Goal: Task Accomplishment & Management: Use online tool/utility

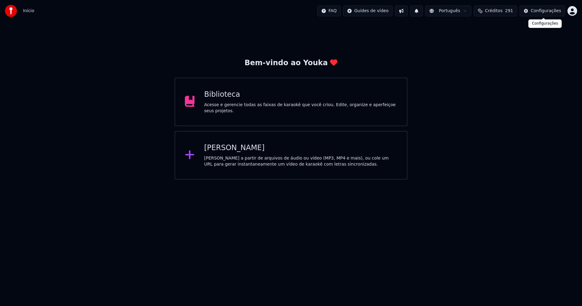
click at [554, 8] on div "Configurações" at bounding box center [546, 11] width 30 height 6
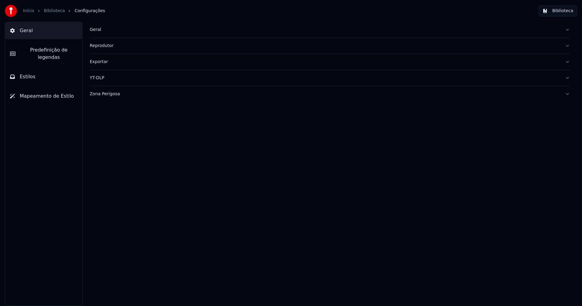
click at [94, 29] on div "Geral" at bounding box center [325, 30] width 471 height 6
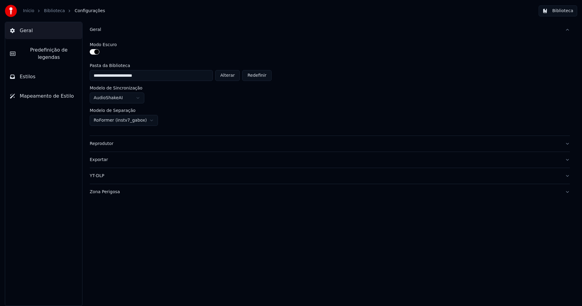
click at [230, 73] on button "Alterar" at bounding box center [227, 75] width 25 height 11
type input "**********"
click at [568, 10] on button "Biblioteca" at bounding box center [558, 10] width 39 height 11
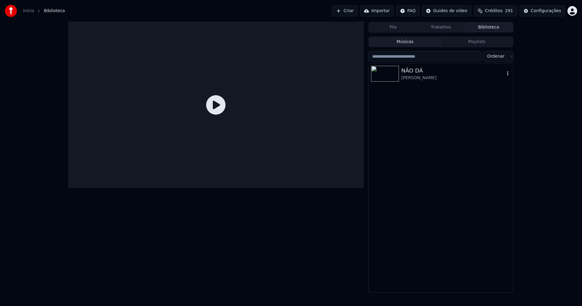
click at [418, 71] on div "NÃO DÁ" at bounding box center [453, 70] width 103 height 8
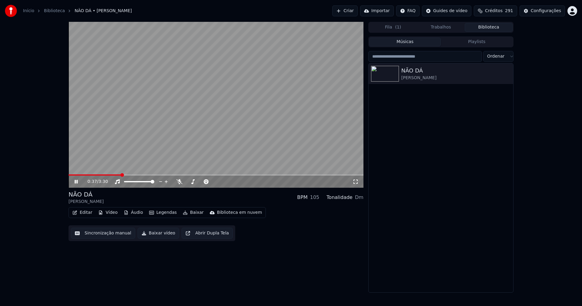
click at [75, 180] on icon at bounding box center [76, 182] width 3 height 4
click at [86, 212] on button "Editar" at bounding box center [82, 212] width 25 height 8
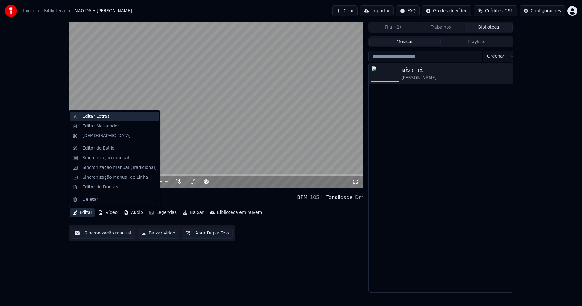
click at [92, 117] on div "Editar Letras" at bounding box center [95, 116] width 27 height 6
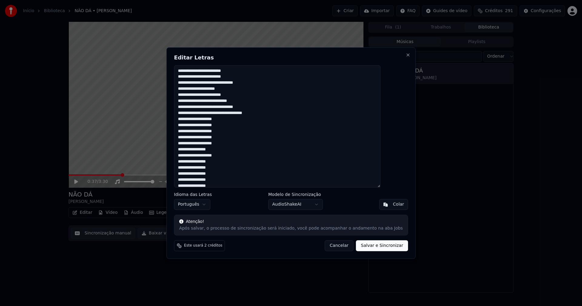
click at [328, 249] on button "Cancelar" at bounding box center [339, 245] width 29 height 11
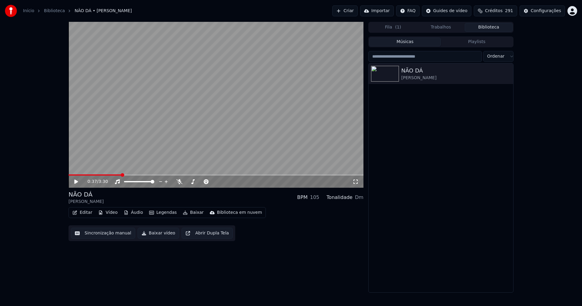
click at [77, 180] on icon at bounding box center [80, 181] width 14 height 5
click at [90, 213] on button "Editar" at bounding box center [82, 212] width 25 height 8
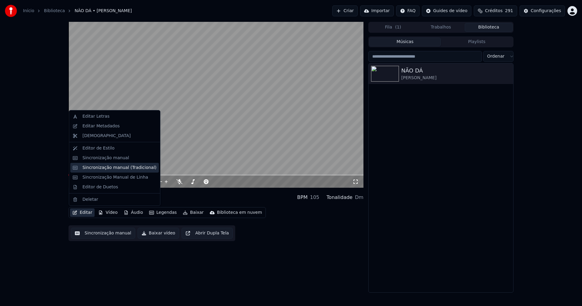
click at [112, 169] on div "Sincronização manual (Tradicional)" at bounding box center [119, 168] width 74 height 6
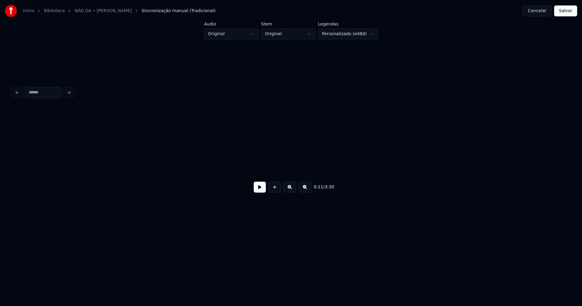
scroll to position [0, 720]
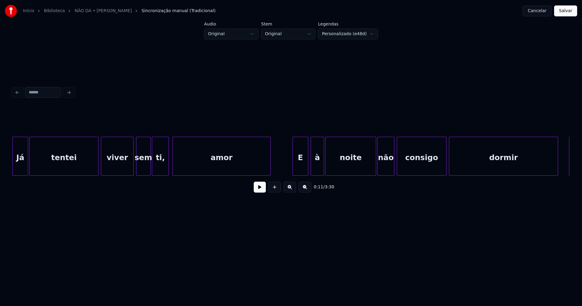
click at [262, 192] on button at bounding box center [260, 187] width 12 height 11
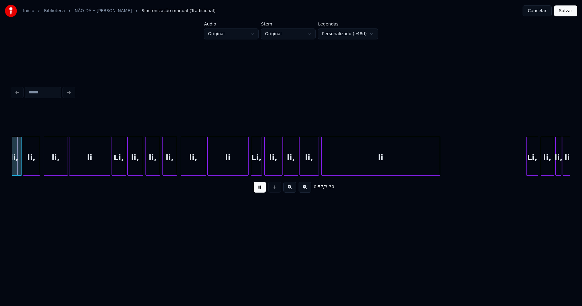
scroll to position [0, 3512]
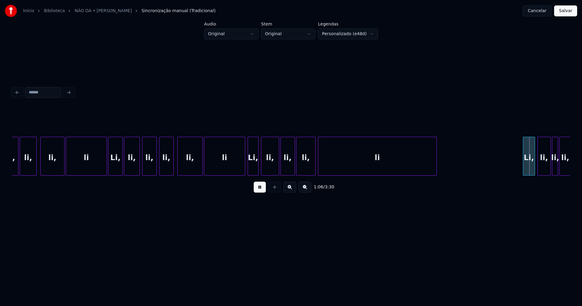
click at [261, 190] on button at bounding box center [260, 187] width 12 height 11
click at [540, 12] on button "Cancelar" at bounding box center [537, 10] width 29 height 11
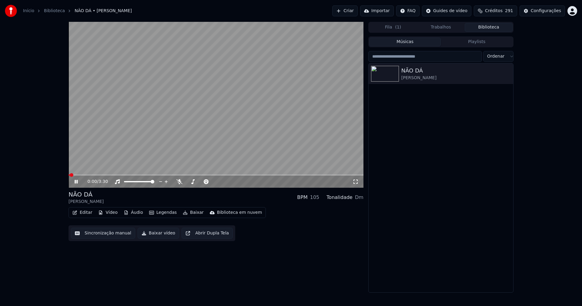
click at [77, 182] on icon at bounding box center [76, 182] width 3 height 4
click at [84, 214] on button "Editar" at bounding box center [82, 212] width 25 height 8
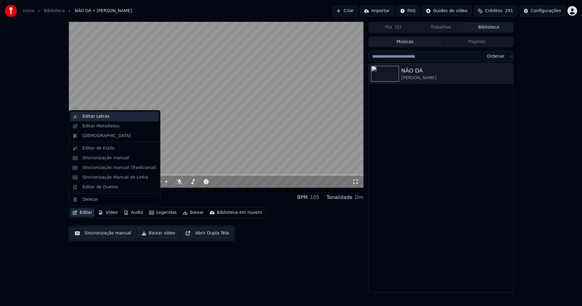
click at [98, 116] on div "Editar Letras" at bounding box center [95, 116] width 27 height 6
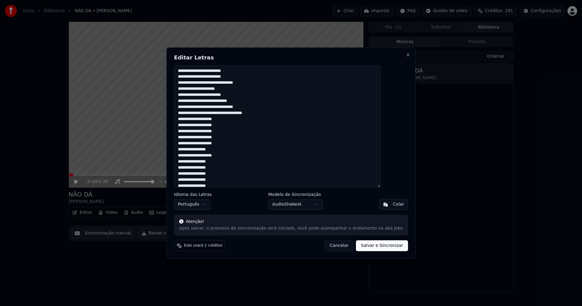
click at [231, 71] on textarea at bounding box center [277, 126] width 207 height 123
click at [224, 82] on textarea at bounding box center [277, 126] width 207 height 123
click at [195, 94] on textarea at bounding box center [277, 126] width 207 height 123
click at [195, 95] on textarea at bounding box center [277, 126] width 207 height 123
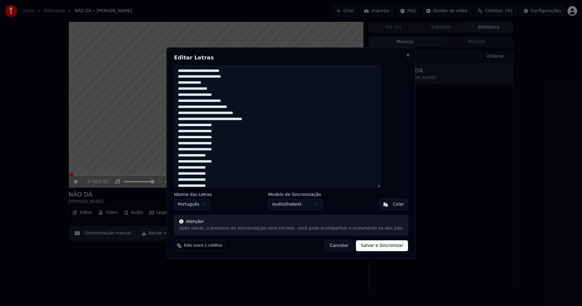
click at [219, 101] on textarea at bounding box center [277, 126] width 207 height 123
click at [220, 102] on textarea at bounding box center [277, 126] width 207 height 123
click at [206, 100] on textarea at bounding box center [277, 126] width 207 height 123
click at [219, 113] on textarea at bounding box center [277, 126] width 207 height 123
click at [221, 125] on textarea at bounding box center [277, 126] width 207 height 123
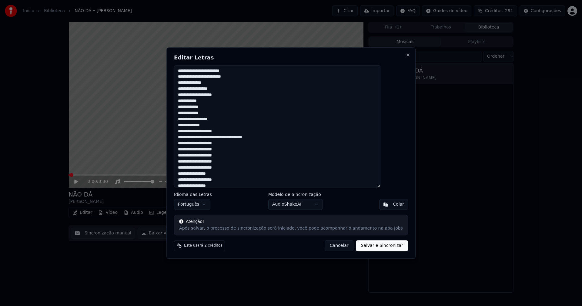
click at [221, 137] on textarea at bounding box center [277, 126] width 207 height 123
click at [221, 138] on textarea at bounding box center [277, 126] width 207 height 123
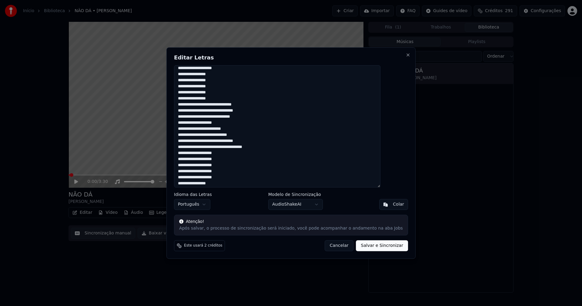
scroll to position [121, 0]
click at [226, 100] on textarea at bounding box center [277, 126] width 207 height 123
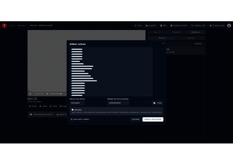
scroll to position [160, 0]
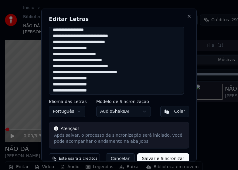
type textarea "**********"
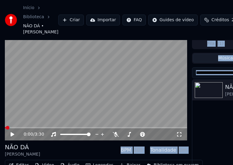
scroll to position [50, 0]
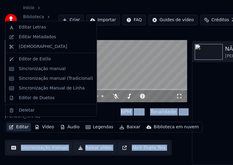
click at [24, 123] on button "Editar" at bounding box center [18, 127] width 25 height 8
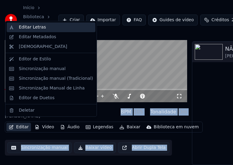
click at [29, 26] on div "Editar Letras" at bounding box center [32, 27] width 27 height 6
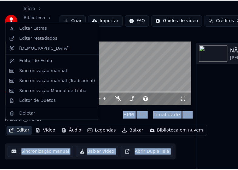
scroll to position [45, 0]
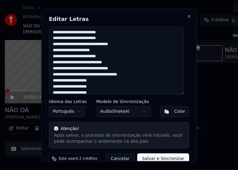
click at [92, 33] on textarea at bounding box center [116, 60] width 135 height 68
click at [84, 45] on textarea at bounding box center [116, 60] width 135 height 68
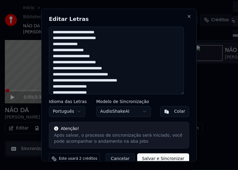
click at [85, 44] on textarea at bounding box center [116, 60] width 135 height 68
click at [55, 50] on textarea at bounding box center [116, 60] width 135 height 68
click at [54, 50] on textarea at bounding box center [116, 60] width 135 height 68
click at [59, 56] on textarea at bounding box center [116, 60] width 135 height 68
click at [66, 63] on textarea at bounding box center [116, 60] width 135 height 68
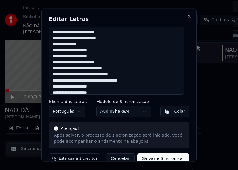
click at [79, 63] on textarea at bounding box center [116, 60] width 135 height 68
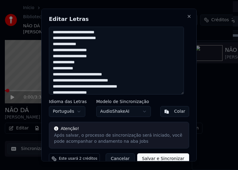
click at [80, 61] on textarea at bounding box center [116, 60] width 135 height 68
click at [81, 74] on textarea at bounding box center [116, 60] width 135 height 68
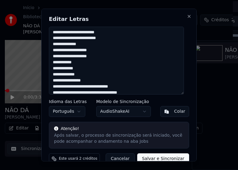
click at [81, 87] on textarea at bounding box center [116, 60] width 135 height 68
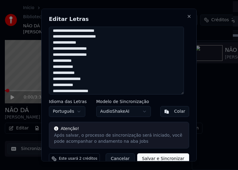
click at [57, 92] on textarea at bounding box center [116, 60] width 135 height 68
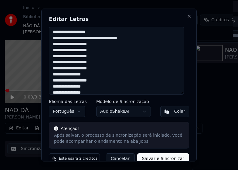
scroll to position [62, 0]
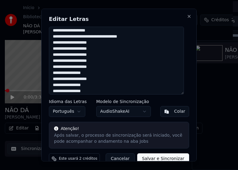
click at [82, 36] on textarea at bounding box center [116, 60] width 135 height 68
click at [82, 37] on textarea at bounding box center [116, 60] width 135 height 68
click at [73, 42] on textarea at bounding box center [116, 60] width 135 height 68
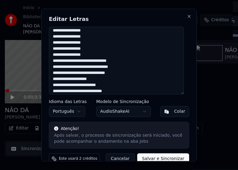
click at [87, 60] on textarea at bounding box center [116, 60] width 135 height 68
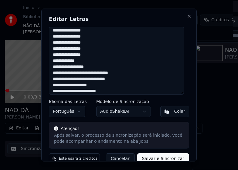
scroll to position [160, 0]
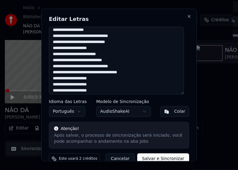
click at [73, 36] on textarea at bounding box center [116, 60] width 135 height 68
click at [92, 36] on textarea at bounding box center [116, 60] width 135 height 68
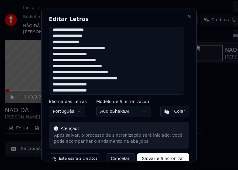
scroll to position [172, 0]
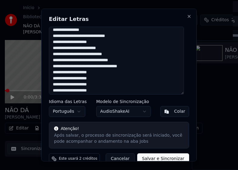
click at [80, 35] on textarea at bounding box center [116, 60] width 135 height 68
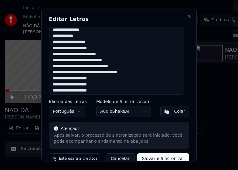
scroll to position [184, 0]
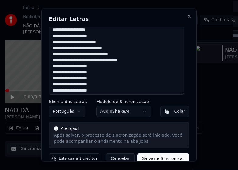
click at [80, 42] on textarea at bounding box center [116, 60] width 135 height 68
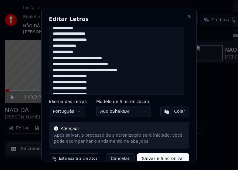
scroll to position [172, 0]
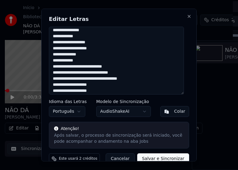
click at [67, 54] on textarea at bounding box center [116, 60] width 135 height 68
click at [69, 54] on textarea at bounding box center [116, 60] width 135 height 68
click at [81, 66] on textarea at bounding box center [116, 60] width 135 height 68
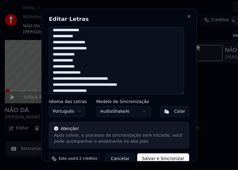
click at [82, 79] on textarea at bounding box center [116, 60] width 135 height 68
click at [81, 91] on textarea at bounding box center [116, 60] width 135 height 68
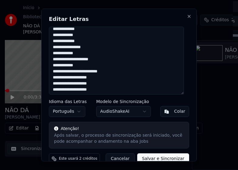
scroll to position [208, 0]
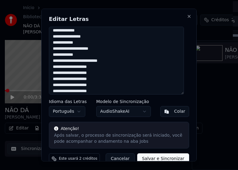
click at [82, 55] on textarea at bounding box center [116, 60] width 135 height 68
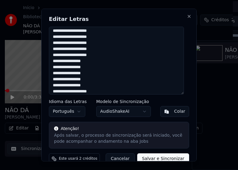
scroll to position [325, 0]
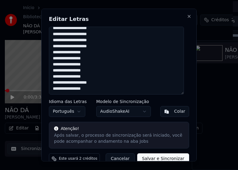
type textarea "**********"
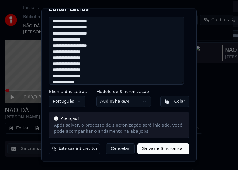
scroll to position [83, 0]
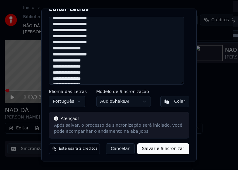
click at [161, 151] on button "Salvar e Sincronizar" at bounding box center [163, 148] width 52 height 11
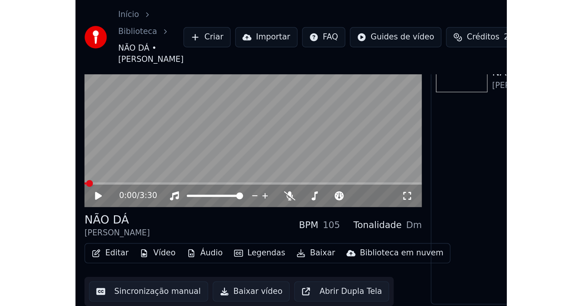
scroll to position [0, 0]
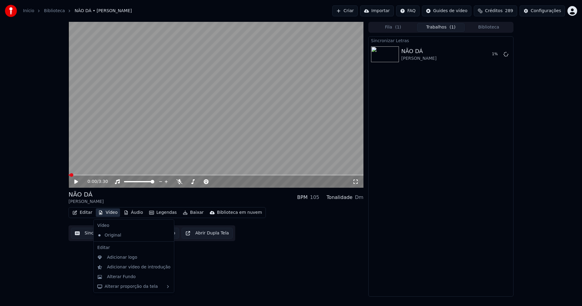
click at [109, 213] on button "Vídeo" at bounding box center [108, 212] width 24 height 8
click at [125, 279] on div "Alterar Fundo" at bounding box center [121, 277] width 29 height 6
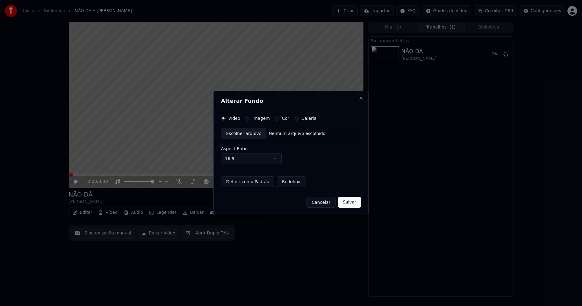
click at [245, 135] on div "Escolher arquivo" at bounding box center [243, 133] width 45 height 11
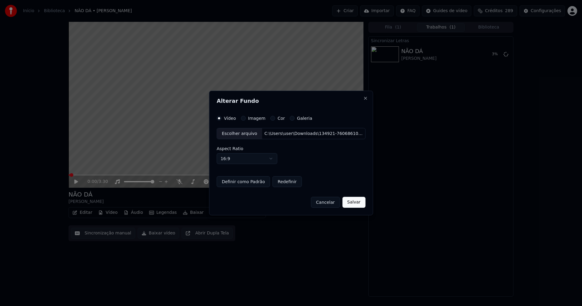
click at [353, 205] on button "Salvar" at bounding box center [353, 202] width 23 height 11
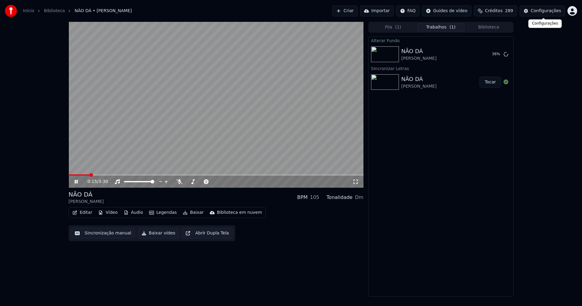
click at [546, 14] on div "Configurações" at bounding box center [546, 11] width 30 height 6
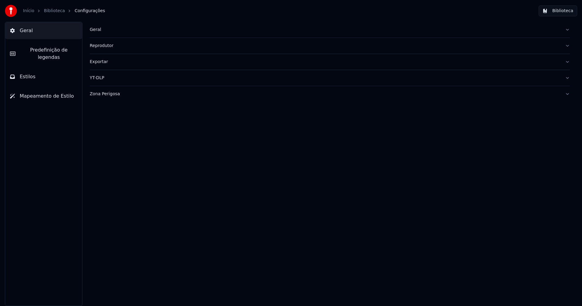
click at [32, 73] on span "Estilos" at bounding box center [28, 76] width 16 height 7
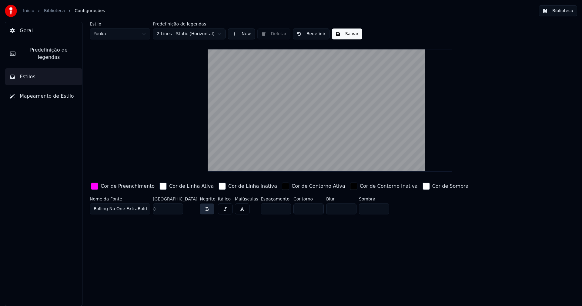
click at [96, 184] on div "button" at bounding box center [94, 186] width 7 height 7
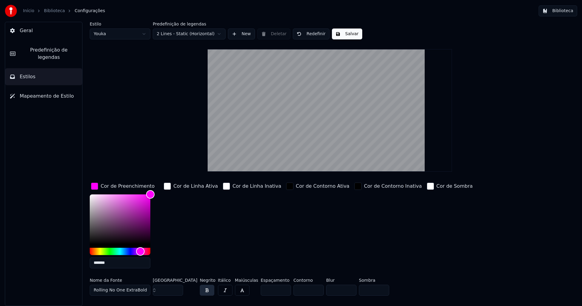
click at [112, 264] on input "*******" at bounding box center [120, 263] width 61 height 11
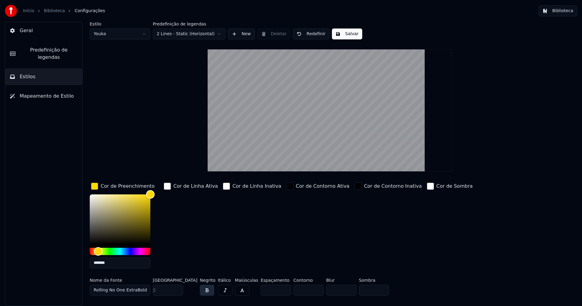
type input "*******"
drag, startPoint x: 93, startPoint y: 186, endPoint x: 106, endPoint y: 172, distance: 18.5
click at [94, 186] on div "button" at bounding box center [94, 186] width 7 height 7
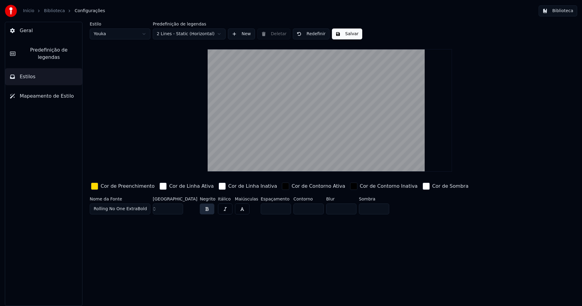
click at [345, 33] on button "Salvar" at bounding box center [347, 34] width 30 height 11
click at [561, 10] on button "Biblioteca" at bounding box center [558, 10] width 39 height 11
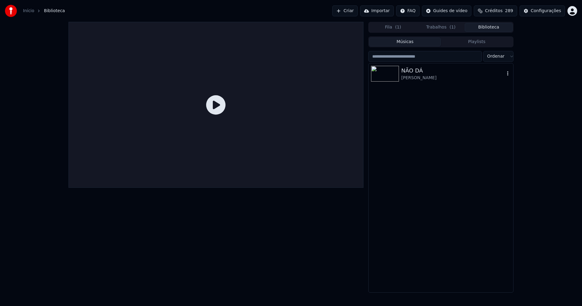
click at [422, 77] on div "Noninho Navarro" at bounding box center [453, 78] width 103 height 6
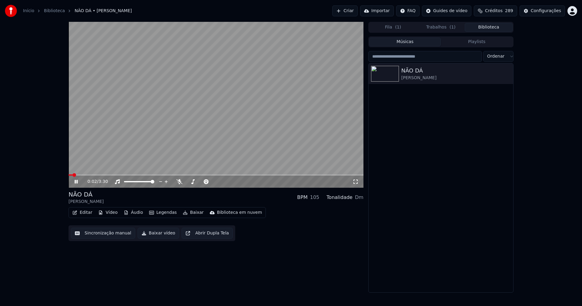
click at [113, 212] on button "Vídeo" at bounding box center [108, 212] width 24 height 8
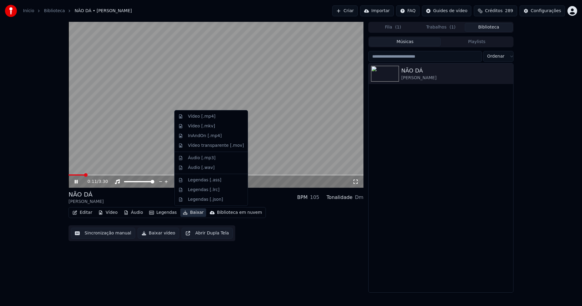
click at [356, 183] on icon at bounding box center [356, 181] width 6 height 5
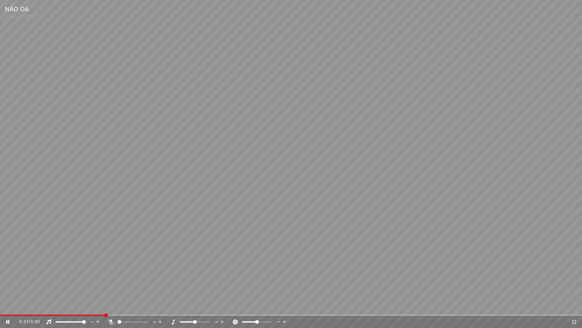
click at [9, 306] on icon at bounding box center [7, 322] width 3 height 4
click at [574, 306] on icon at bounding box center [574, 321] width 6 height 5
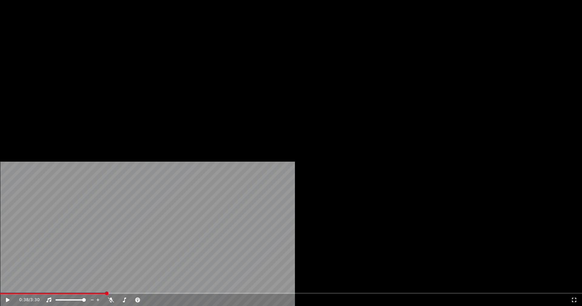
click at [113, 51] on button "Vídeo" at bounding box center [108, 46] width 24 height 8
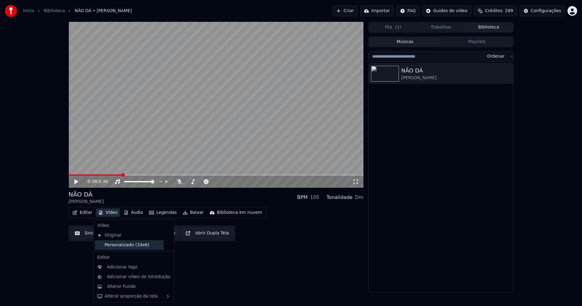
click at [117, 244] on div "Personalizado (33e6)" at bounding box center [129, 245] width 69 height 10
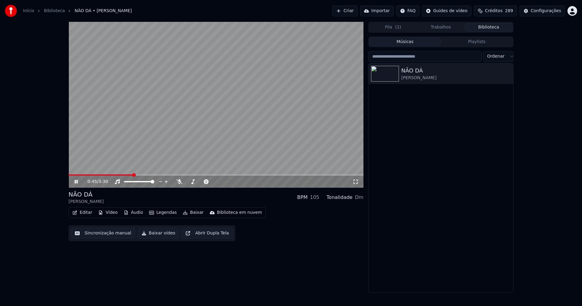
click at [108, 215] on button "Vídeo" at bounding box center [108, 212] width 24 height 8
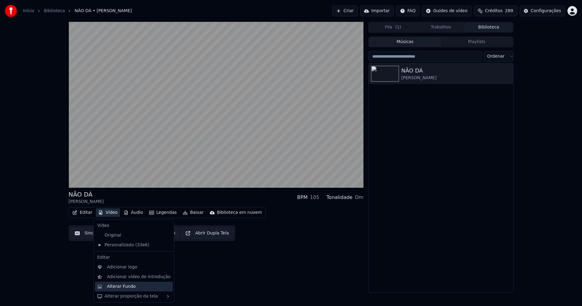
click at [120, 286] on div "Alterar Fundo" at bounding box center [121, 287] width 29 height 6
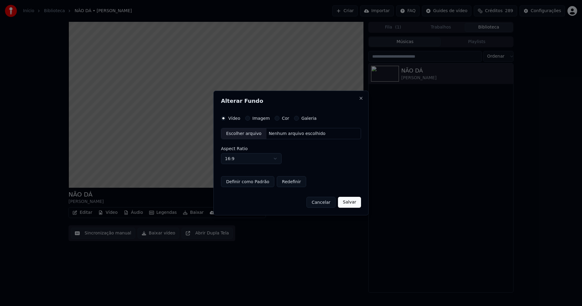
drag, startPoint x: 328, startPoint y: 206, endPoint x: 265, endPoint y: 194, distance: 63.4
click at [328, 206] on button "Cancelar" at bounding box center [321, 202] width 29 height 11
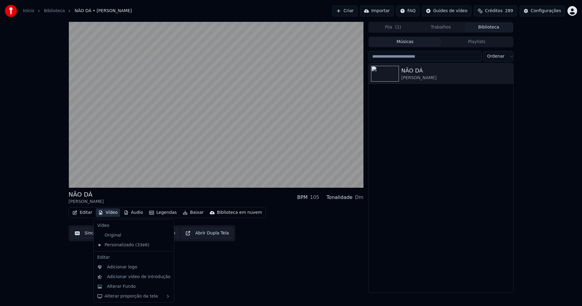
click at [113, 214] on button "Vídeo" at bounding box center [108, 212] width 24 height 8
click at [124, 268] on div "Adicionar logo" at bounding box center [122, 267] width 30 height 6
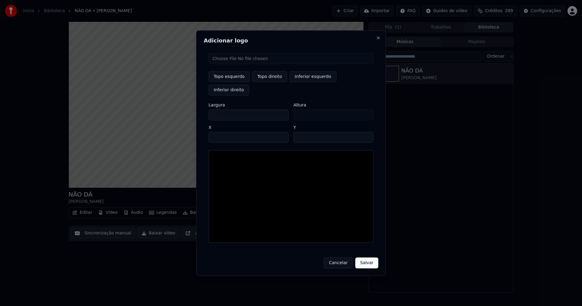
click at [233, 64] on input "file" at bounding box center [291, 58] width 165 height 11
type input "**********"
click at [266, 82] on button "Topo direito" at bounding box center [269, 76] width 35 height 11
type input "****"
drag, startPoint x: 218, startPoint y: 108, endPoint x: 193, endPoint y: 107, distance: 25.5
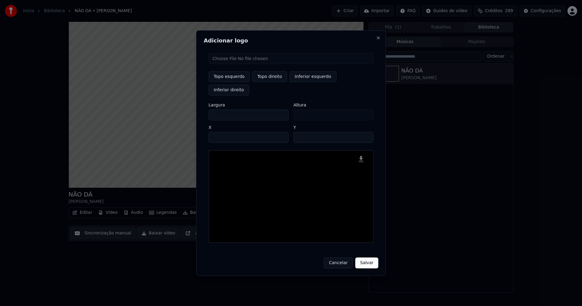
click at [193, 107] on body "Início Biblioteca NÃO DÁ • Noninho Navarro Criar Importar FAQ Guides de vídeo C…" at bounding box center [291, 153] width 582 height 306
type input "**"
type input "***"
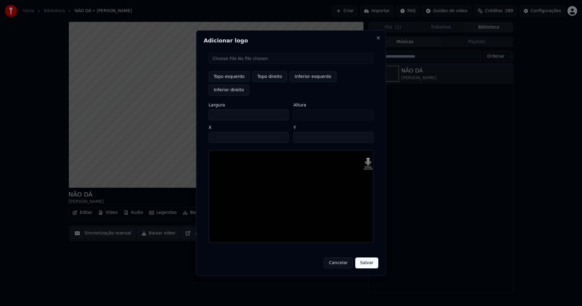
type input "***"
click at [221, 132] on input "****" at bounding box center [249, 137] width 80 height 11
type input "****"
click at [300, 132] on input "**" at bounding box center [334, 137] width 80 height 11
type input "**"
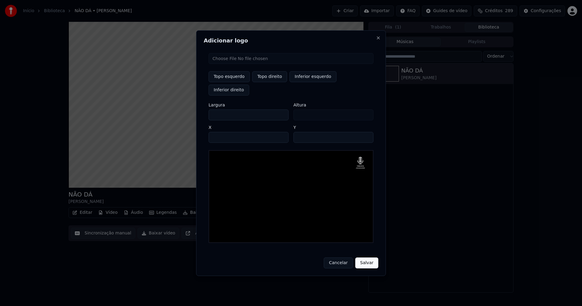
click at [370, 258] on button "Salvar" at bounding box center [366, 263] width 23 height 11
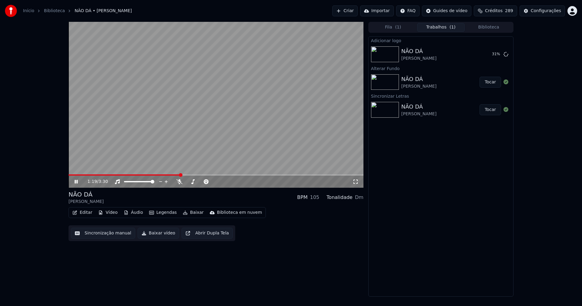
click at [88, 214] on button "Editar" at bounding box center [82, 212] width 25 height 8
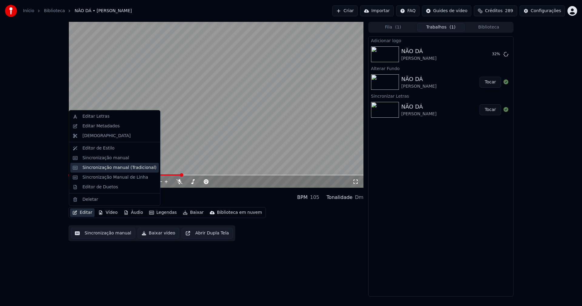
click at [118, 169] on div "Sincronização manual (Tradicional)" at bounding box center [119, 168] width 74 height 6
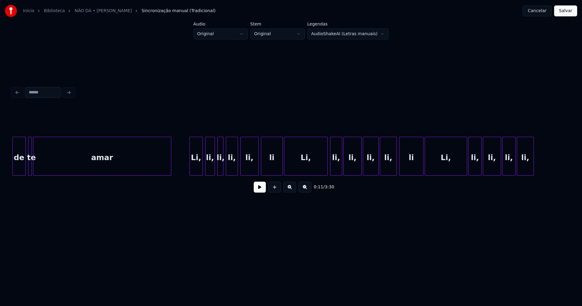
scroll to position [0, 2917]
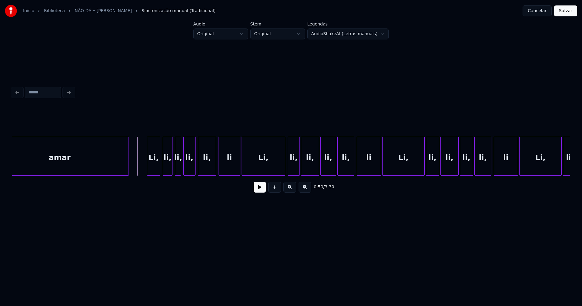
click at [264, 190] on button at bounding box center [260, 187] width 12 height 11
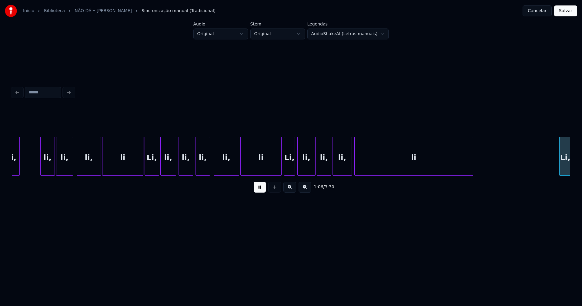
scroll to position [0, 4034]
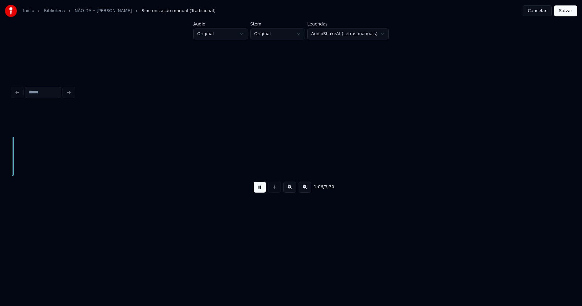
click at [261, 192] on button at bounding box center [260, 187] width 12 height 11
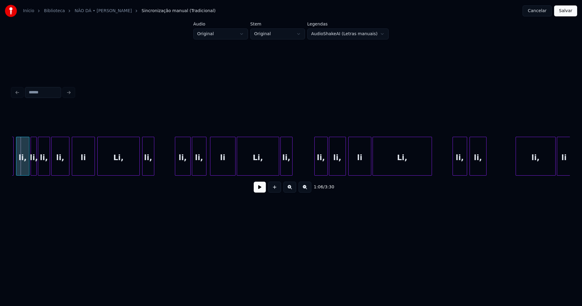
click at [197, 178] on div "1:06 / 3:30" at bounding box center [291, 187] width 558 height 23
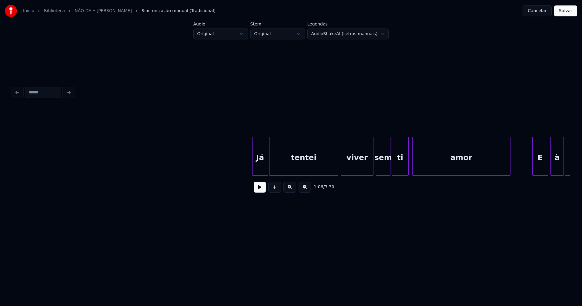
scroll to position [0, 558]
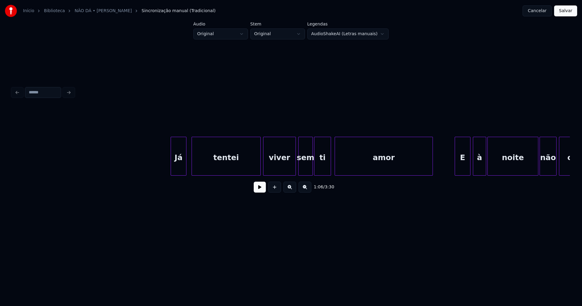
click at [178, 173] on div "Já" at bounding box center [178, 157] width 15 height 41
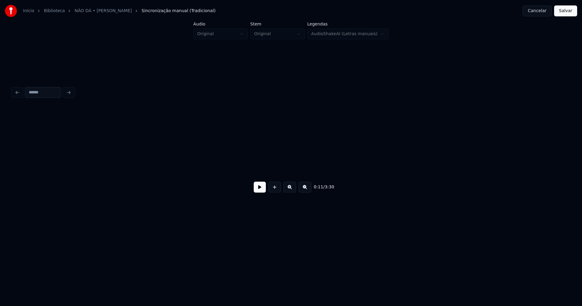
scroll to position [0, 720]
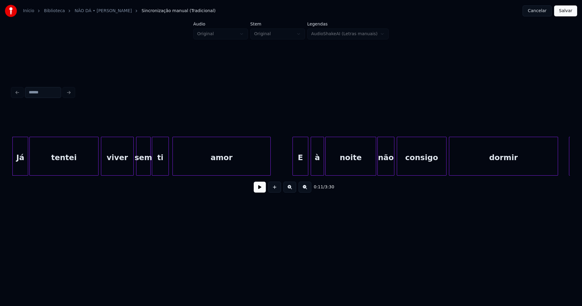
click at [233, 167] on div "amor" at bounding box center [222, 157] width 98 height 41
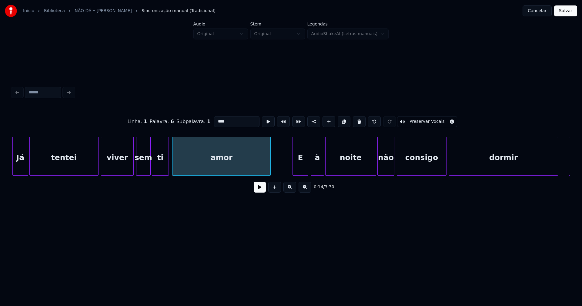
scroll to position [0, 664]
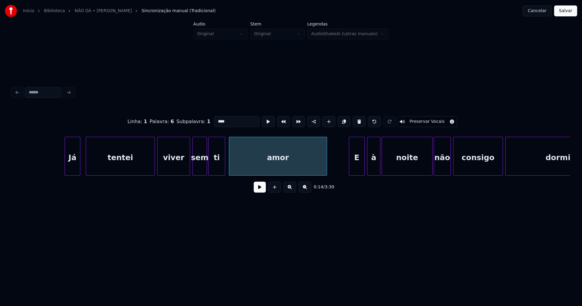
click at [70, 171] on div "Já" at bounding box center [72, 157] width 15 height 41
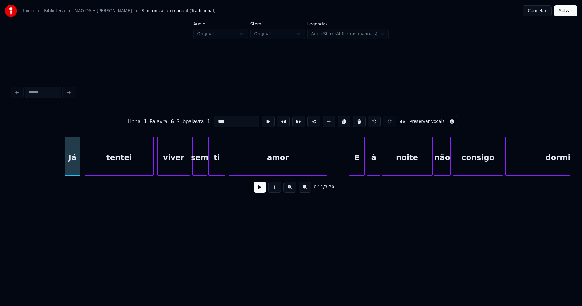
click at [122, 167] on div "tentei" at bounding box center [119, 157] width 69 height 41
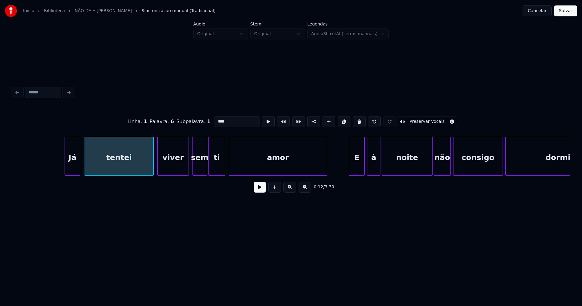
click at [187, 167] on div at bounding box center [188, 156] width 2 height 38
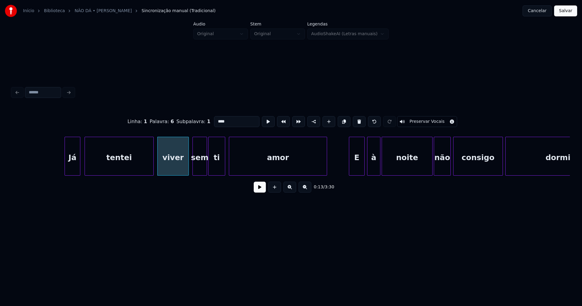
click at [257, 190] on button at bounding box center [260, 187] width 12 height 11
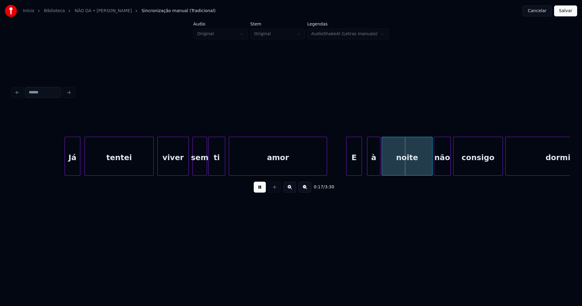
click at [356, 167] on div "E" at bounding box center [354, 157] width 15 height 41
click at [372, 168] on div "à" at bounding box center [372, 157] width 13 height 41
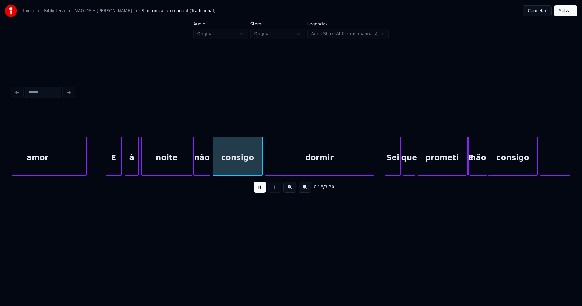
scroll to position [0, 918]
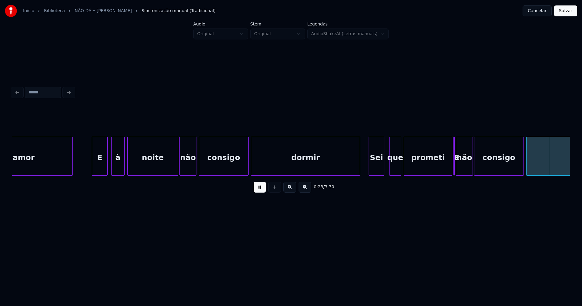
click at [378, 170] on div "Sei" at bounding box center [376, 157] width 15 height 41
click at [258, 192] on button at bounding box center [260, 187] width 12 height 11
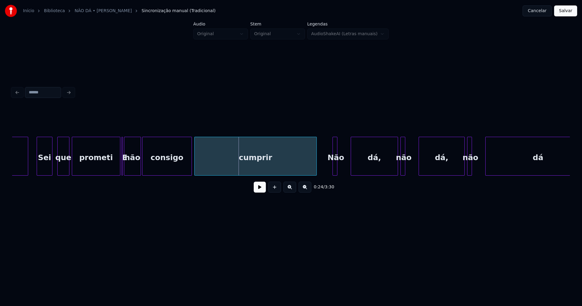
scroll to position [0, 1180]
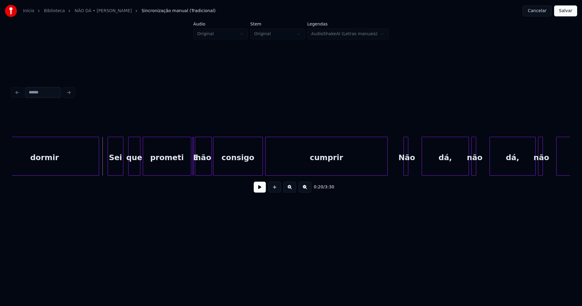
click at [259, 192] on button at bounding box center [260, 187] width 12 height 11
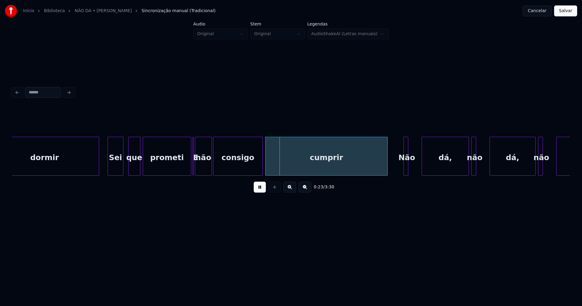
drag, startPoint x: 102, startPoint y: 165, endPoint x: 121, endPoint y: 163, distance: 19.6
click at [260, 193] on button at bounding box center [260, 187] width 12 height 11
click at [188, 172] on div at bounding box center [188, 156] width 2 height 38
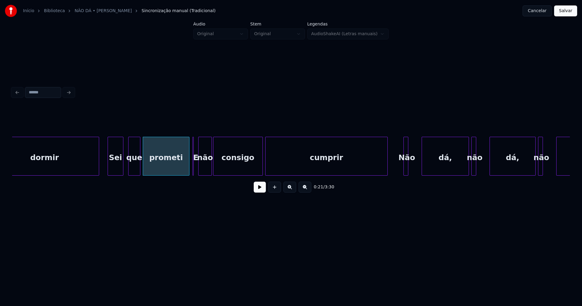
click at [200, 173] on div at bounding box center [200, 156] width 2 height 38
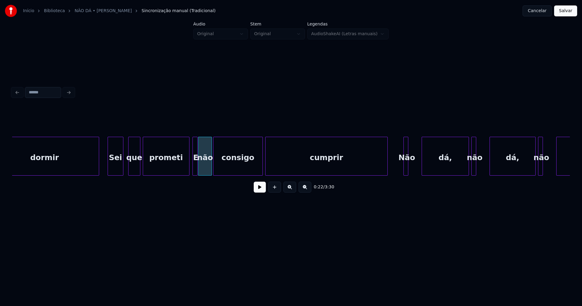
click at [197, 174] on div "cumprir Não dá, não dá, não dá consigo não prometi E que dormir Sei" at bounding box center [291, 156] width 558 height 39
click at [263, 192] on button at bounding box center [260, 187] width 12 height 11
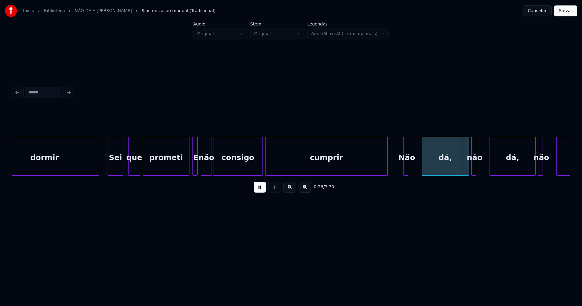
click at [202, 170] on div at bounding box center [202, 156] width 2 height 38
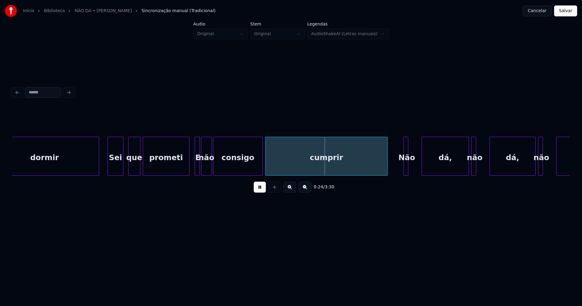
click at [197, 170] on div "E" at bounding box center [198, 157] width 6 height 41
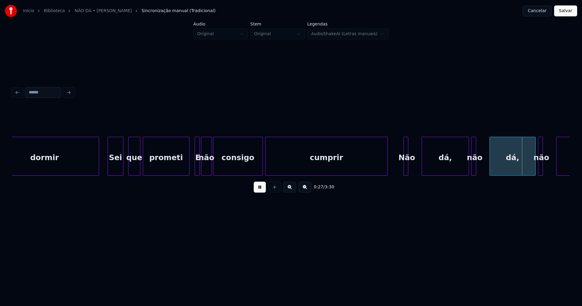
click at [261, 191] on button at bounding box center [260, 187] width 12 height 11
click at [403, 166] on div at bounding box center [403, 156] width 2 height 38
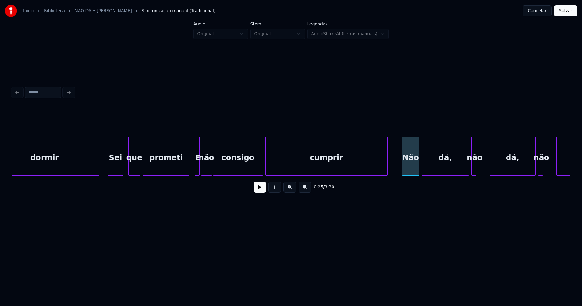
click at [419, 165] on div at bounding box center [418, 156] width 2 height 38
click at [487, 167] on div at bounding box center [486, 156] width 2 height 38
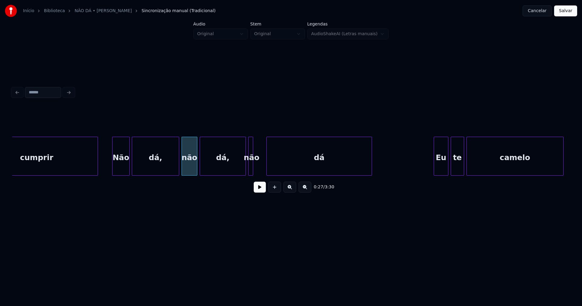
scroll to position [0, 1476]
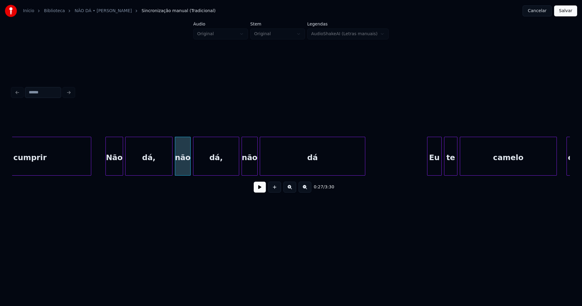
click at [257, 167] on div at bounding box center [257, 156] width 2 height 38
click at [262, 191] on button at bounding box center [260, 187] width 12 height 11
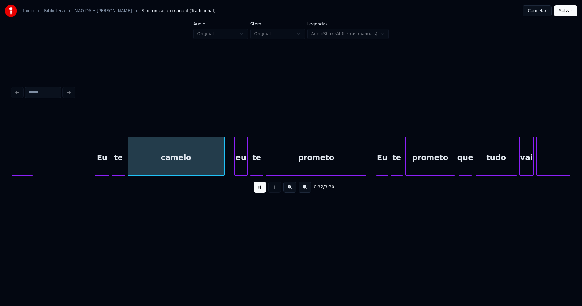
scroll to position [0, 1823]
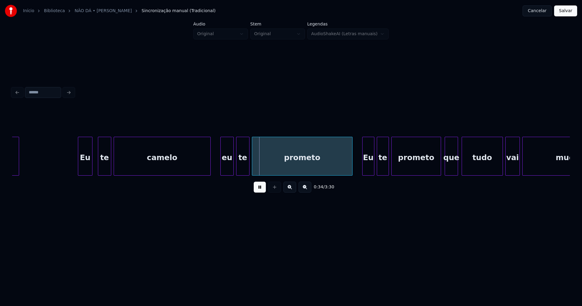
click at [83, 166] on div "Eu" at bounding box center [85, 157] width 14 height 41
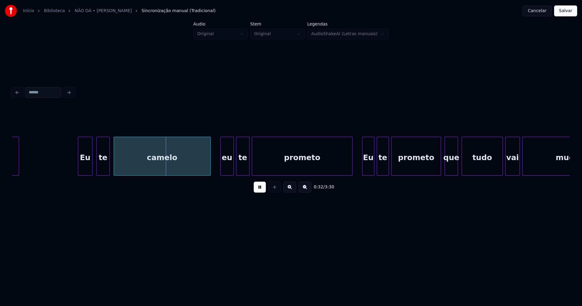
click at [104, 164] on div "te" at bounding box center [103, 157] width 13 height 41
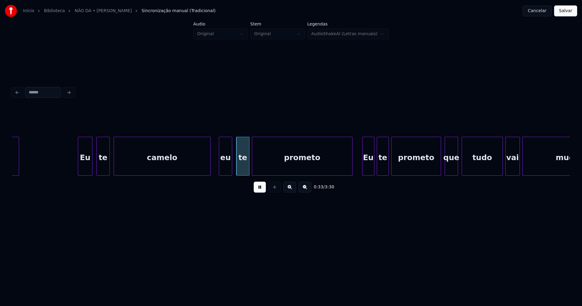
click at [224, 166] on div "eu" at bounding box center [225, 157] width 13 height 41
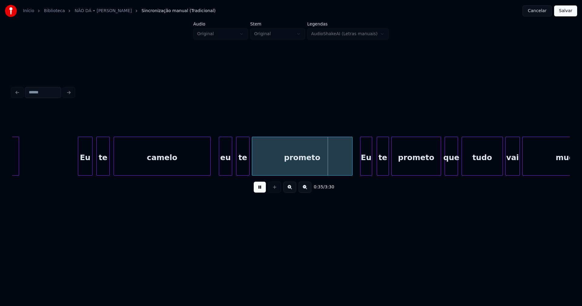
click at [369, 170] on div "Eu" at bounding box center [367, 157] width 12 height 41
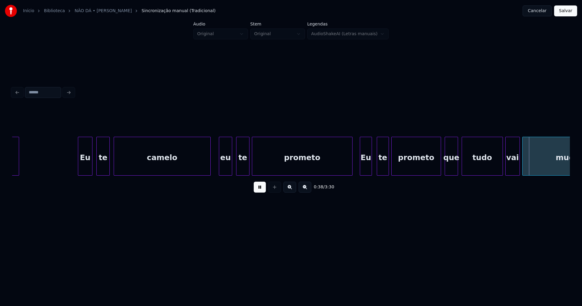
click at [365, 167] on div "Eu" at bounding box center [366, 157] width 12 height 41
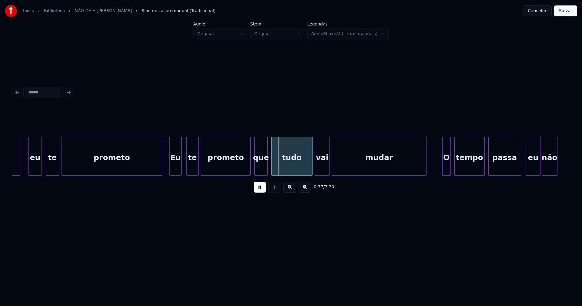
scroll to position [0, 2133]
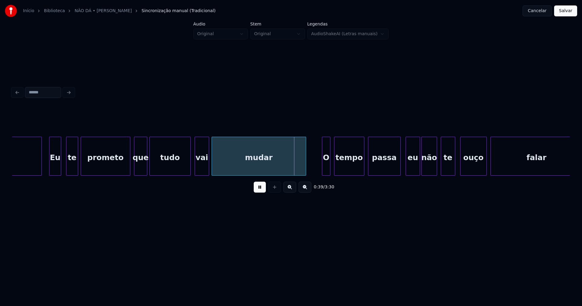
click at [165, 163] on div "tudo" at bounding box center [170, 157] width 41 height 41
click at [201, 167] on div "vai" at bounding box center [201, 157] width 14 height 41
click at [322, 170] on div "O" at bounding box center [323, 157] width 8 height 41
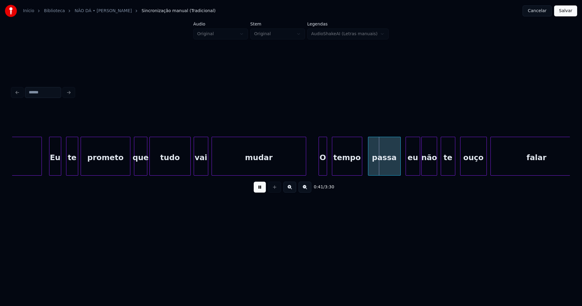
click at [349, 168] on div "tempo" at bounding box center [347, 157] width 30 height 41
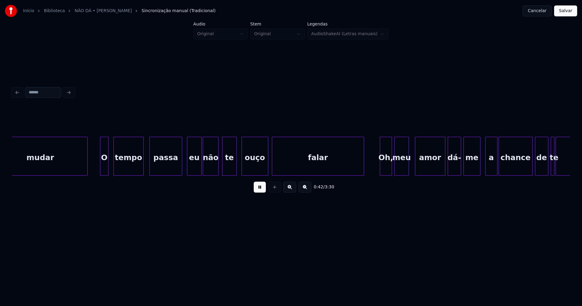
scroll to position [0, 2359]
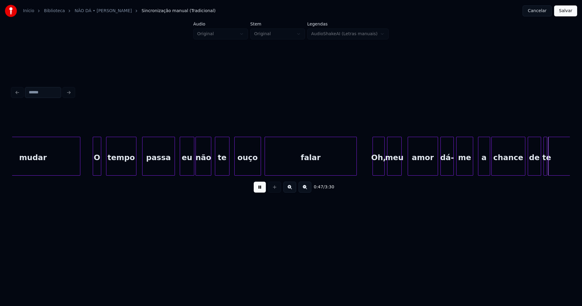
click at [258, 191] on button at bounding box center [260, 187] width 12 height 11
click at [376, 170] on div "Oh," at bounding box center [376, 157] width 12 height 41
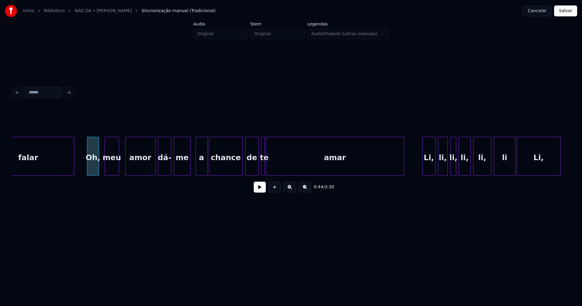
scroll to position [0, 2685]
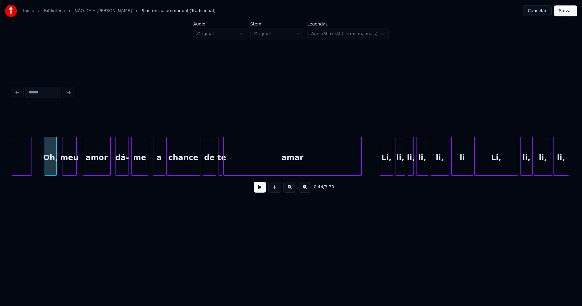
click at [110, 166] on div at bounding box center [110, 156] width 2 height 38
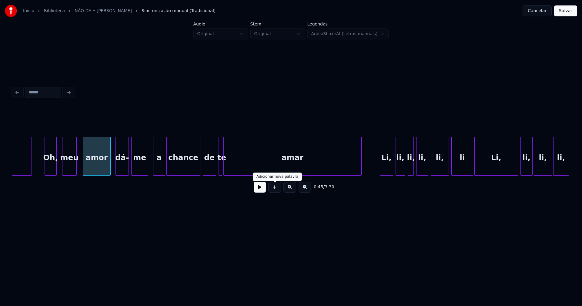
click at [259, 190] on button at bounding box center [260, 187] width 12 height 11
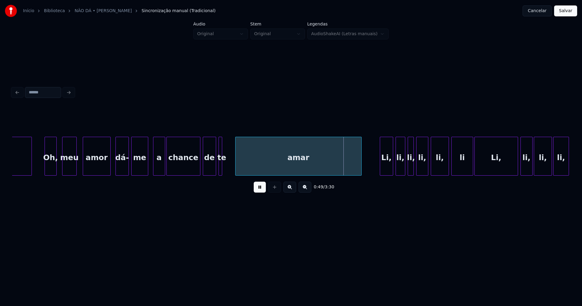
click at [236, 169] on div at bounding box center [237, 156] width 2 height 38
click at [232, 168] on div at bounding box center [232, 156] width 2 height 38
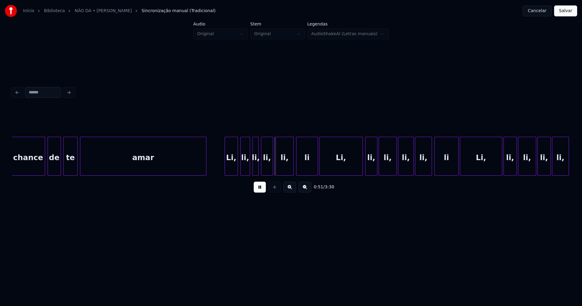
scroll to position [0, 2854]
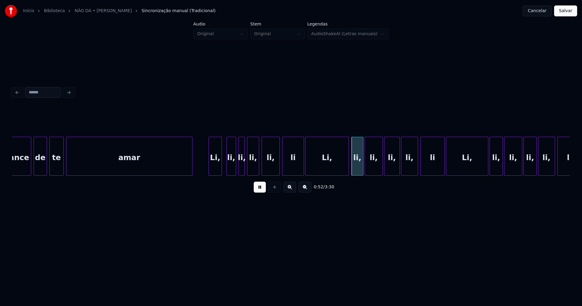
click at [214, 171] on div "Li," at bounding box center [215, 157] width 13 height 41
click at [258, 190] on button at bounding box center [260, 187] width 12 height 11
click at [258, 193] on button at bounding box center [260, 187] width 12 height 11
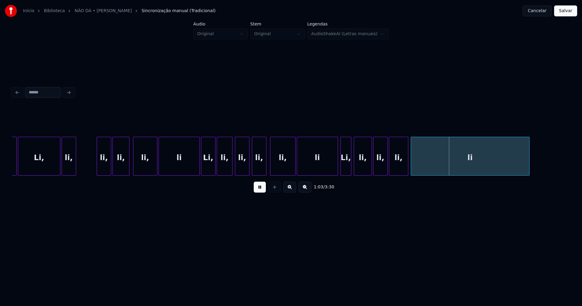
scroll to position [0, 3426]
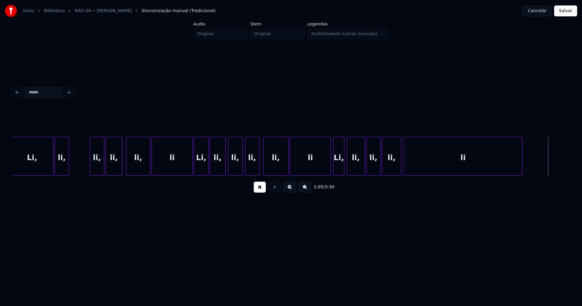
click at [261, 191] on button at bounding box center [260, 187] width 12 height 11
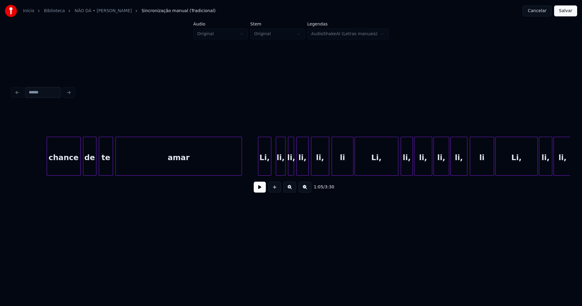
scroll to position [0, 2868]
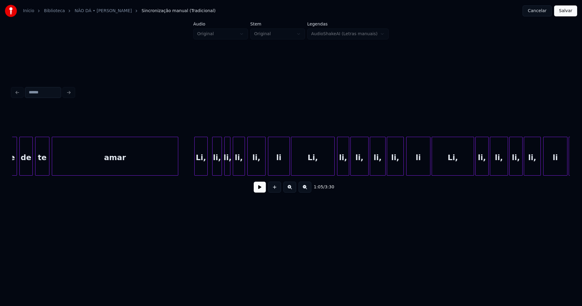
click at [260, 190] on button at bounding box center [260, 187] width 12 height 11
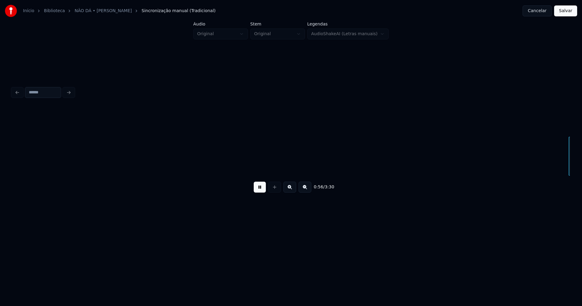
scroll to position [0, 3427]
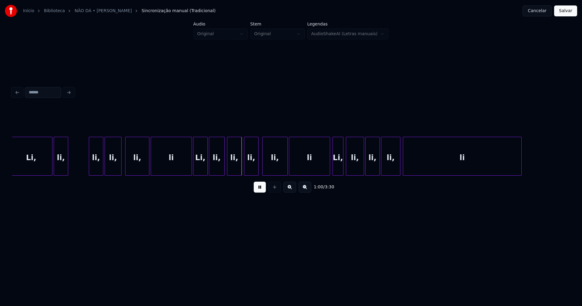
click at [45, 170] on div "Li," at bounding box center [31, 157] width 42 height 41
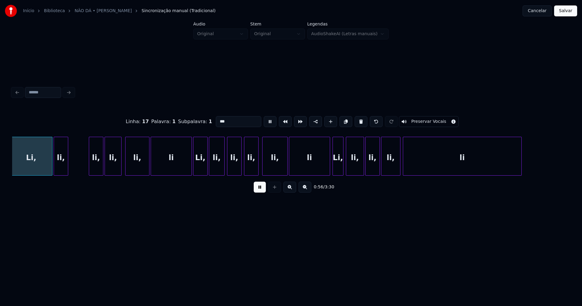
scroll to position [0, 3425]
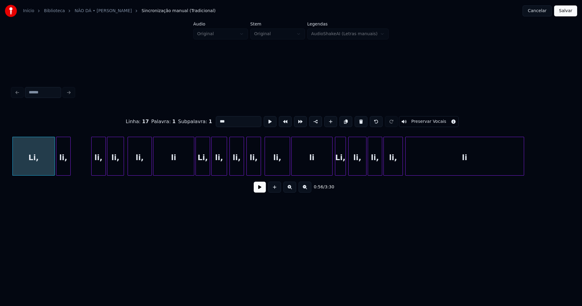
click at [261, 193] on button at bounding box center [260, 187] width 12 height 11
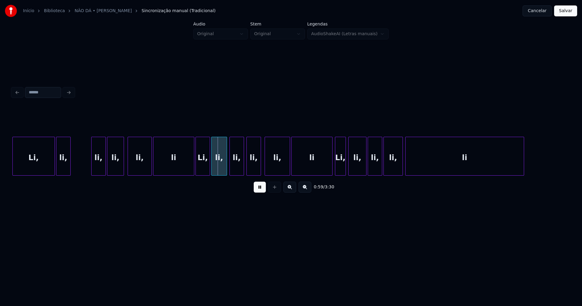
click at [260, 191] on button at bounding box center [260, 187] width 12 height 11
click at [38, 166] on div "Li," at bounding box center [34, 157] width 42 height 41
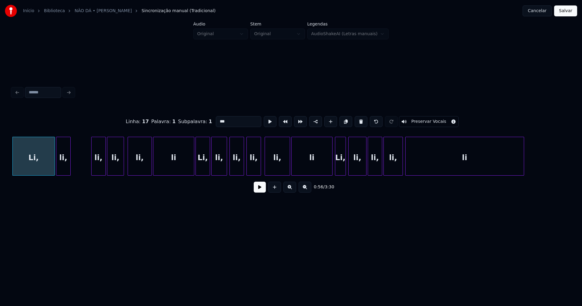
drag, startPoint x: 258, startPoint y: 194, endPoint x: 244, endPoint y: 188, distance: 15.5
click at [258, 193] on button at bounding box center [260, 187] width 12 height 11
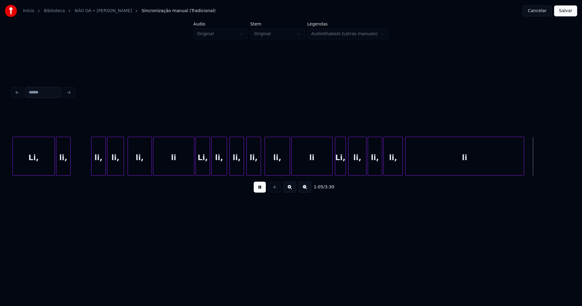
click at [260, 190] on button at bounding box center [260, 187] width 12 height 11
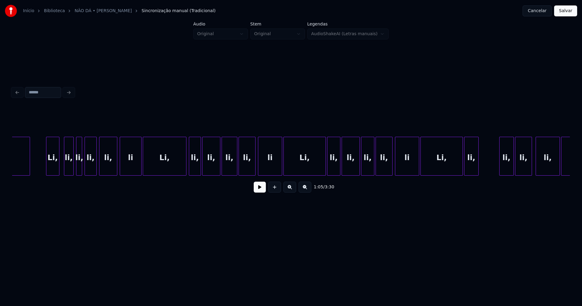
scroll to position [0, 3024]
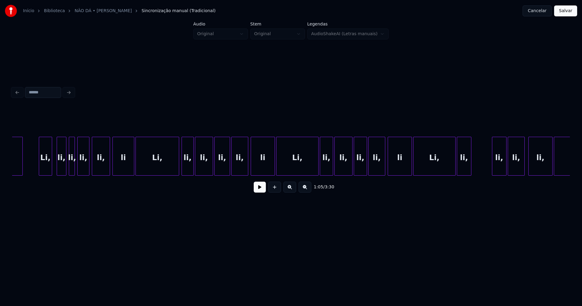
click at [260, 190] on button at bounding box center [260, 187] width 12 height 11
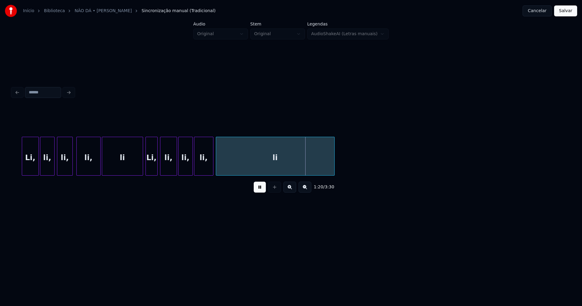
scroll to position [0, 4599]
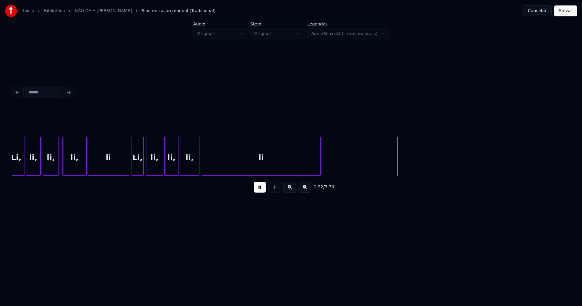
click at [260, 191] on button at bounding box center [260, 187] width 12 height 11
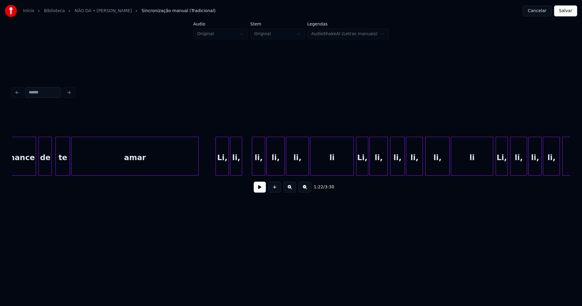
scroll to position [0, 7778]
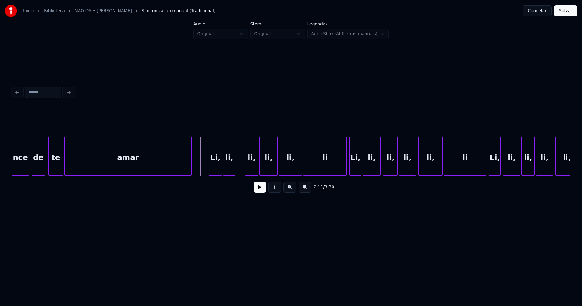
click at [259, 190] on button at bounding box center [260, 187] width 12 height 11
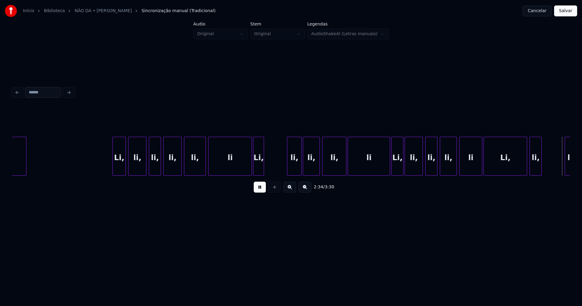
scroll to position [0, 9403]
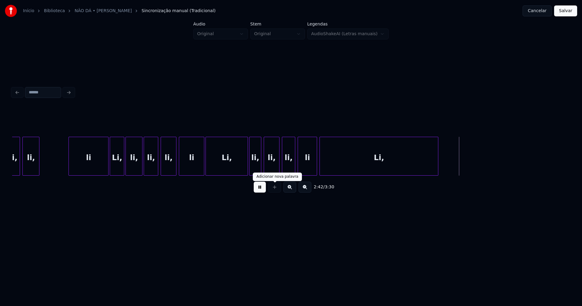
drag, startPoint x: 260, startPoint y: 191, endPoint x: 263, endPoint y: 190, distance: 3.8
click at [260, 191] on button at bounding box center [260, 187] width 12 height 11
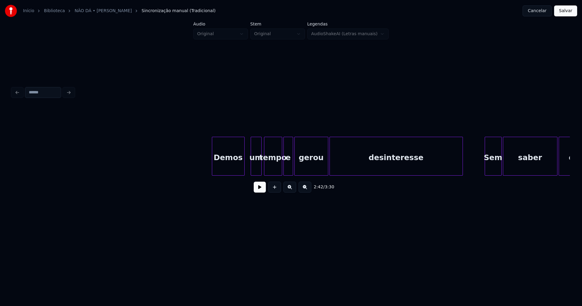
scroll to position [0, 5468]
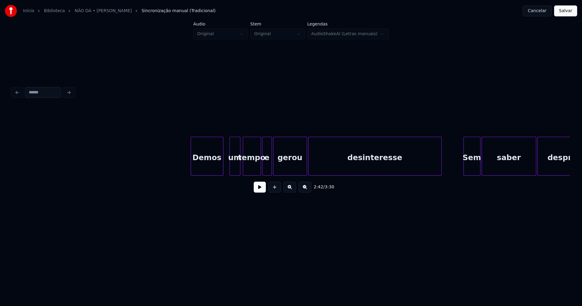
click at [257, 188] on button at bounding box center [260, 187] width 12 height 11
click at [232, 168] on div "um" at bounding box center [232, 157] width 10 height 41
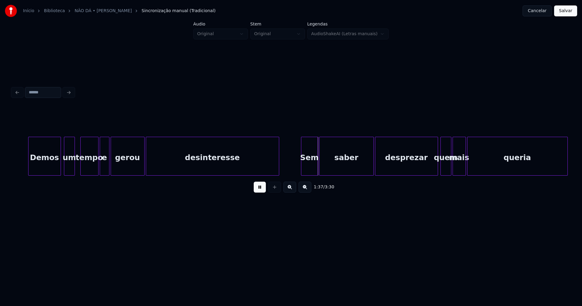
scroll to position [0, 5637]
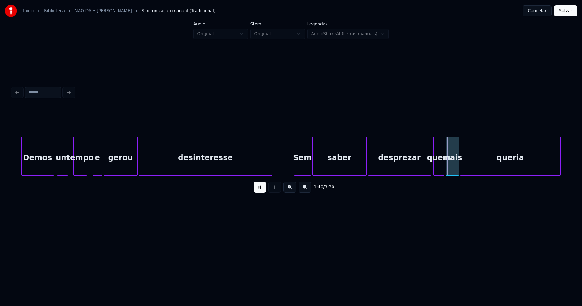
click at [86, 171] on div at bounding box center [86, 156] width 2 height 38
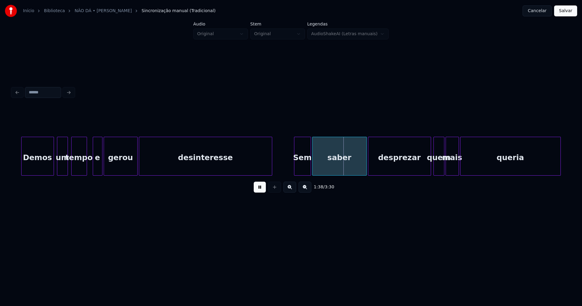
click at [72, 170] on div at bounding box center [73, 156] width 2 height 38
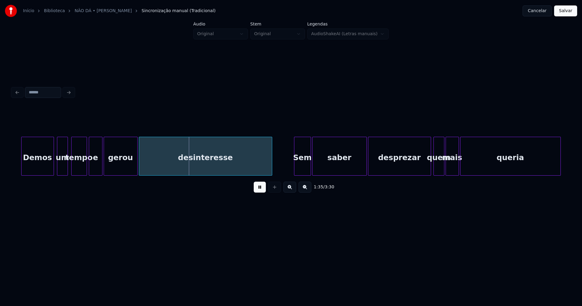
click at [90, 169] on div at bounding box center [90, 156] width 2 height 38
click at [91, 169] on div at bounding box center [92, 156] width 2 height 38
click at [84, 168] on div at bounding box center [84, 156] width 2 height 38
click at [91, 167] on div at bounding box center [91, 156] width 2 height 38
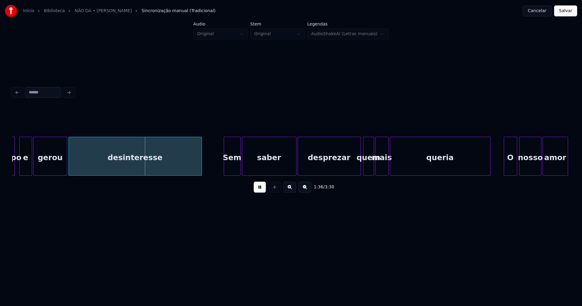
scroll to position [0, 5708]
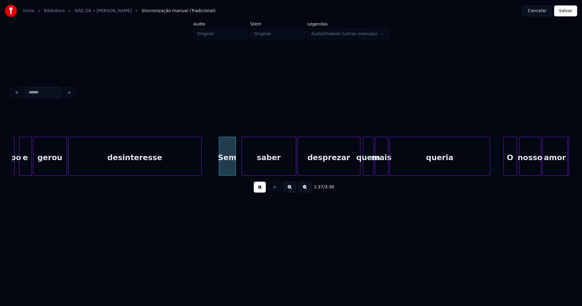
click at [226, 169] on div "Sem" at bounding box center [227, 157] width 16 height 41
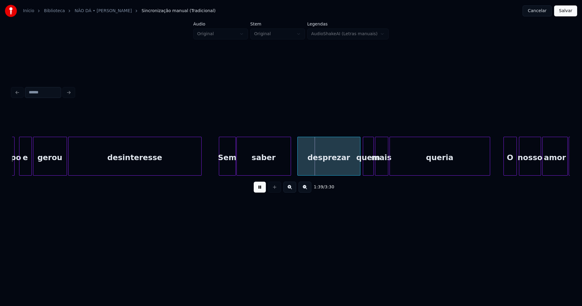
click at [251, 168] on div "saber" at bounding box center [264, 157] width 54 height 41
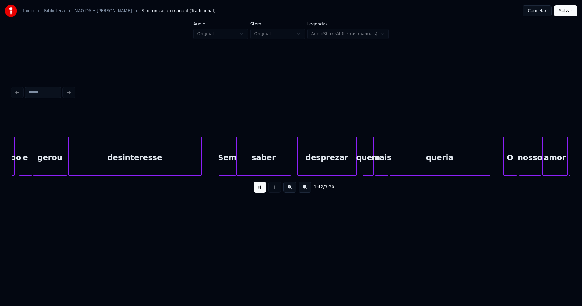
click at [355, 170] on div at bounding box center [356, 156] width 2 height 38
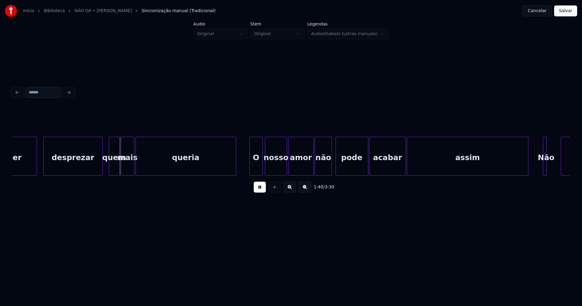
scroll to position [0, 5991]
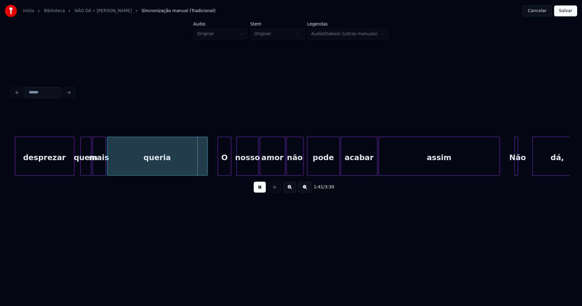
click at [228, 170] on div "O" at bounding box center [224, 157] width 13 height 41
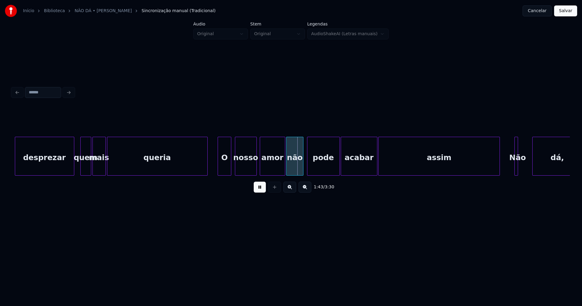
click at [247, 170] on div "nosso" at bounding box center [245, 157] width 21 height 41
click at [279, 171] on div at bounding box center [280, 156] width 2 height 38
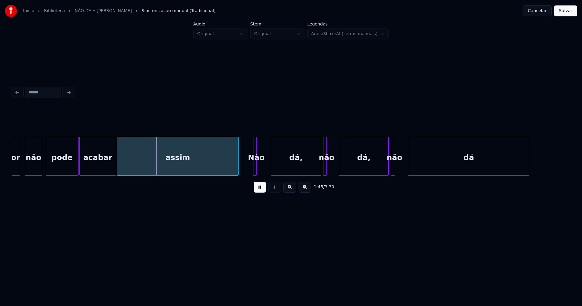
scroll to position [0, 6301]
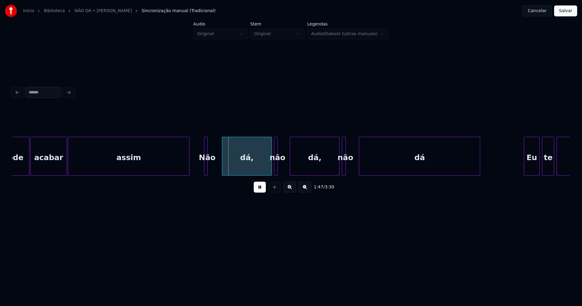
drag, startPoint x: 260, startPoint y: 190, endPoint x: 205, endPoint y: 167, distance: 59.7
click at [260, 190] on button at bounding box center [260, 187] width 12 height 11
click at [220, 169] on div at bounding box center [219, 156] width 2 height 38
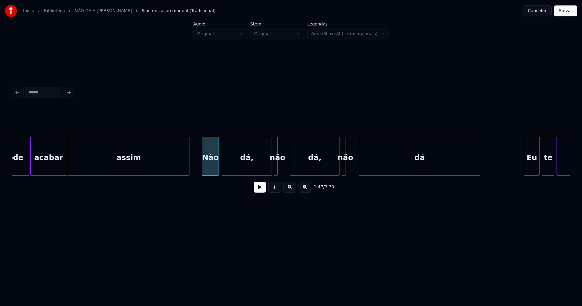
click at [212, 170] on div "Não" at bounding box center [210, 157] width 16 height 41
click at [288, 171] on div at bounding box center [287, 156] width 2 height 38
click at [355, 167] on div at bounding box center [355, 156] width 2 height 38
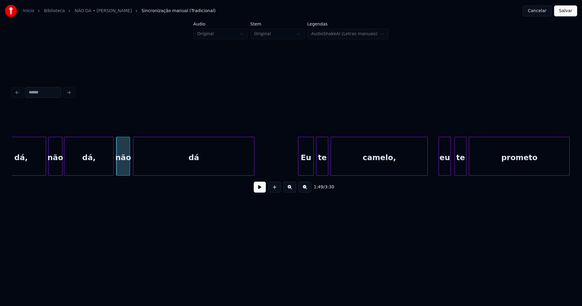
scroll to position [0, 6570]
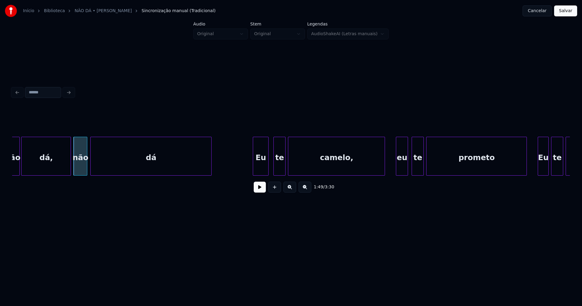
click at [263, 169] on div "Eu" at bounding box center [260, 157] width 15 height 41
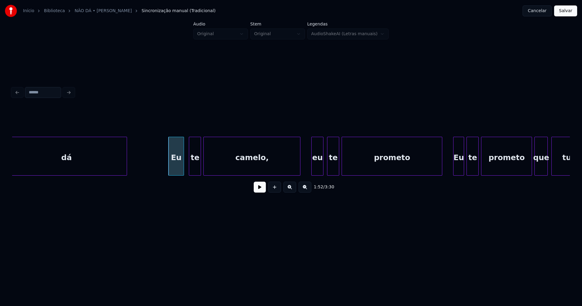
scroll to position [0, 6697]
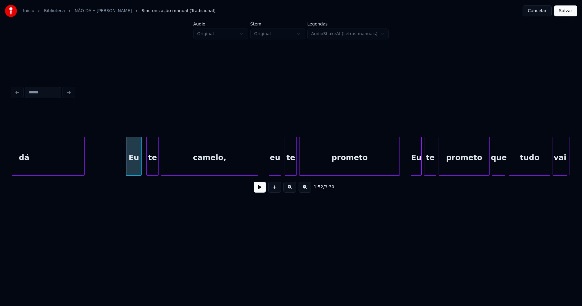
click at [567, 14] on button "Salvar" at bounding box center [565, 10] width 23 height 11
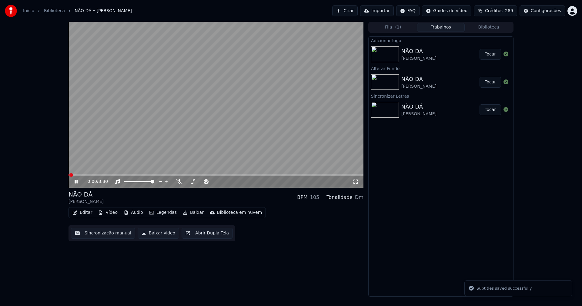
click at [78, 180] on icon at bounding box center [80, 181] width 14 height 5
click at [85, 212] on button "Editar" at bounding box center [82, 212] width 25 height 8
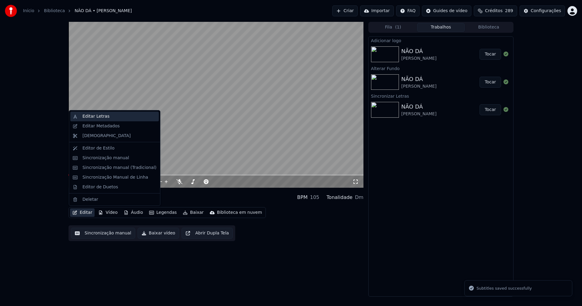
click at [100, 119] on div "Editar Letras" at bounding box center [95, 116] width 27 height 6
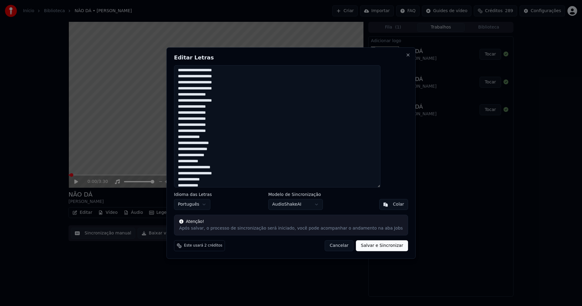
scroll to position [91, 0]
click at [329, 246] on button "Cancelar" at bounding box center [339, 245] width 29 height 11
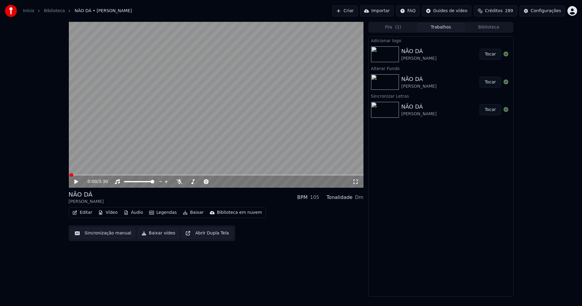
click at [80, 213] on button "Editar" at bounding box center [82, 212] width 25 height 8
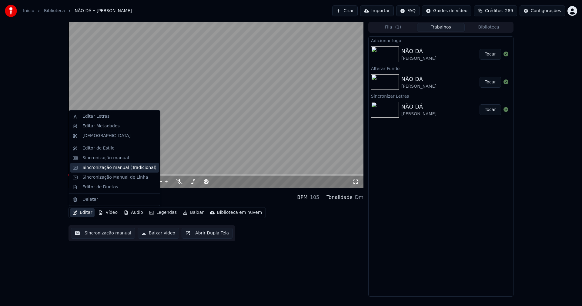
click at [113, 170] on div "Sincronização manual (Tradicional)" at bounding box center [119, 168] width 74 height 6
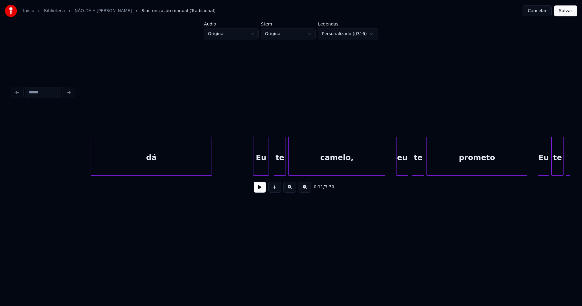
scroll to position [0, 6648]
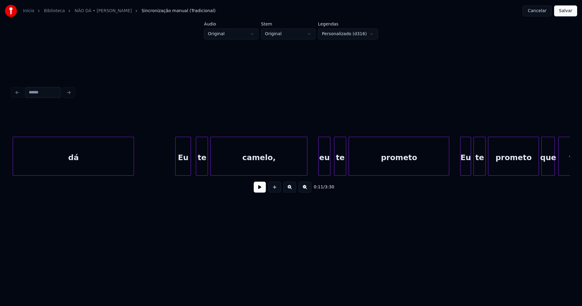
click at [281, 161] on div "camelo," at bounding box center [259, 157] width 96 height 41
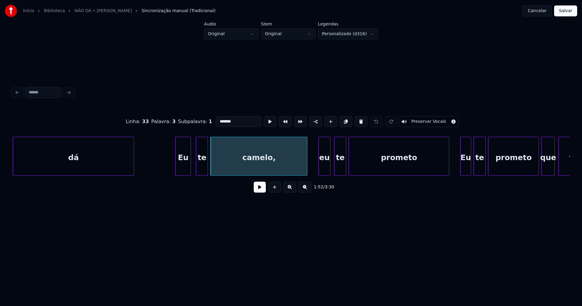
click at [234, 119] on input "*******" at bounding box center [238, 121] width 45 height 11
click at [322, 172] on div "eu" at bounding box center [322, 157] width 12 height 41
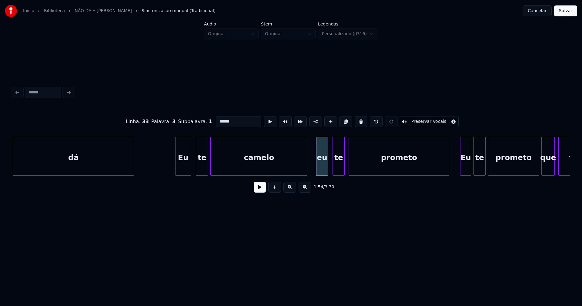
click at [339, 172] on div "te" at bounding box center [339, 157] width 12 height 41
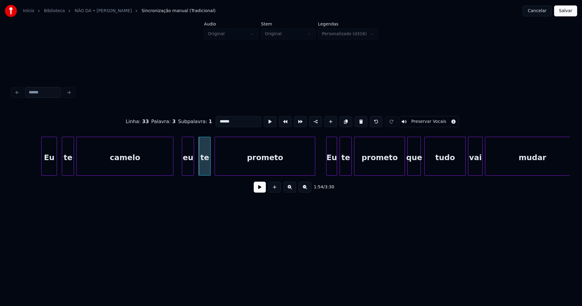
scroll to position [0, 6810]
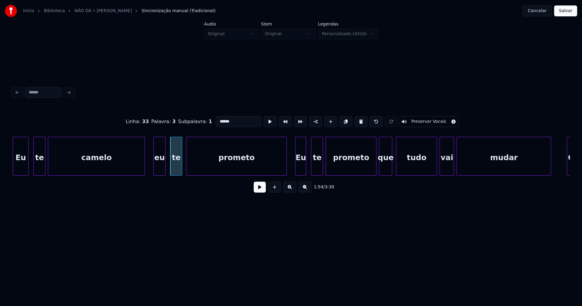
click at [300, 167] on div "Eu" at bounding box center [301, 157] width 10 height 41
click at [372, 168] on div at bounding box center [373, 156] width 2 height 38
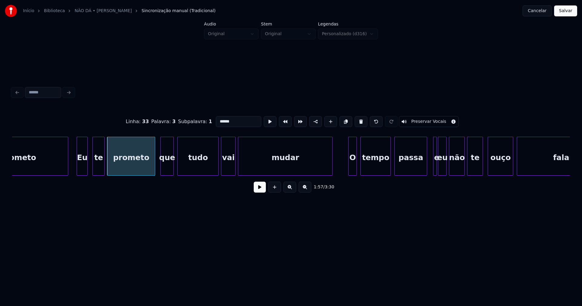
scroll to position [0, 7114]
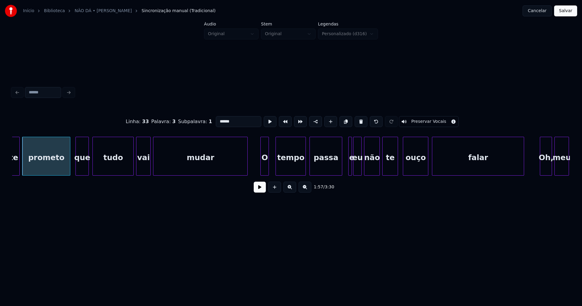
click at [265, 171] on div "O" at bounding box center [265, 157] width 8 height 41
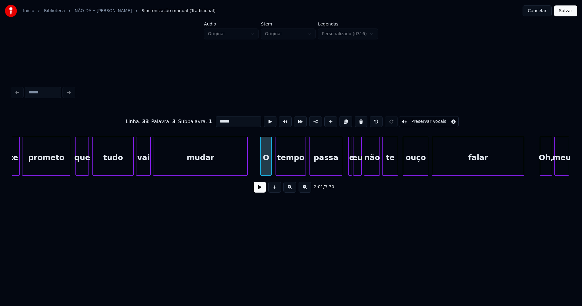
click at [271, 171] on div at bounding box center [271, 156] width 2 height 38
type input "******"
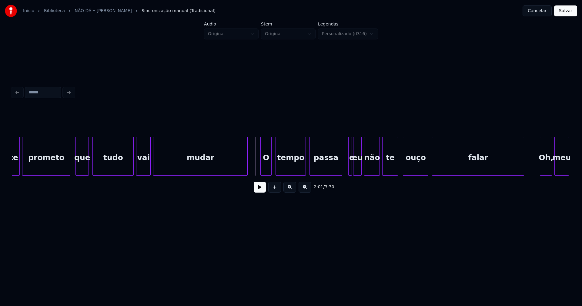
click at [262, 191] on button at bounding box center [260, 187] width 12 height 11
click at [260, 193] on button at bounding box center [260, 187] width 12 height 11
click at [340, 165] on div at bounding box center [340, 156] width 2 height 38
click at [347, 167] on div at bounding box center [347, 156] width 2 height 38
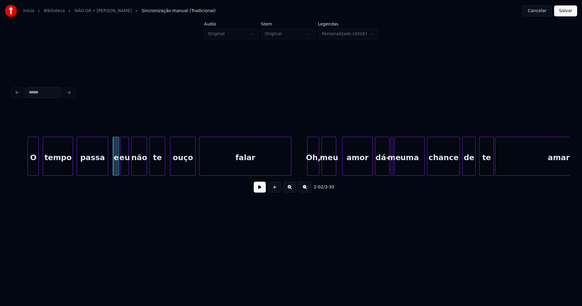
scroll to position [0, 7354]
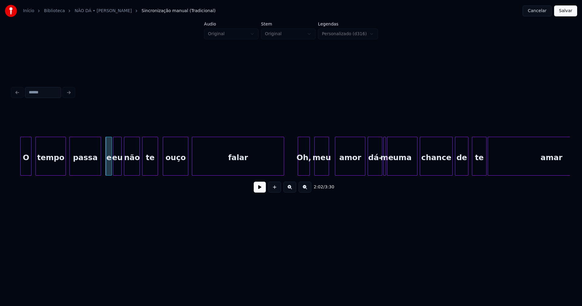
click at [304, 169] on div "Oh," at bounding box center [304, 157] width 12 height 41
click at [342, 167] on div "amor" at bounding box center [349, 157] width 30 height 41
click at [390, 167] on div at bounding box center [391, 156] width 2 height 38
click at [388, 170] on div at bounding box center [389, 156] width 2 height 38
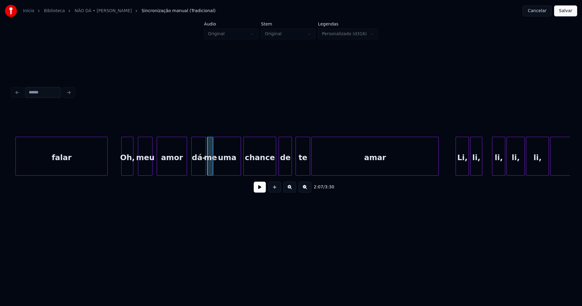
scroll to position [0, 7545]
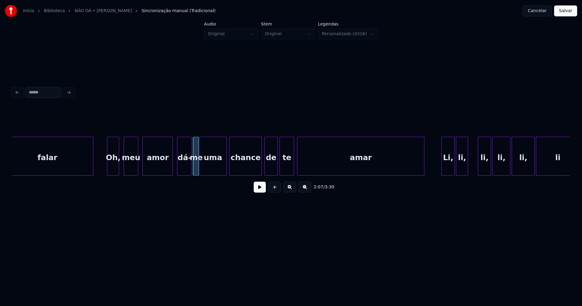
click at [285, 168] on div "te" at bounding box center [287, 157] width 14 height 41
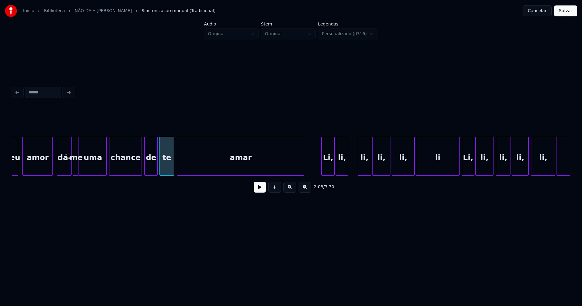
scroll to position [0, 7672]
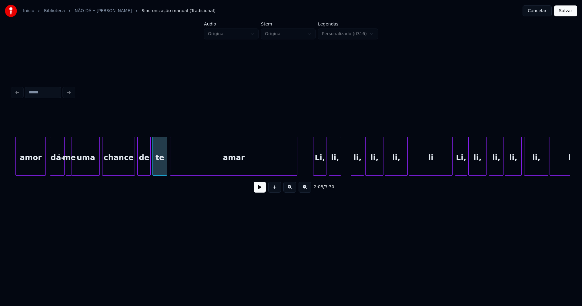
click at [322, 170] on div "Li," at bounding box center [320, 157] width 13 height 41
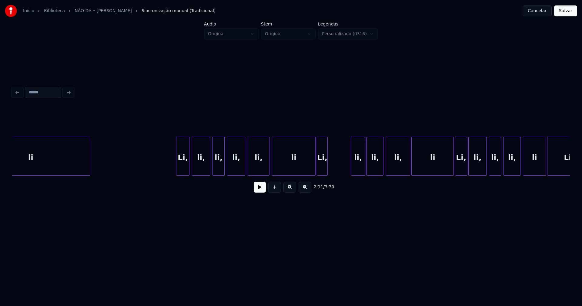
scroll to position [0, 8788]
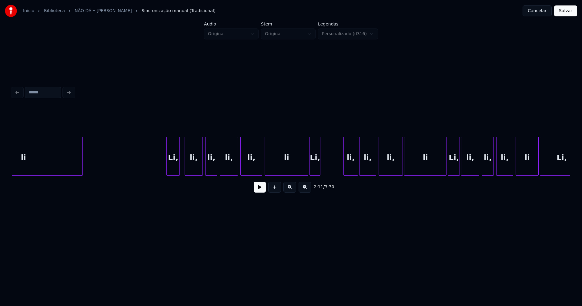
click at [172, 166] on div "Li," at bounding box center [173, 157] width 13 height 41
click at [258, 192] on button at bounding box center [260, 187] width 12 height 11
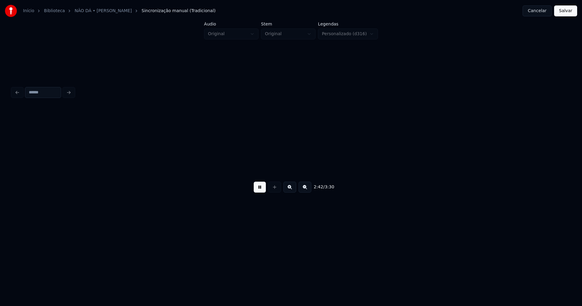
scroll to position [0, 9841]
drag, startPoint x: 259, startPoint y: 189, endPoint x: 297, endPoint y: 188, distance: 37.6
click at [260, 189] on button at bounding box center [260, 187] width 12 height 11
click at [563, 12] on button "Salvar" at bounding box center [565, 10] width 23 height 11
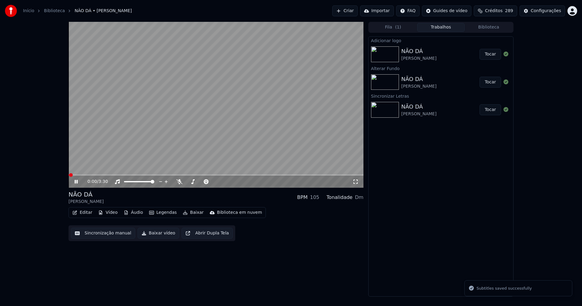
click at [76, 182] on icon at bounding box center [76, 182] width 3 height 4
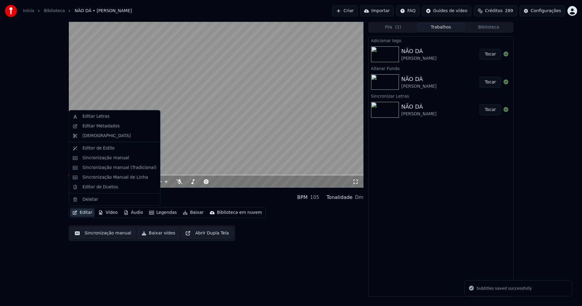
click at [88, 212] on button "Editar" at bounding box center [82, 212] width 25 height 8
click at [99, 117] on div "Editar Letras" at bounding box center [95, 116] width 27 height 6
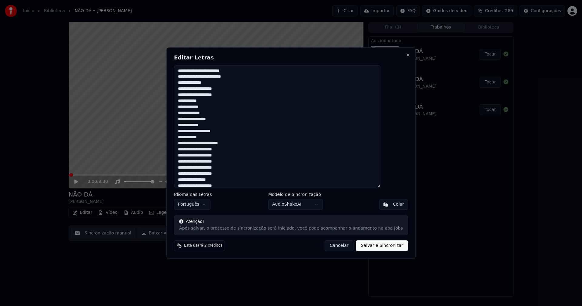
click at [218, 149] on textarea at bounding box center [277, 126] width 207 height 123
click at [219, 156] on textarea at bounding box center [277, 126] width 207 height 123
click at [220, 132] on textarea at bounding box center [277, 126] width 207 height 123
click at [216, 132] on textarea at bounding box center [277, 126] width 207 height 123
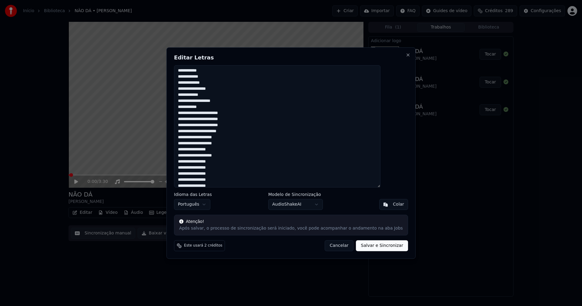
click at [216, 131] on textarea at bounding box center [277, 126] width 207 height 123
click at [217, 138] on textarea at bounding box center [277, 126] width 207 height 123
click at [217, 143] on textarea at bounding box center [277, 126] width 207 height 123
click at [213, 149] on textarea at bounding box center [277, 126] width 207 height 123
click at [217, 156] on textarea at bounding box center [277, 126] width 207 height 123
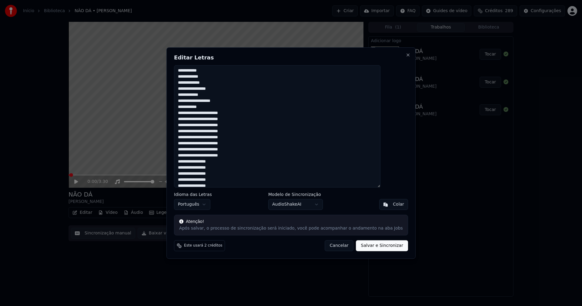
click at [213, 162] on textarea at bounding box center [277, 126] width 207 height 123
click at [219, 100] on textarea at bounding box center [277, 126] width 207 height 123
click at [219, 107] on textarea at bounding box center [277, 126] width 207 height 123
click at [218, 113] on textarea at bounding box center [277, 126] width 207 height 123
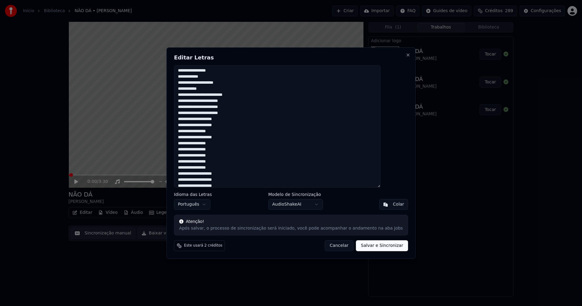
click at [214, 130] on textarea at bounding box center [277, 126] width 207 height 123
click at [214, 143] on textarea at bounding box center [277, 126] width 207 height 123
click at [213, 149] on textarea at bounding box center [277, 126] width 207 height 123
click at [213, 156] on textarea at bounding box center [277, 126] width 207 height 123
click at [214, 162] on textarea at bounding box center [277, 126] width 207 height 123
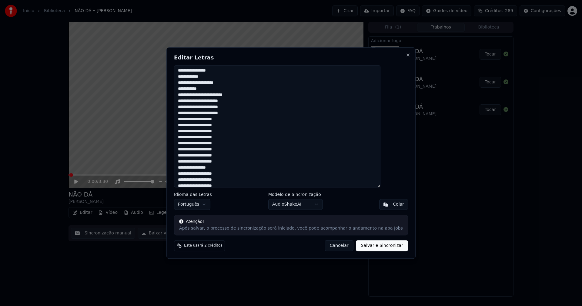
click at [214, 168] on textarea at bounding box center [277, 126] width 207 height 123
click at [214, 145] on textarea at bounding box center [277, 126] width 207 height 123
click at [215, 152] on textarea at bounding box center [277, 126] width 207 height 123
click at [214, 158] on textarea at bounding box center [277, 126] width 207 height 123
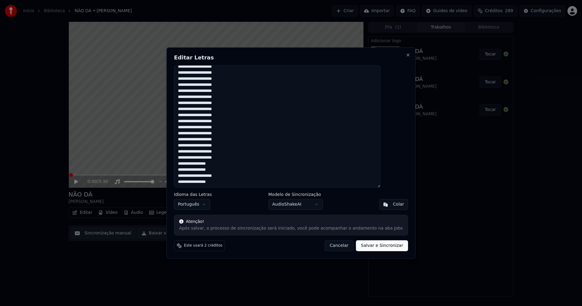
click at [214, 163] on textarea at bounding box center [277, 126] width 207 height 123
click at [213, 168] on textarea at bounding box center [277, 126] width 207 height 123
click at [215, 183] on textarea at bounding box center [277, 126] width 207 height 123
type textarea "**********"
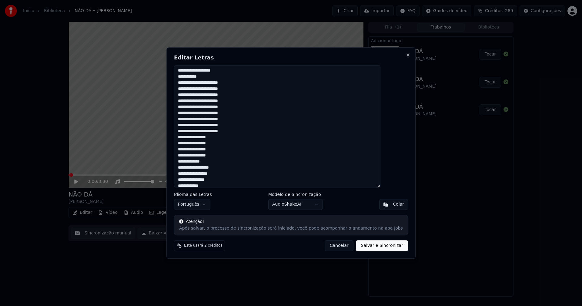
click at [375, 249] on button "Salvar e Sincronizar" at bounding box center [382, 245] width 52 height 11
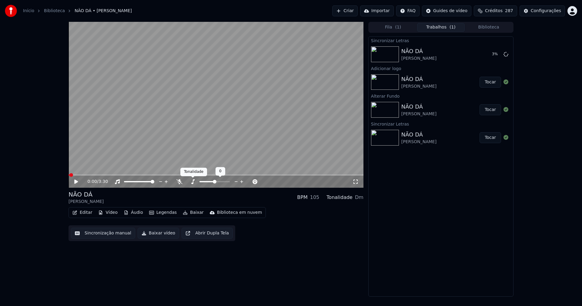
click at [192, 181] on icon at bounding box center [193, 181] width 6 height 5
click at [117, 181] on icon at bounding box center [117, 181] width 5 height 5
click at [120, 181] on icon at bounding box center [117, 181] width 6 height 5
click at [85, 213] on button "Editar" at bounding box center [82, 212] width 25 height 8
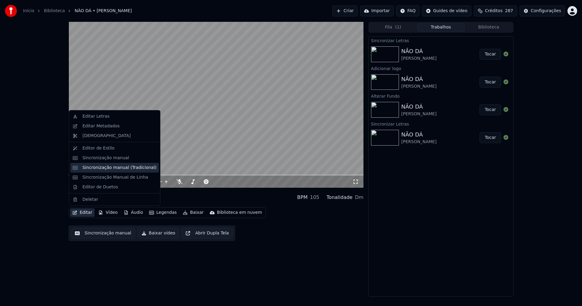
click at [115, 170] on div "Sincronização manual (Tradicional)" at bounding box center [119, 168] width 74 height 6
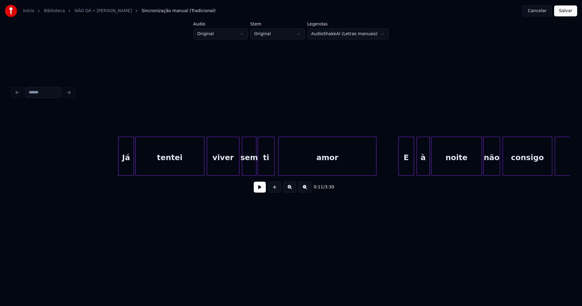
scroll to position [0, 601]
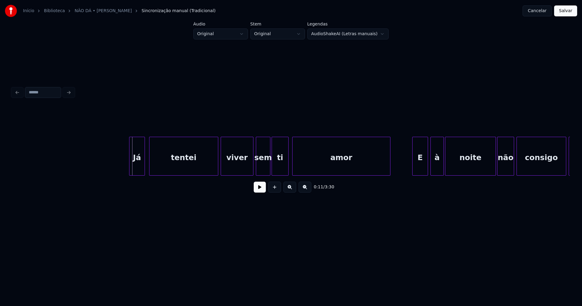
click at [134, 170] on div "Já" at bounding box center [137, 157] width 15 height 41
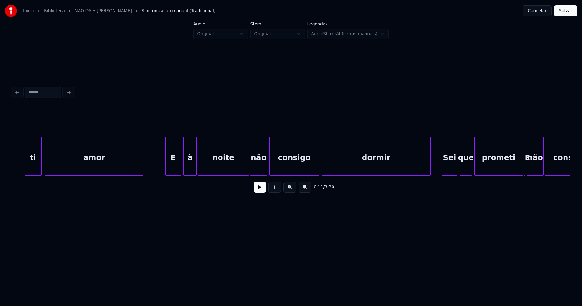
scroll to position [0, 876]
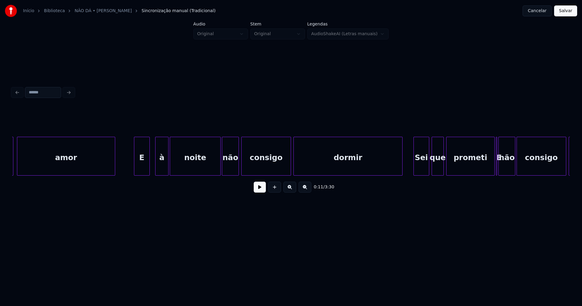
click at [142, 170] on div "E" at bounding box center [141, 157] width 15 height 41
click at [161, 170] on div "à" at bounding box center [160, 157] width 13 height 41
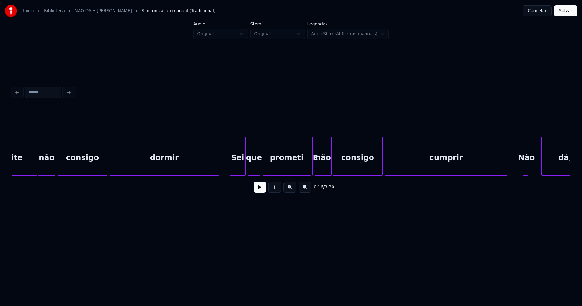
scroll to position [0, 1130]
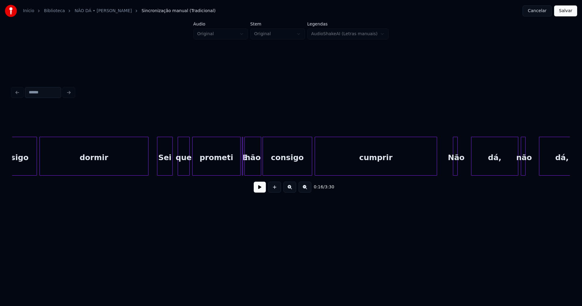
click at [164, 169] on div "Sei" at bounding box center [164, 157] width 15 height 41
click at [234, 171] on div at bounding box center [235, 156] width 2 height 38
click at [250, 172] on div at bounding box center [249, 156] width 2 height 38
click at [246, 172] on div at bounding box center [246, 156] width 2 height 38
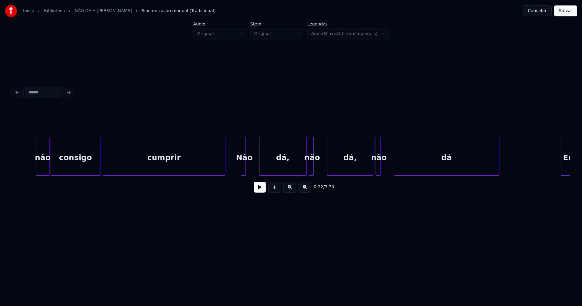
scroll to position [0, 1392]
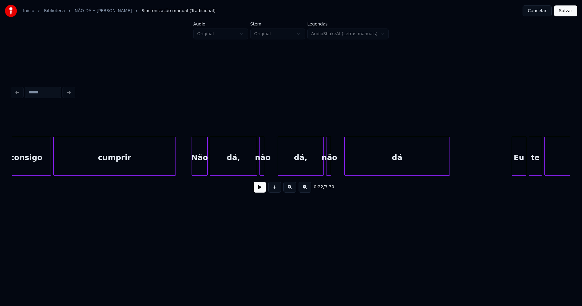
click at [206, 169] on div at bounding box center [207, 156] width 2 height 38
click at [198, 167] on div "Não" at bounding box center [198, 157] width 15 height 41
click at [275, 166] on div at bounding box center [275, 156] width 2 height 38
click at [341, 166] on div at bounding box center [341, 156] width 2 height 38
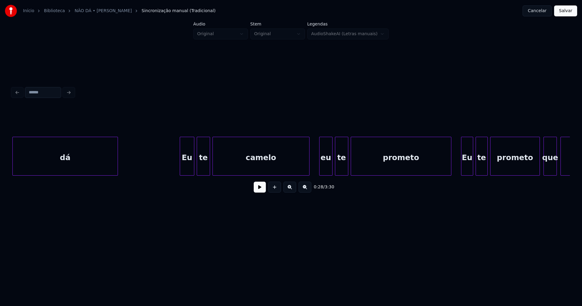
scroll to position [0, 1731]
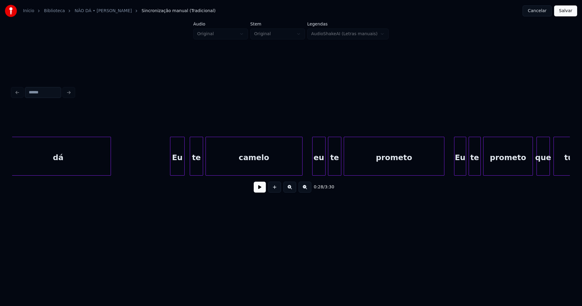
click at [180, 170] on div "Eu" at bounding box center [177, 157] width 14 height 41
click at [194, 170] on div "te" at bounding box center [195, 157] width 13 height 41
click at [318, 167] on div "eu" at bounding box center [317, 157] width 13 height 41
click at [335, 170] on div "te" at bounding box center [334, 157] width 13 height 41
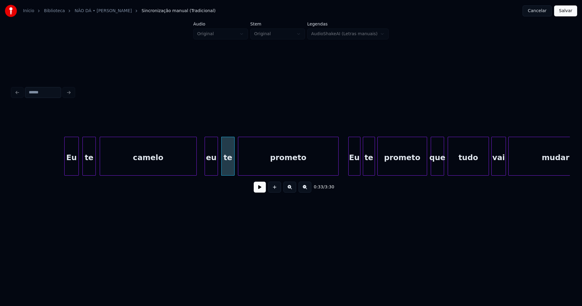
scroll to position [0, 1893]
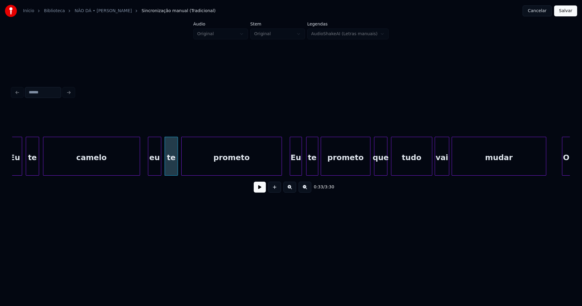
click at [296, 170] on div "Eu" at bounding box center [296, 157] width 12 height 41
click at [314, 170] on div "te" at bounding box center [311, 157] width 12 height 41
click at [357, 167] on div "prometo" at bounding box center [344, 157] width 49 height 41
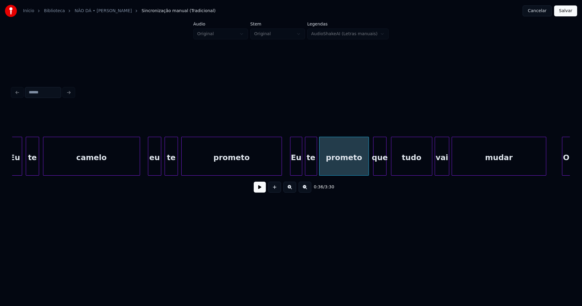
click at [379, 170] on div "que" at bounding box center [380, 157] width 13 height 41
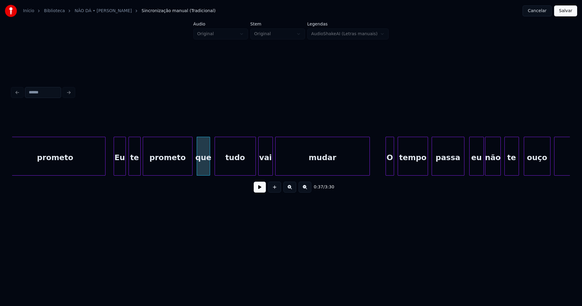
scroll to position [0, 2133]
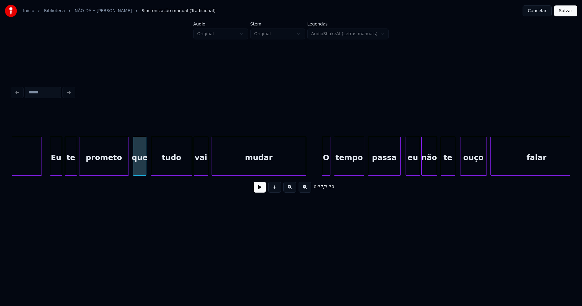
click at [202, 171] on div "vai" at bounding box center [201, 157] width 14 height 41
click at [171, 165] on div "tudo" at bounding box center [170, 157] width 41 height 41
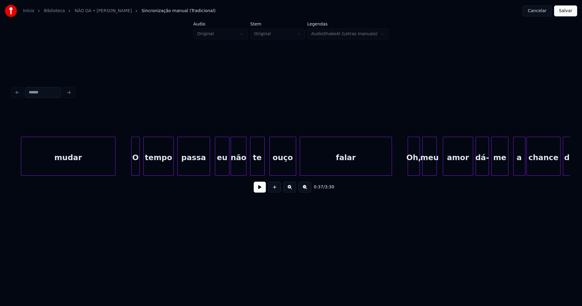
scroll to position [0, 2331]
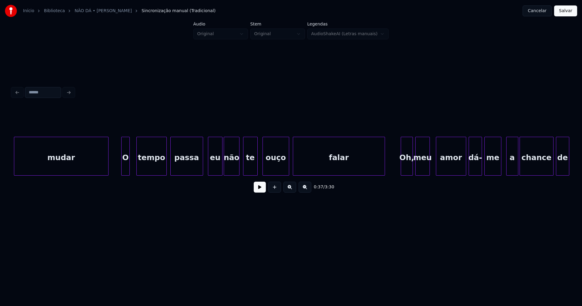
click at [126, 170] on div "O" at bounding box center [126, 157] width 8 height 41
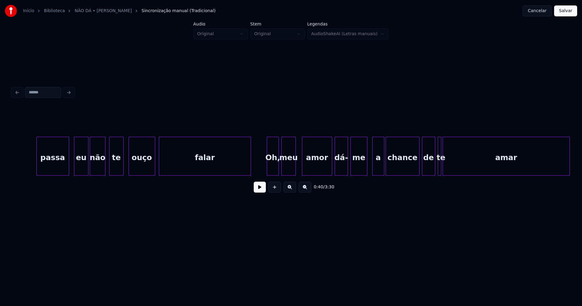
scroll to position [0, 2571]
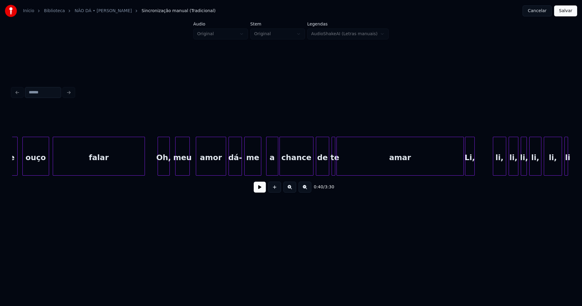
click at [163, 168] on div "Oh," at bounding box center [164, 157] width 12 height 41
click at [222, 167] on div at bounding box center [222, 156] width 2 height 38
click at [331, 168] on div at bounding box center [332, 156] width 2 height 38
click at [349, 167] on div at bounding box center [349, 156] width 2 height 38
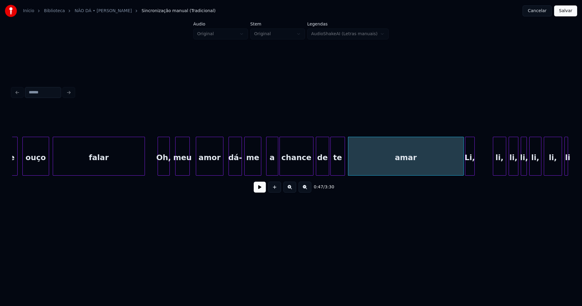
click at [344, 165] on div at bounding box center [344, 156] width 2 height 38
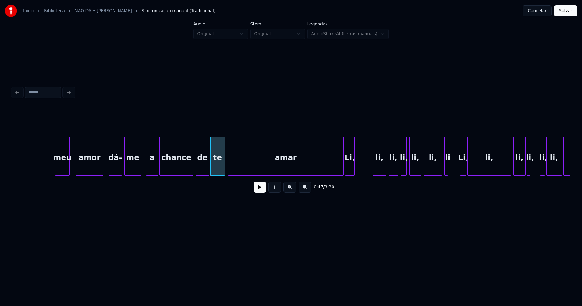
scroll to position [0, 2812]
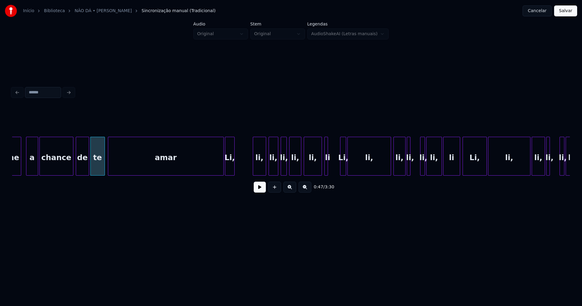
click at [259, 192] on button at bounding box center [260, 187] width 12 height 11
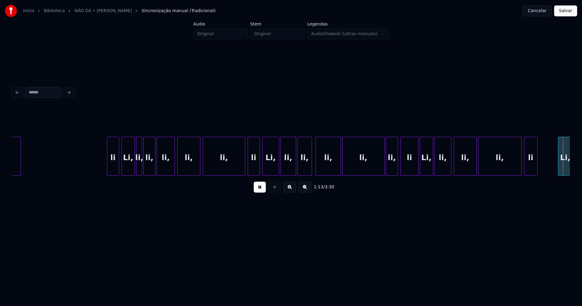
scroll to position [0, 4486]
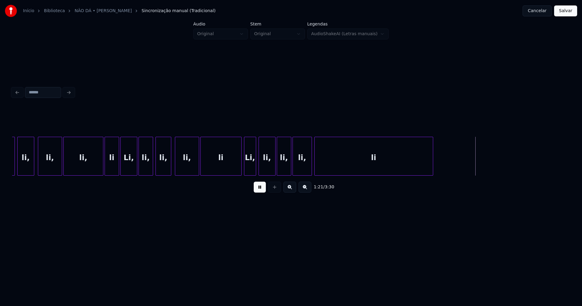
click at [259, 192] on button at bounding box center [260, 187] width 12 height 11
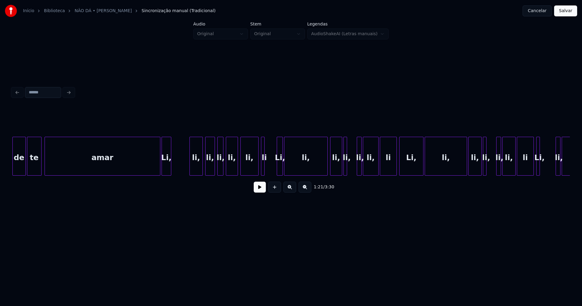
scroll to position [0, 2875]
click at [540, 13] on button "Cancelar" at bounding box center [537, 10] width 29 height 11
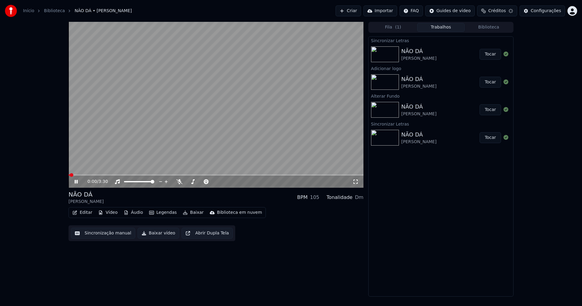
click at [74, 182] on icon at bounding box center [80, 181] width 14 height 5
click at [88, 213] on button "Editar" at bounding box center [82, 212] width 25 height 8
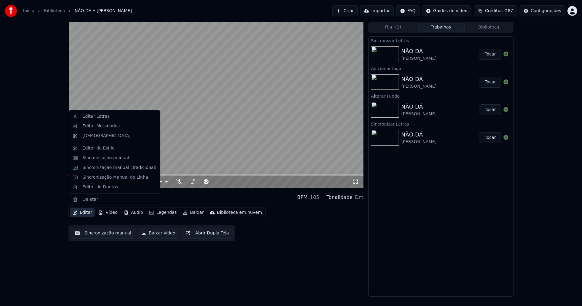
click at [87, 215] on button "Editar" at bounding box center [82, 212] width 25 height 8
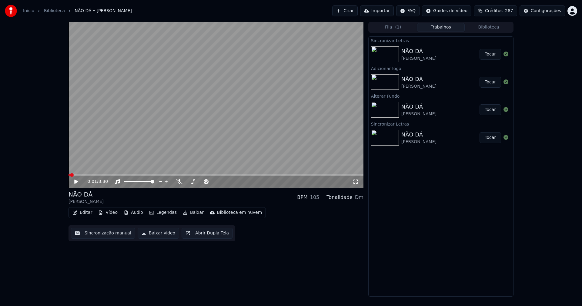
click at [87, 215] on button "Editar" at bounding box center [82, 212] width 25 height 8
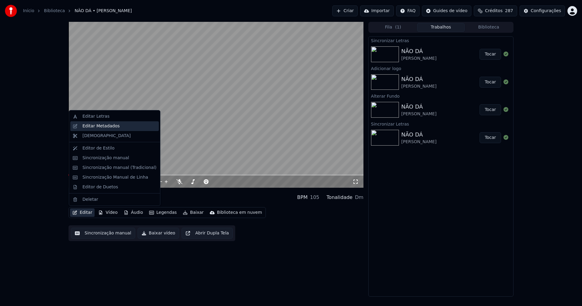
click at [112, 126] on div "Editar Metadados" at bounding box center [100, 126] width 37 height 6
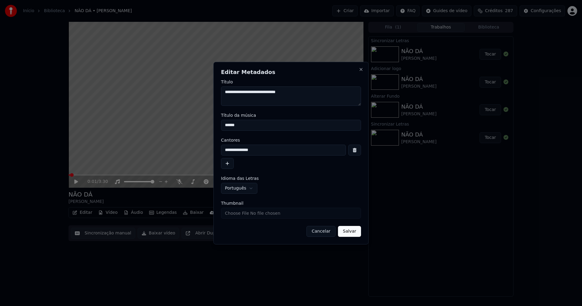
drag, startPoint x: 248, startPoint y: 125, endPoint x: 254, endPoint y: 126, distance: 6.4
click at [248, 125] on input "******" at bounding box center [291, 125] width 140 height 11
type input "**********"
click at [347, 234] on button "Salvar" at bounding box center [349, 231] width 23 height 11
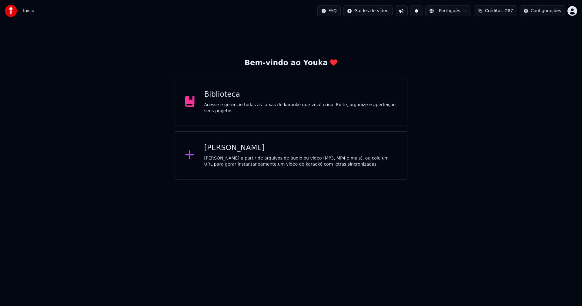
click at [225, 103] on div "Biblioteca Acesse e gerencie todas as faixas de karaokê que você criou. Edite, …" at bounding box center [300, 102] width 193 height 24
click at [566, 295] on span "Conversa aberta" at bounding box center [566, 291] width 10 height 8
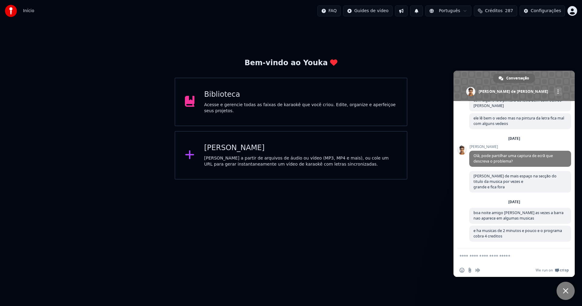
scroll to position [1127, 0]
click at [568, 289] on span "Bate-papo próximo" at bounding box center [565, 290] width 5 height 5
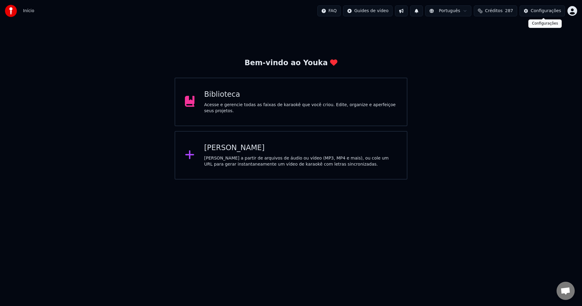
click at [544, 13] on div "Configurações" at bounding box center [546, 11] width 30 height 6
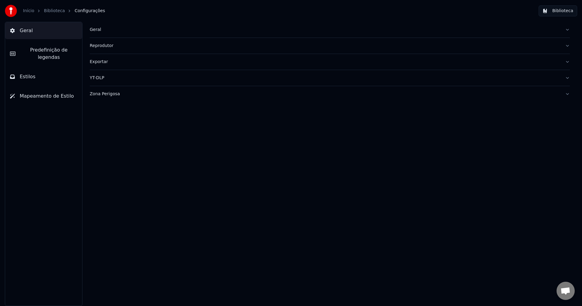
click at [97, 30] on div "Geral" at bounding box center [325, 30] width 471 height 6
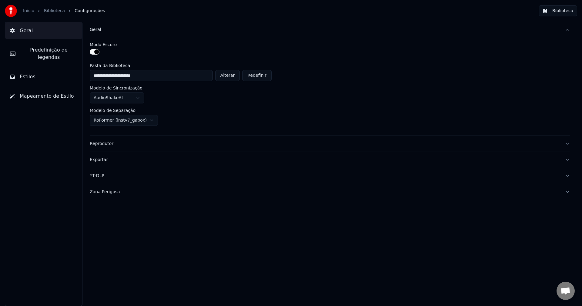
click at [234, 76] on button "Alterar" at bounding box center [227, 75] width 25 height 11
type input "**********"
click at [562, 12] on button "Biblioteca" at bounding box center [558, 10] width 39 height 11
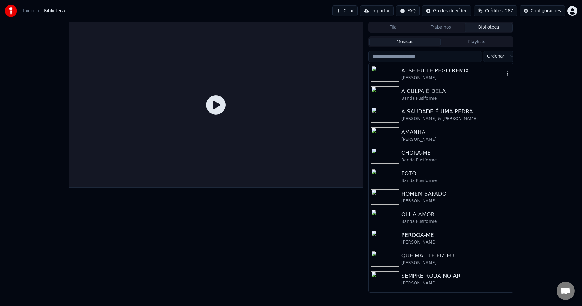
click at [439, 75] on div "Michel Teló" at bounding box center [453, 78] width 103 height 6
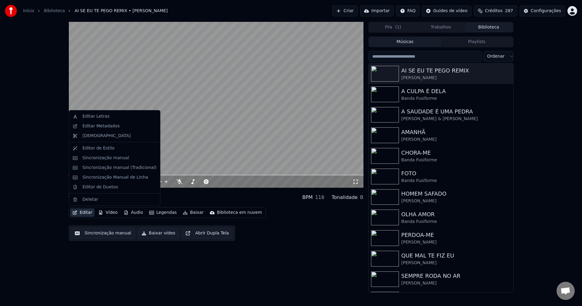
click at [88, 213] on button "Editar" at bounding box center [82, 212] width 25 height 8
click at [108, 169] on div "Sincronização manual (Tradicional)" at bounding box center [119, 168] width 74 height 6
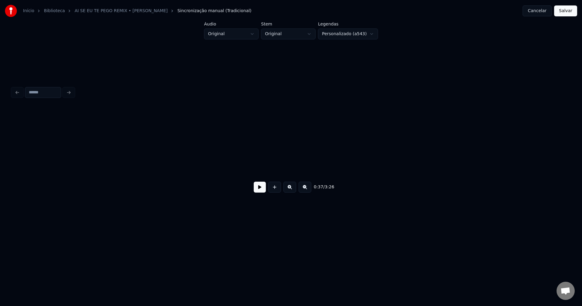
scroll to position [0, 2251]
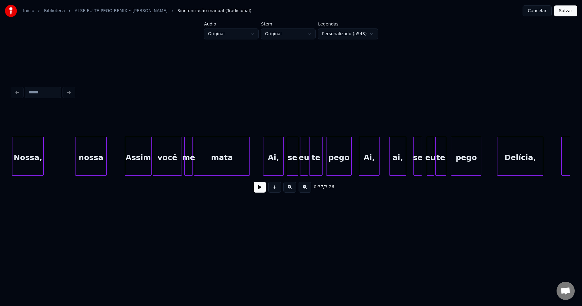
click at [257, 192] on button at bounding box center [260, 187] width 12 height 11
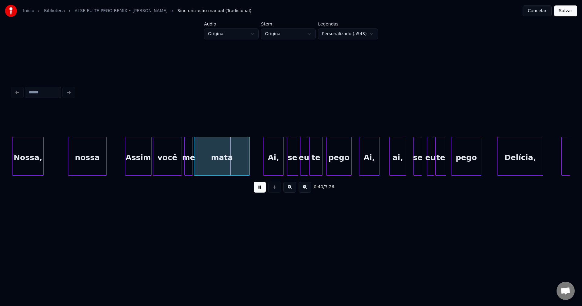
click at [69, 171] on div at bounding box center [69, 156] width 2 height 38
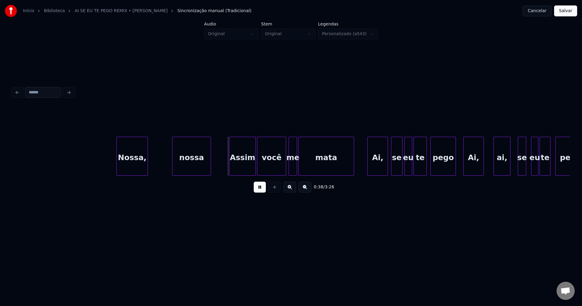
scroll to position [0, 2139]
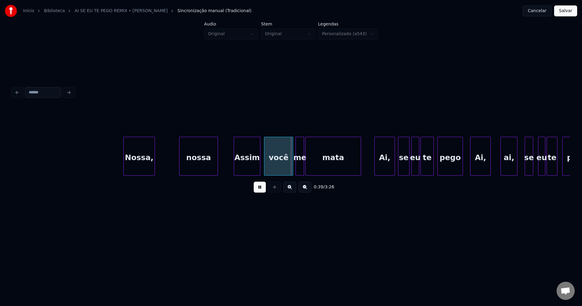
click at [247, 166] on div "Assim" at bounding box center [247, 157] width 26 height 41
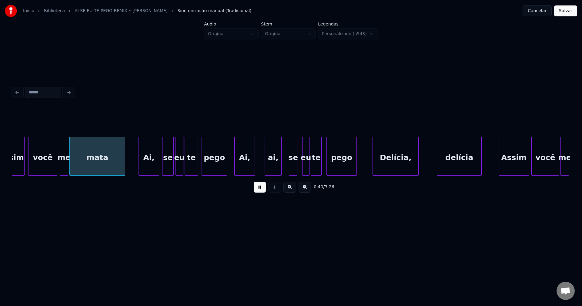
scroll to position [0, 2382]
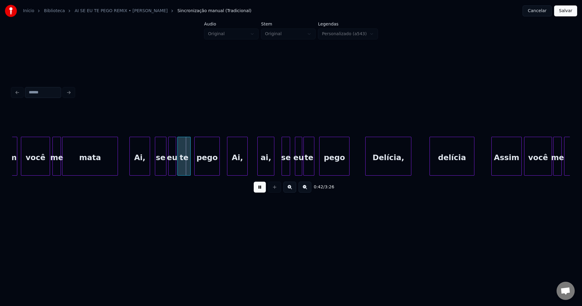
click at [138, 170] on div "Ai," at bounding box center [140, 157] width 20 height 41
click at [232, 168] on div "Ai," at bounding box center [235, 157] width 20 height 41
click at [261, 168] on div "ai," at bounding box center [263, 157] width 16 height 41
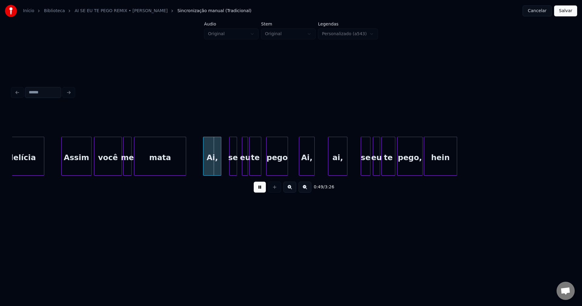
scroll to position [0, 2820]
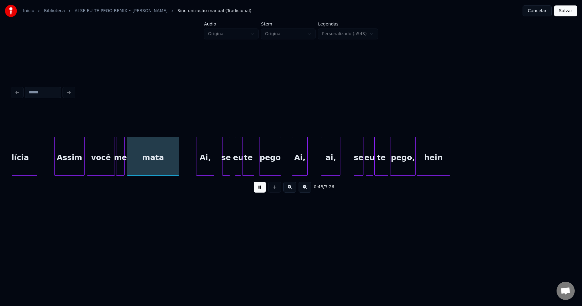
click at [264, 191] on button at bounding box center [260, 187] width 12 height 11
drag, startPoint x: 45, startPoint y: 168, endPoint x: 91, endPoint y: 171, distance: 45.9
click at [260, 191] on button at bounding box center [260, 187] width 12 height 11
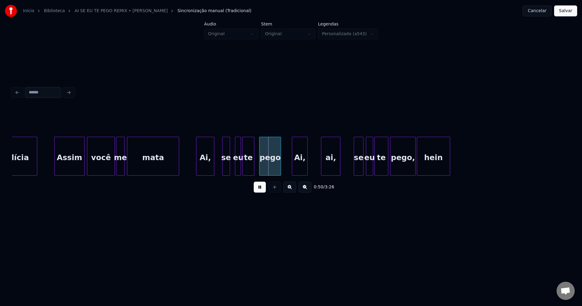
drag, startPoint x: 49, startPoint y: 166, endPoint x: 117, endPoint y: 166, distance: 68.2
click at [259, 189] on button at bounding box center [260, 187] width 12 height 11
click at [207, 169] on div "Ai," at bounding box center [204, 157] width 18 height 41
click at [295, 167] on div "Ai," at bounding box center [297, 157] width 15 height 41
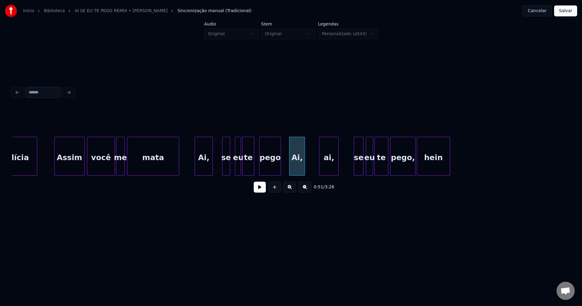
click at [328, 167] on div "ai," at bounding box center [329, 157] width 19 height 41
click at [354, 170] on div at bounding box center [353, 156] width 2 height 38
click at [367, 168] on div "eu" at bounding box center [367, 157] width 7 height 41
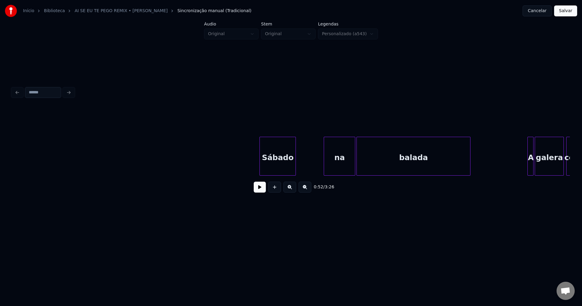
scroll to position [0, 3584]
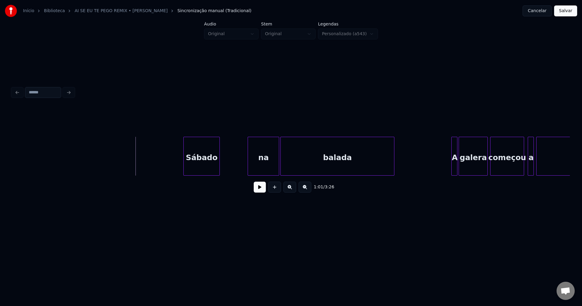
click at [258, 191] on button at bounding box center [260, 187] width 12 height 11
click at [261, 189] on button at bounding box center [260, 187] width 12 height 11
click at [200, 169] on div "Sábado" at bounding box center [202, 157] width 36 height 41
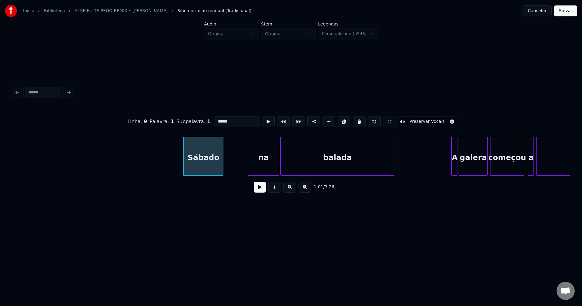
click at [223, 168] on div at bounding box center [222, 156] width 2 height 38
click at [264, 170] on div "na" at bounding box center [262, 157] width 31 height 41
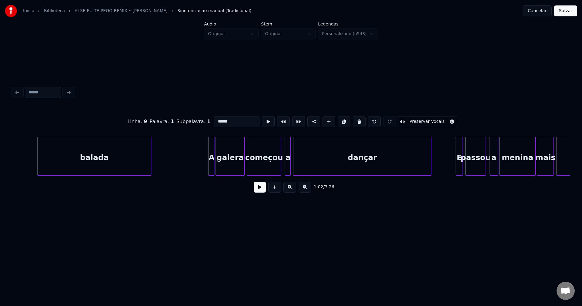
scroll to position [0, 3855]
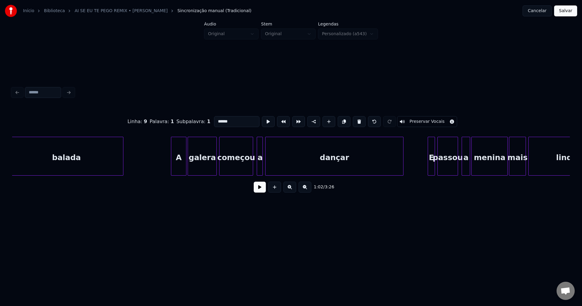
click at [172, 172] on div at bounding box center [172, 156] width 2 height 38
click at [250, 167] on div at bounding box center [250, 156] width 2 height 38
click at [255, 170] on div "a" at bounding box center [256, 157] width 6 height 41
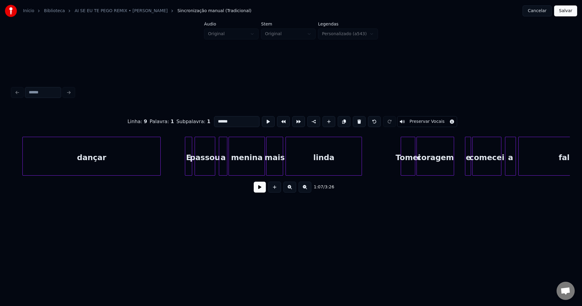
scroll to position [0, 4105]
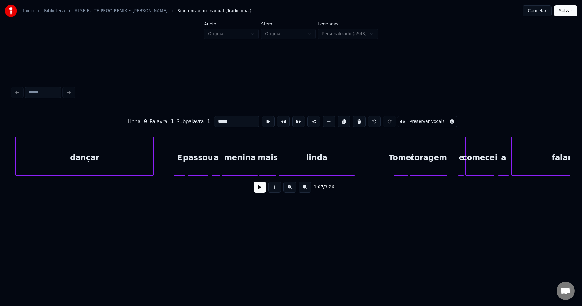
click at [176, 170] on div at bounding box center [175, 156] width 2 height 38
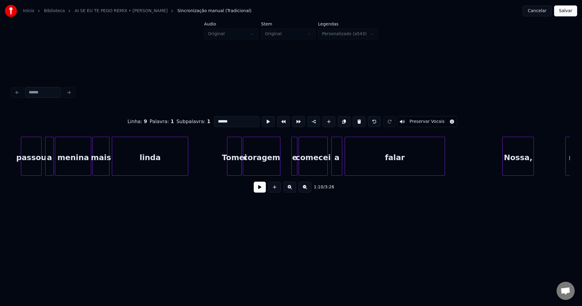
scroll to position [0, 4299]
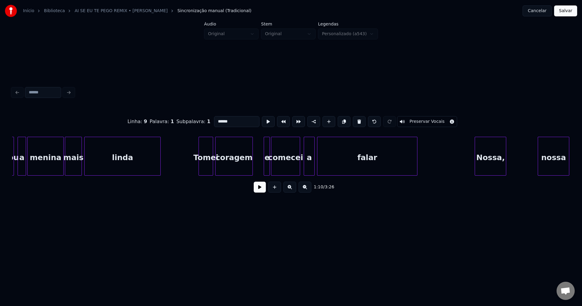
click at [204, 167] on div "Tomei" at bounding box center [206, 157] width 14 height 41
click at [264, 168] on div "e" at bounding box center [265, 157] width 6 height 41
click at [309, 168] on div "a" at bounding box center [307, 157] width 10 height 41
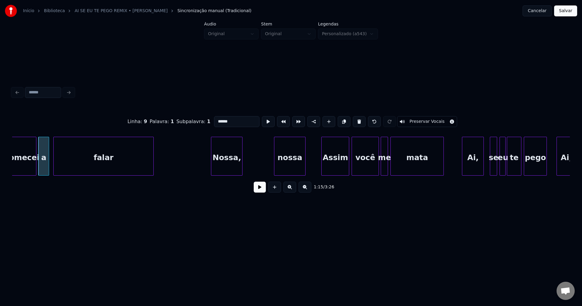
scroll to position [0, 4570]
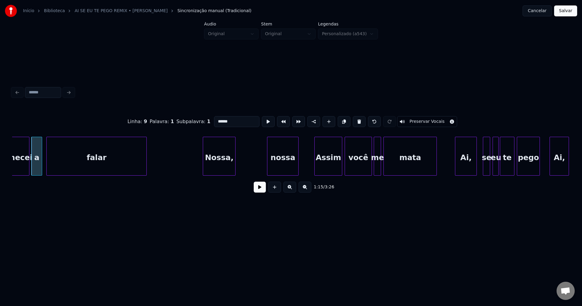
click at [204, 172] on div at bounding box center [204, 156] width 2 height 38
click at [262, 170] on div at bounding box center [262, 156] width 2 height 38
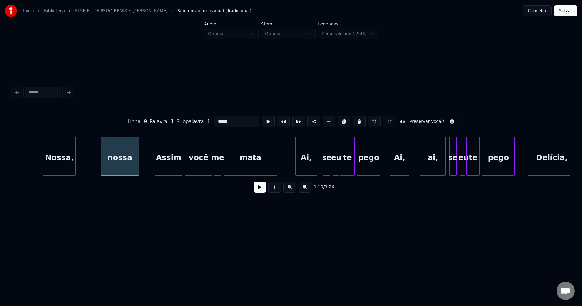
scroll to position [0, 4737]
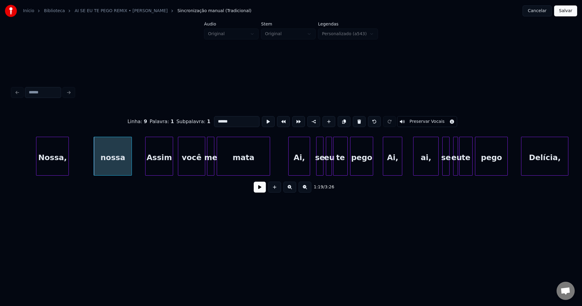
click at [157, 170] on div "Assim" at bounding box center [159, 157] width 27 height 41
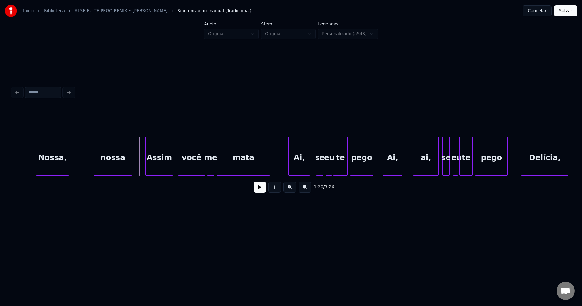
click at [259, 191] on button at bounding box center [260, 187] width 12 height 11
click at [259, 189] on button at bounding box center [260, 187] width 12 height 11
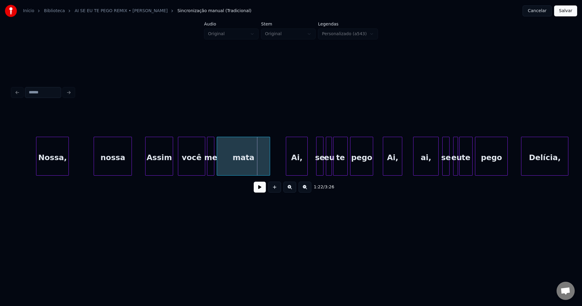
click at [298, 170] on div "Ai," at bounding box center [296, 157] width 21 height 41
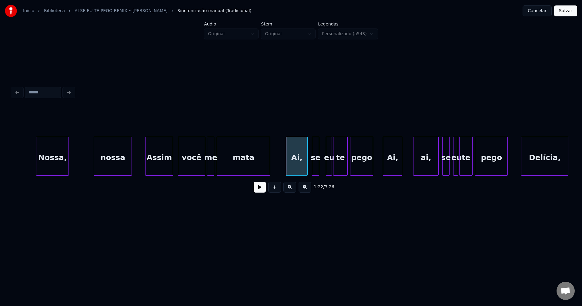
click at [316, 170] on div "se" at bounding box center [315, 157] width 7 height 41
click at [326, 171] on div "eu" at bounding box center [327, 157] width 6 height 41
click at [335, 169] on div "te" at bounding box center [339, 157] width 14 height 41
click at [324, 170] on div at bounding box center [323, 156] width 2 height 38
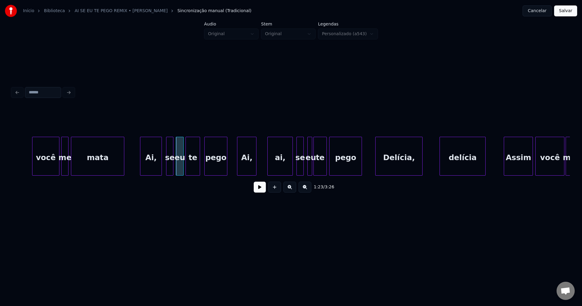
scroll to position [0, 4904]
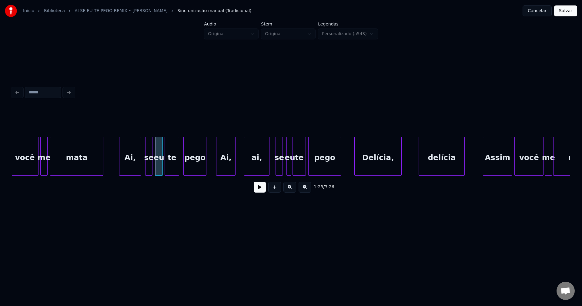
click at [256, 168] on div "ai," at bounding box center [256, 157] width 25 height 41
click at [274, 172] on div "se" at bounding box center [274, 157] width 7 height 41
click at [284, 169] on div at bounding box center [285, 156] width 2 height 38
click at [285, 170] on div "eu" at bounding box center [284, 157] width 7 height 41
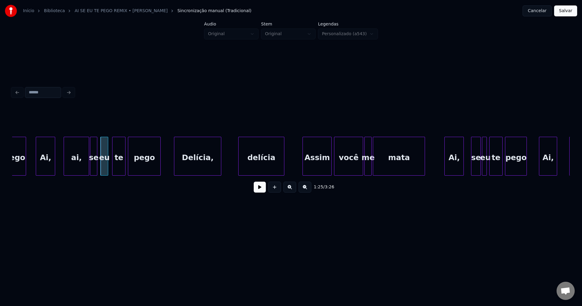
scroll to position [0, 5091]
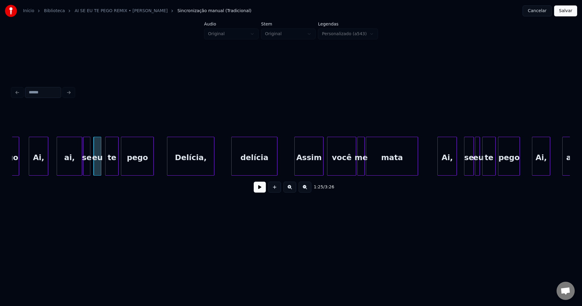
click at [304, 166] on div "Assim" at bounding box center [309, 157] width 29 height 41
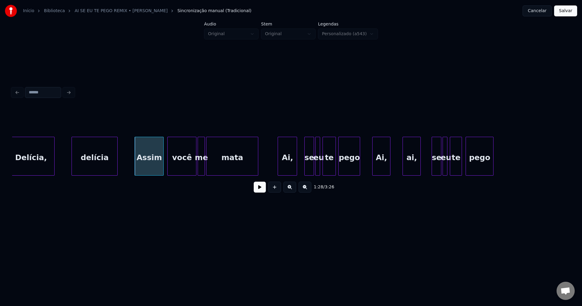
scroll to position [0, 5264]
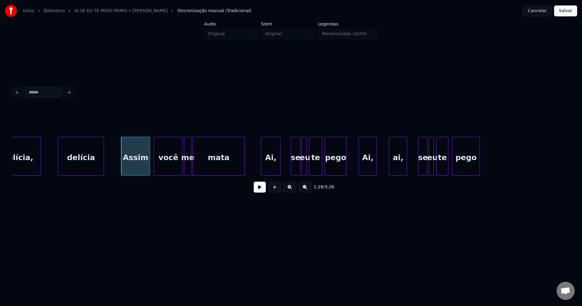
click at [270, 171] on div "Ai," at bounding box center [270, 157] width 19 height 41
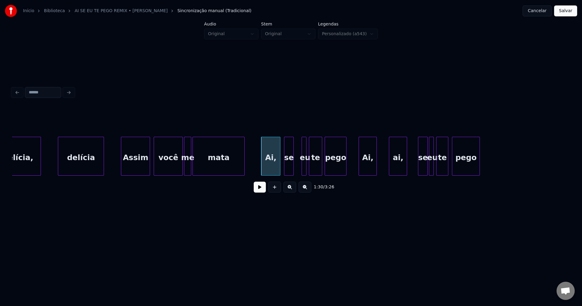
click at [289, 170] on div "se" at bounding box center [288, 157] width 9 height 41
click at [301, 169] on div at bounding box center [300, 156] width 2 height 38
click at [299, 169] on div "eu" at bounding box center [299, 157] width 7 height 41
click at [311, 168] on div "te" at bounding box center [313, 157] width 13 height 41
click at [365, 168] on div "Ai," at bounding box center [367, 157] width 18 height 41
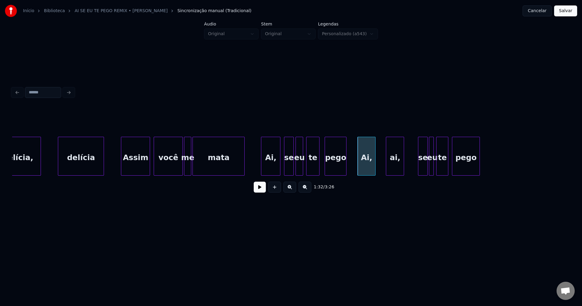
click at [393, 170] on div "ai," at bounding box center [395, 157] width 18 height 41
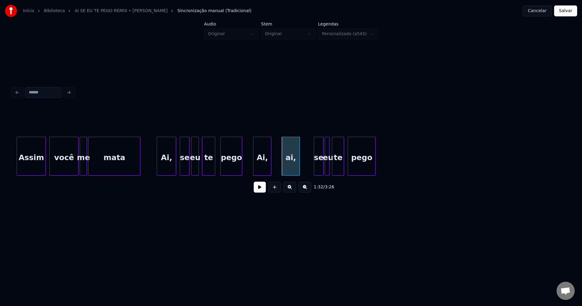
scroll to position [0, 5383]
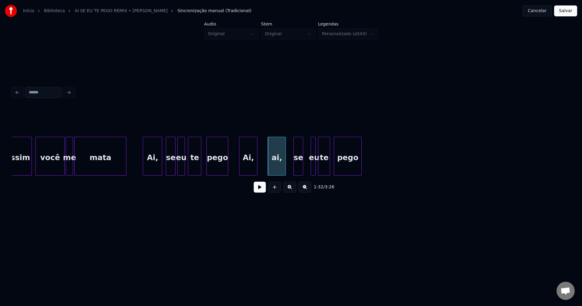
click at [299, 173] on div "se" at bounding box center [298, 157] width 9 height 41
click at [310, 169] on div at bounding box center [310, 156] width 2 height 38
click at [310, 171] on div "eu" at bounding box center [309, 157] width 6 height 41
click at [322, 168] on div "te" at bounding box center [322, 157] width 12 height 41
click at [355, 167] on div "pego" at bounding box center [347, 157] width 27 height 41
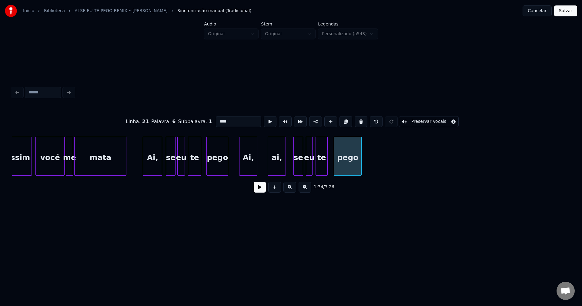
drag, startPoint x: 266, startPoint y: 178, endPoint x: 274, endPoint y: 178, distance: 8.5
click at [274, 176] on div "Assim você me mata Ai, se eu te pego Ai, ai, se eu te pego" at bounding box center [291, 156] width 558 height 39
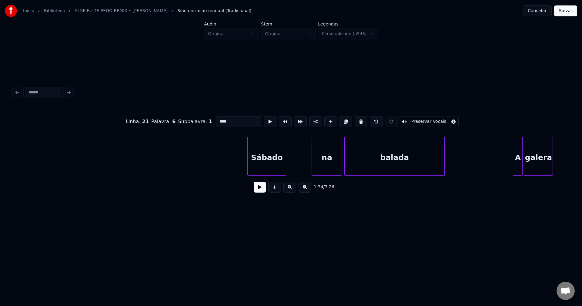
scroll to position [0, 6035]
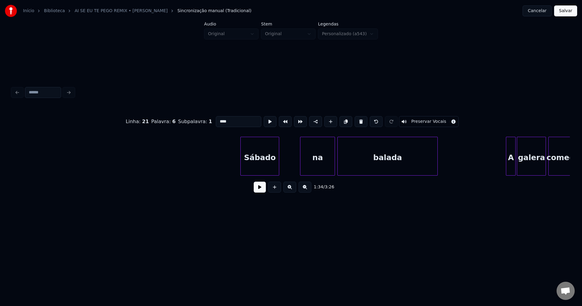
click at [302, 164] on div at bounding box center [302, 156] width 2 height 38
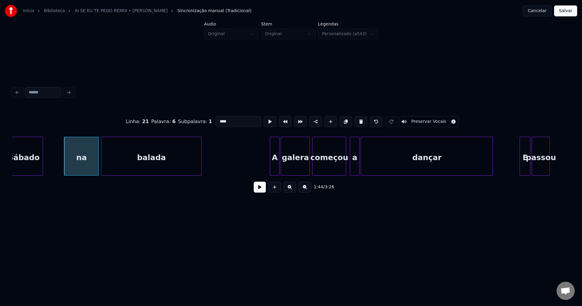
scroll to position [0, 6292]
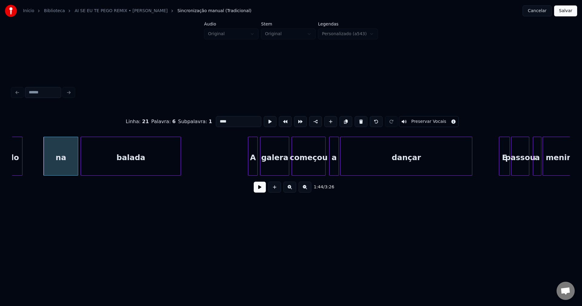
click at [252, 169] on div "A" at bounding box center [252, 157] width 9 height 41
click at [244, 169] on div at bounding box center [245, 156] width 2 height 38
click at [331, 167] on div "a" at bounding box center [331, 157] width 9 height 41
click at [321, 171] on div at bounding box center [322, 156] width 2 height 38
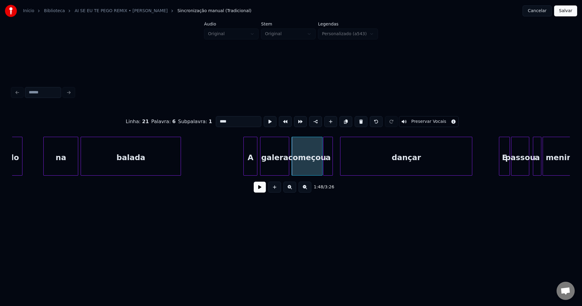
click at [329, 170] on div "a" at bounding box center [328, 157] width 9 height 41
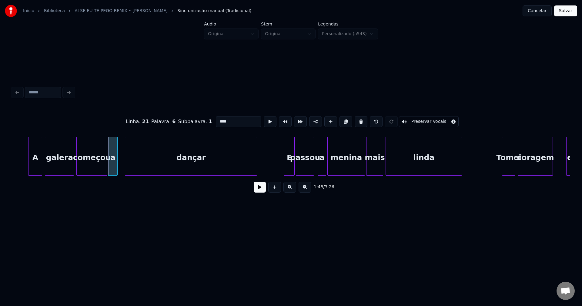
scroll to position [0, 6536]
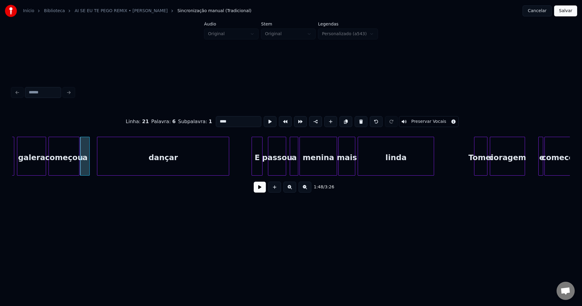
click at [255, 172] on div "E" at bounding box center [257, 157] width 10 height 41
click at [291, 169] on div "a" at bounding box center [292, 157] width 8 height 41
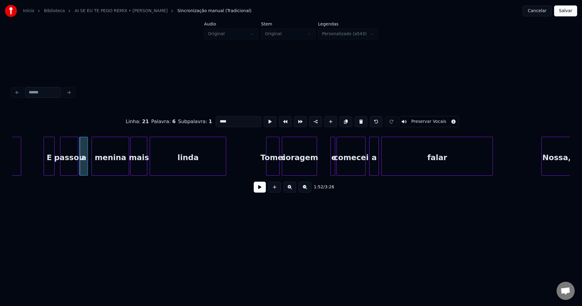
scroll to position [0, 6765]
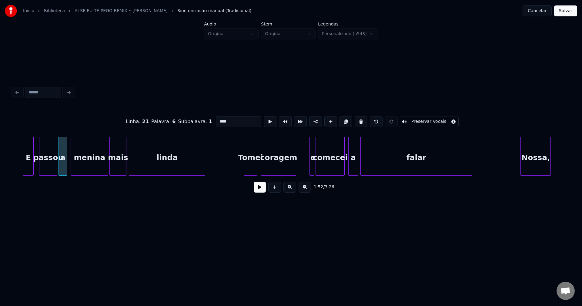
click at [253, 170] on div "Tomei" at bounding box center [250, 157] width 13 height 41
click at [306, 171] on div at bounding box center [307, 156] width 2 height 38
click at [352, 169] on div "a" at bounding box center [351, 157] width 9 height 41
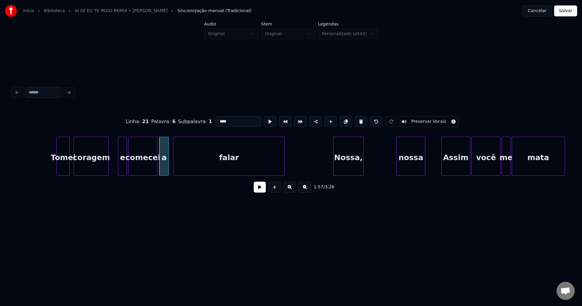
scroll to position [0, 7028]
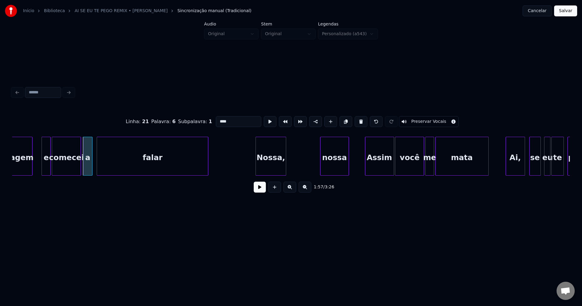
click at [274, 171] on div "Nossa," at bounding box center [271, 157] width 30 height 41
click at [333, 167] on div "nossa" at bounding box center [333, 157] width 29 height 41
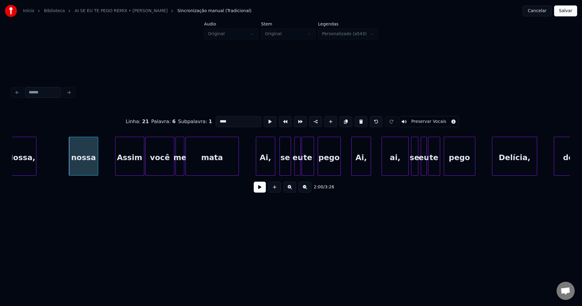
scroll to position [0, 7300]
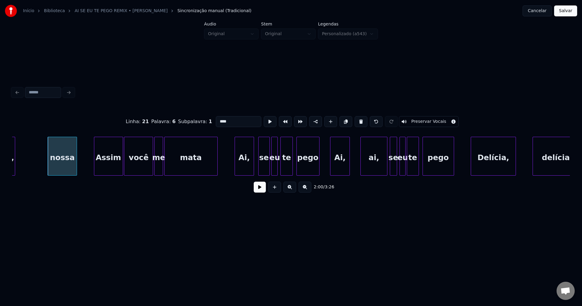
click at [274, 168] on div "eu" at bounding box center [275, 157] width 6 height 41
click at [328, 170] on div at bounding box center [329, 156] width 2 height 38
click at [368, 166] on div "ai," at bounding box center [374, 157] width 26 height 41
type input "***"
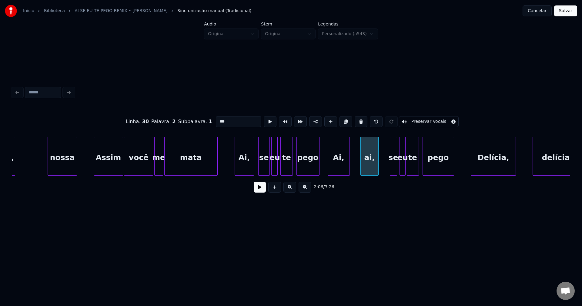
click at [378, 173] on div at bounding box center [378, 156] width 2 height 38
click at [368, 169] on div "ai," at bounding box center [368, 157] width 17 height 41
click at [388, 169] on div "se" at bounding box center [388, 157] width 7 height 41
click at [399, 167] on div at bounding box center [399, 156] width 2 height 38
click at [398, 169] on div "eu" at bounding box center [398, 157] width 7 height 41
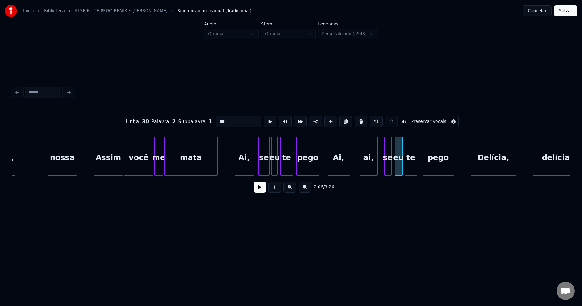
click at [412, 172] on div "te" at bounding box center [412, 157] width 12 height 41
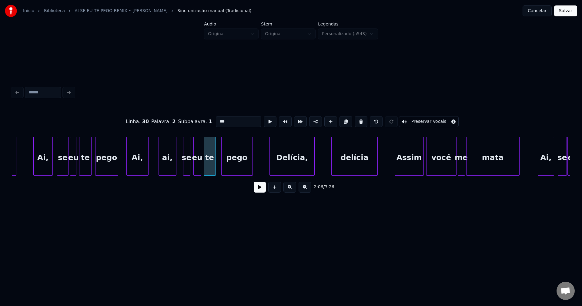
scroll to position [0, 7564]
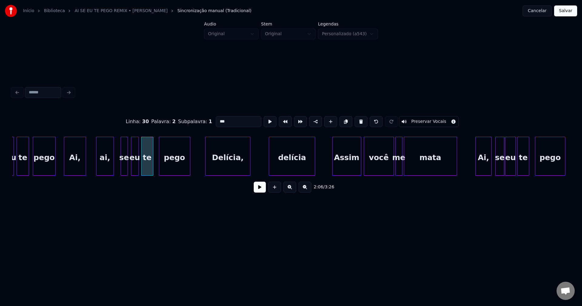
click at [237, 170] on div "Delícia," at bounding box center [228, 157] width 44 height 41
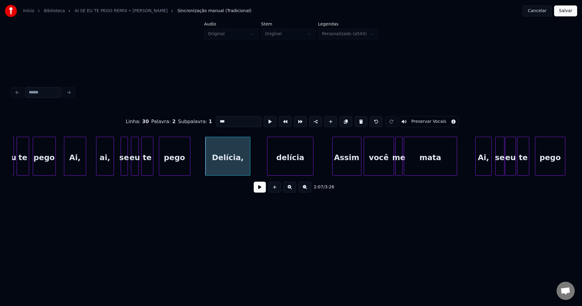
click at [289, 165] on div "delícia" at bounding box center [290, 157] width 45 height 41
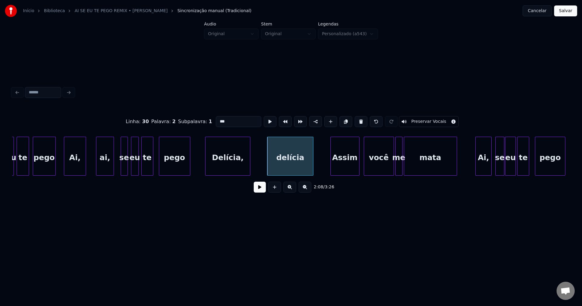
click at [345, 167] on div "Assim" at bounding box center [345, 157] width 29 height 41
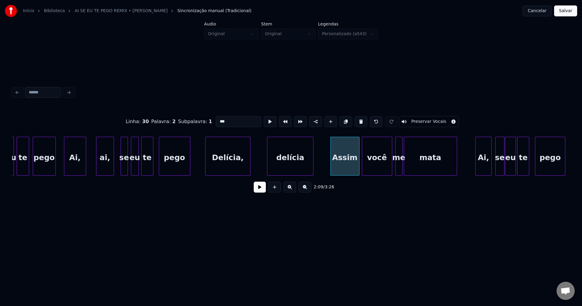
click at [386, 167] on div "você" at bounding box center [377, 157] width 30 height 41
click at [403, 166] on div at bounding box center [404, 156] width 2 height 38
click at [399, 167] on div "me" at bounding box center [399, 157] width 9 height 41
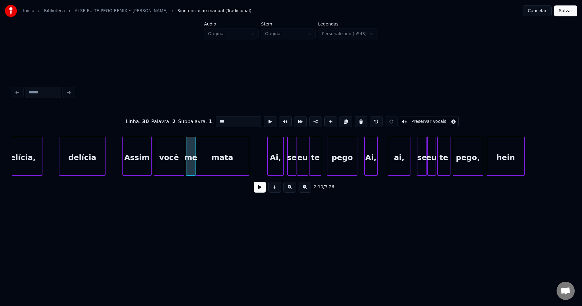
scroll to position [0, 7779]
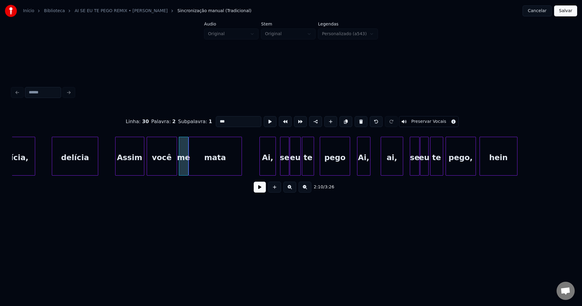
click at [268, 170] on div "Ai," at bounding box center [268, 157] width 16 height 41
click at [351, 166] on div "pego" at bounding box center [336, 156] width 30 height 39
click at [343, 171] on div at bounding box center [343, 156] width 2 height 38
click at [359, 166] on div "Ai," at bounding box center [361, 157] width 13 height 41
click at [354, 168] on div at bounding box center [354, 156] width 2 height 38
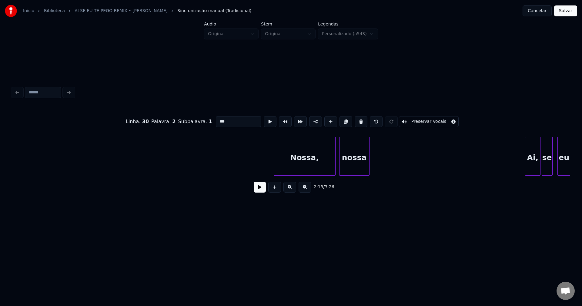
scroll to position [0, 8522]
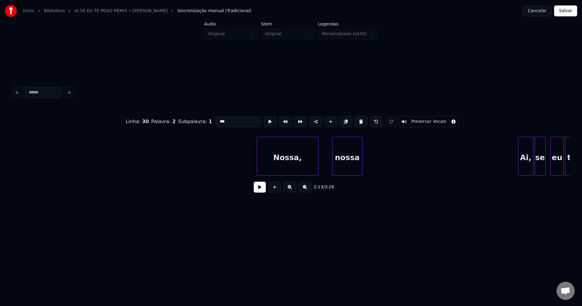
click at [278, 171] on div "Nossa," at bounding box center [287, 157] width 61 height 41
click at [297, 175] on div "Nossa, nossa Ai, se eu te" at bounding box center [291, 156] width 558 height 39
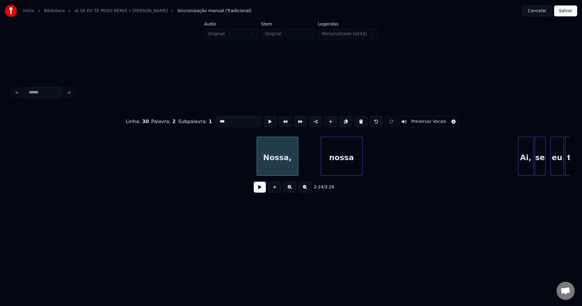
click at [322, 171] on div at bounding box center [322, 156] width 2 height 38
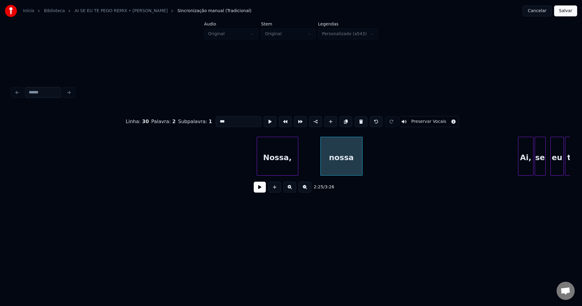
drag, startPoint x: 230, startPoint y: 164, endPoint x: 251, endPoint y: 187, distance: 31.5
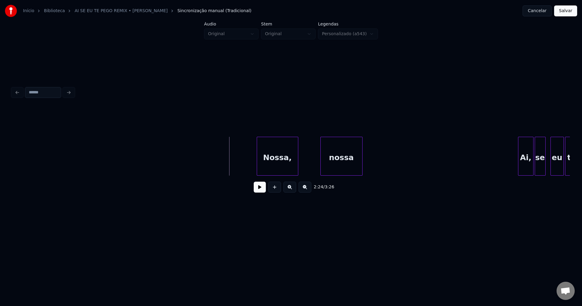
drag, startPoint x: 256, startPoint y: 189, endPoint x: 240, endPoint y: 190, distance: 16.7
click at [256, 190] on button at bounding box center [260, 187] width 12 height 11
click at [269, 165] on div at bounding box center [269, 156] width 2 height 38
click at [308, 164] on div at bounding box center [309, 156] width 2 height 38
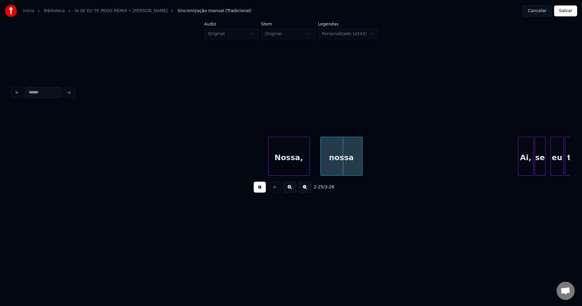
click at [258, 191] on button at bounding box center [260, 187] width 12 height 11
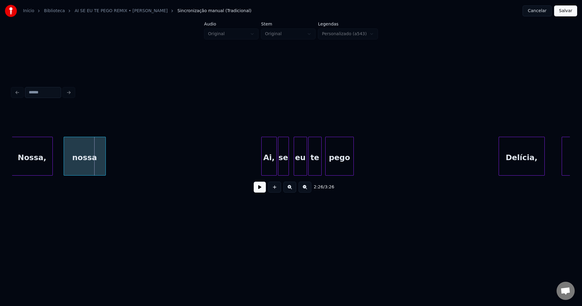
scroll to position [0, 8793]
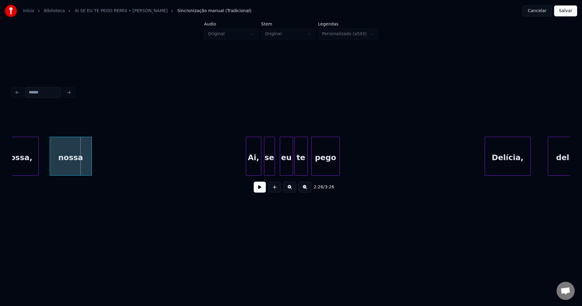
click at [256, 166] on div "Ai," at bounding box center [253, 157] width 15 height 41
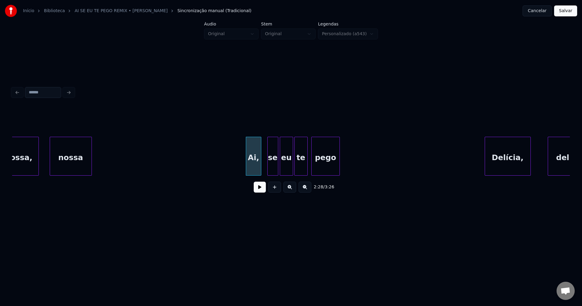
click at [273, 175] on div "Nossa, nossa Ai, se eu te pego Delícia, delícia" at bounding box center [291, 156] width 558 height 39
click at [264, 168] on div at bounding box center [265, 156] width 2 height 38
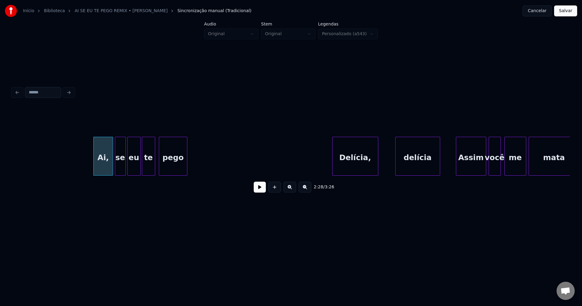
scroll to position [0, 9036]
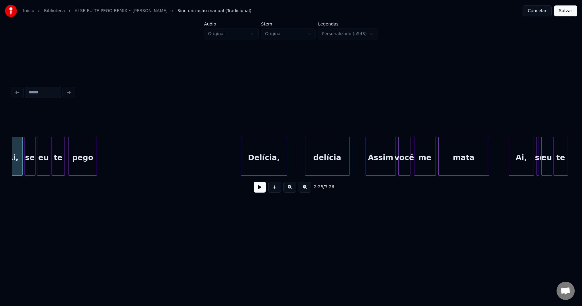
click at [279, 168] on div "Delícia," at bounding box center [263, 157] width 45 height 41
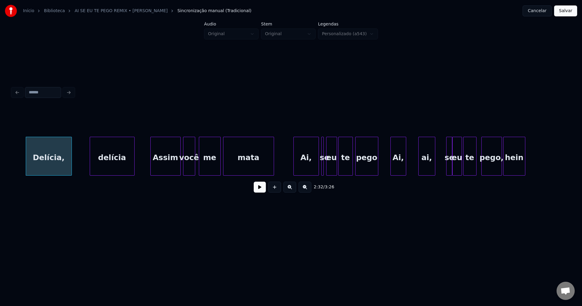
scroll to position [0, 9321]
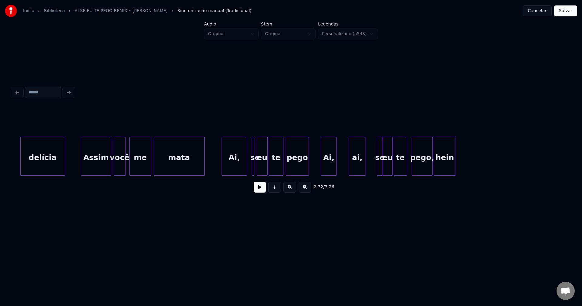
click at [234, 165] on div "Ai," at bounding box center [234, 157] width 25 height 41
click at [239, 167] on div at bounding box center [240, 156] width 2 height 38
click at [246, 144] on div "se" at bounding box center [247, 157] width 7 height 41
click at [260, 165] on div "eu" at bounding box center [260, 157] width 10 height 41
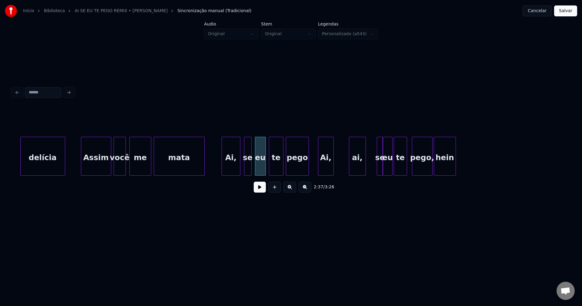
click at [325, 173] on div "delícia Assim você me mata Ai, se eu te pego Ai, ai, se eu te pego, hein" at bounding box center [291, 156] width 558 height 39
click at [355, 171] on div "ai," at bounding box center [356, 157] width 16 height 41
click at [374, 172] on div at bounding box center [375, 156] width 2 height 38
click at [375, 172] on div "se" at bounding box center [373, 157] width 9 height 41
click at [385, 172] on div "eu" at bounding box center [384, 157] width 9 height 41
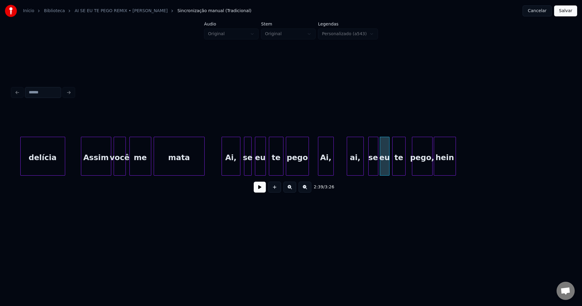
click at [397, 170] on div "te" at bounding box center [399, 157] width 13 height 41
click at [416, 169] on div "pego," at bounding box center [419, 157] width 20 height 41
click at [262, 191] on button at bounding box center [260, 187] width 12 height 11
click at [259, 191] on button at bounding box center [260, 187] width 12 height 11
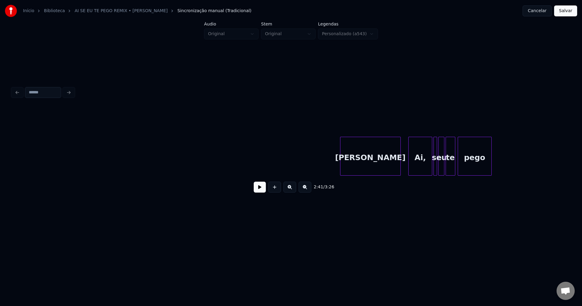
scroll to position [0, 9828]
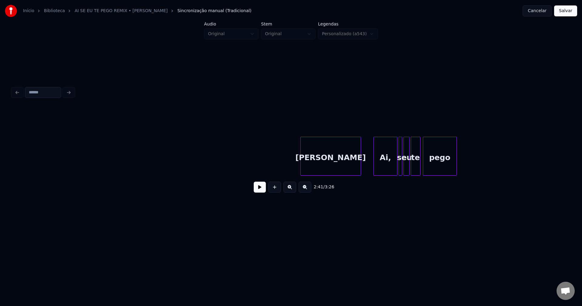
click at [339, 170] on div "Delícia hein" at bounding box center [331, 157] width 60 height 41
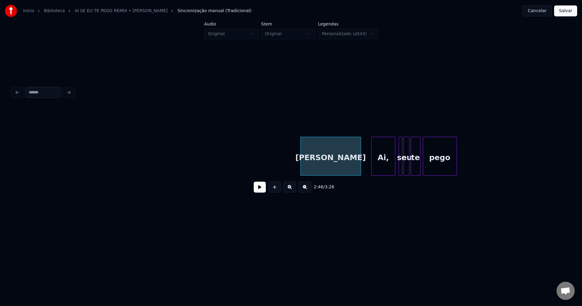
click at [382, 171] on div "Ai," at bounding box center [383, 157] width 23 height 41
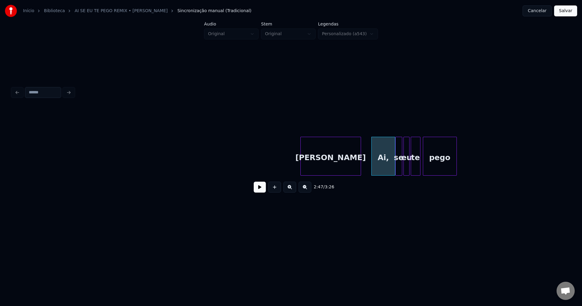
click at [396, 166] on div at bounding box center [397, 156] width 2 height 38
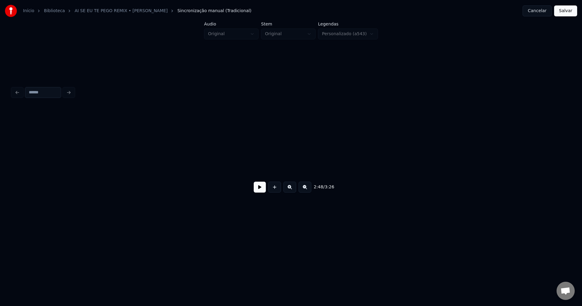
scroll to position [0, 11710]
click at [570, 13] on button "Salvar" at bounding box center [565, 10] width 23 height 11
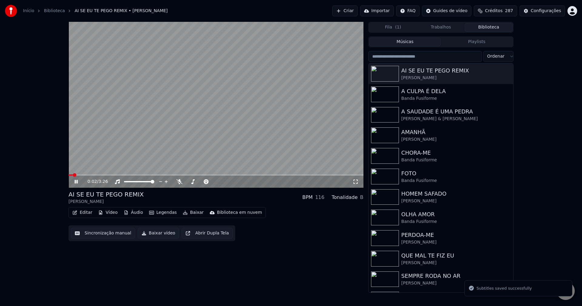
drag, startPoint x: 356, startPoint y: 183, endPoint x: 332, endPoint y: 192, distance: 26.4
click at [355, 183] on icon at bounding box center [356, 181] width 6 height 5
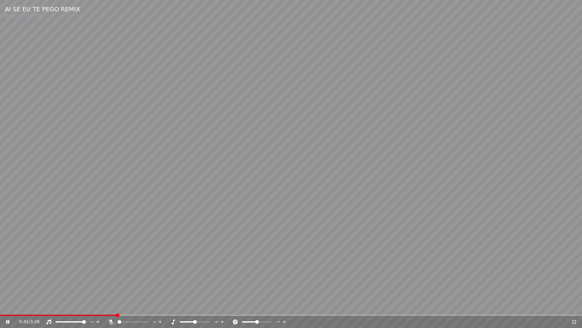
click at [575, 306] on icon at bounding box center [574, 321] width 6 height 5
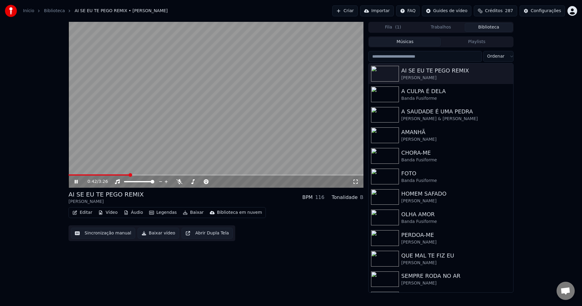
click at [78, 182] on icon at bounding box center [80, 181] width 14 height 5
click at [153, 235] on button "Baixar vídeo" at bounding box center [159, 233] width 42 height 11
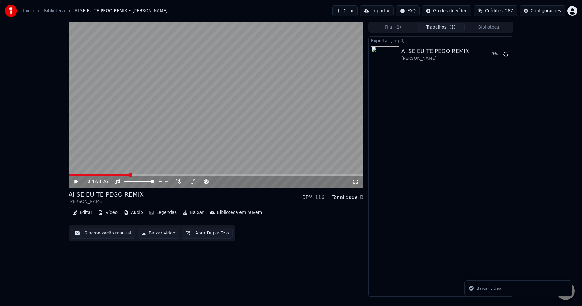
click at [492, 28] on button "Biblioteca" at bounding box center [489, 27] width 48 height 9
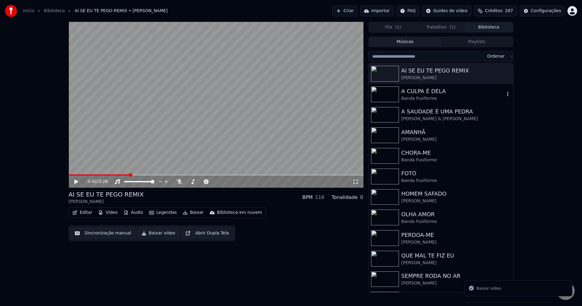
click at [424, 99] on div "Banda Fusiforme" at bounding box center [453, 99] width 103 height 6
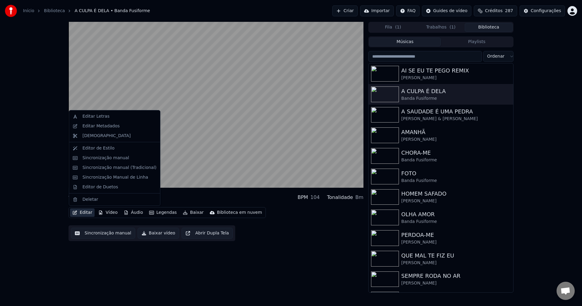
click at [80, 212] on button "Editar" at bounding box center [82, 212] width 25 height 8
click at [109, 169] on div "Sincronização manual (Tradicional)" at bounding box center [119, 168] width 74 height 6
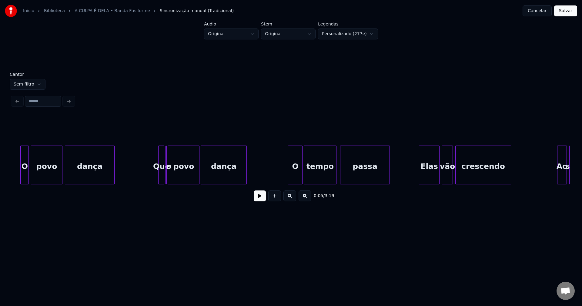
scroll to position [0, 1840]
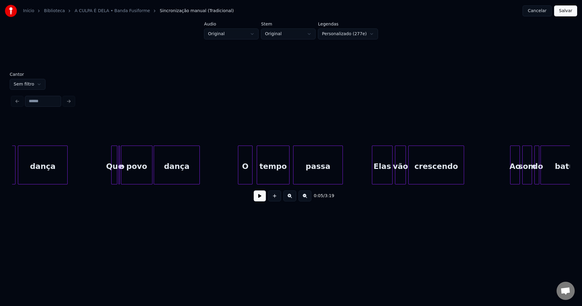
click at [247, 179] on div "O" at bounding box center [245, 166] width 14 height 41
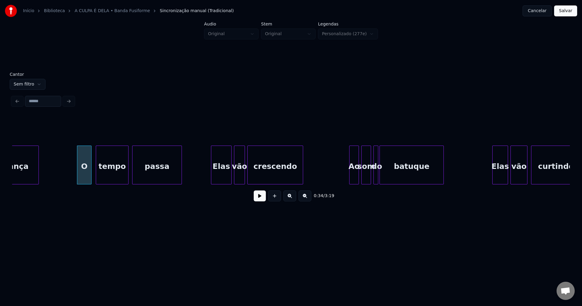
scroll to position [0, 2135]
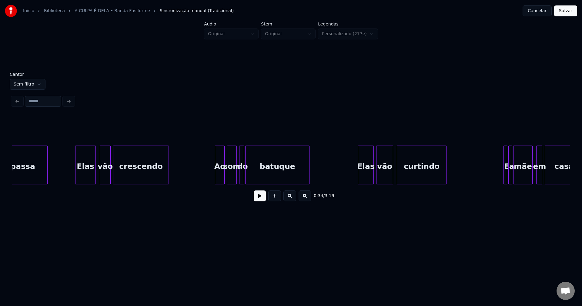
click at [89, 179] on div "Elas" at bounding box center [86, 166] width 20 height 41
click at [217, 177] on div "Ao" at bounding box center [217, 166] width 9 height 41
click at [224, 181] on div at bounding box center [225, 165] width 2 height 38
click at [367, 177] on div "Elas" at bounding box center [363, 166] width 15 height 41
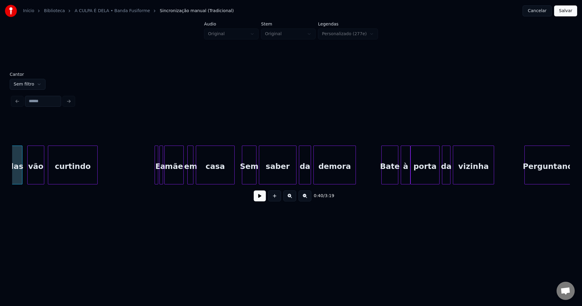
scroll to position [0, 2491]
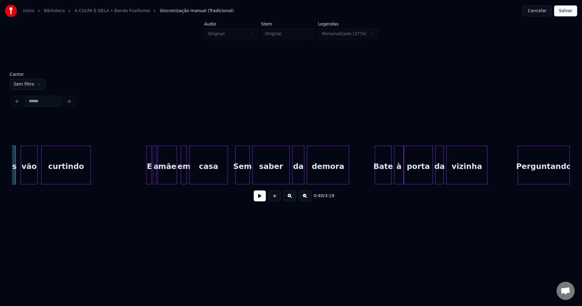
click at [146, 171] on div at bounding box center [147, 165] width 2 height 38
click at [170, 180] on div at bounding box center [171, 165] width 2 height 38
click at [175, 178] on div at bounding box center [176, 165] width 2 height 38
click at [180, 177] on div "em" at bounding box center [179, 166] width 12 height 41
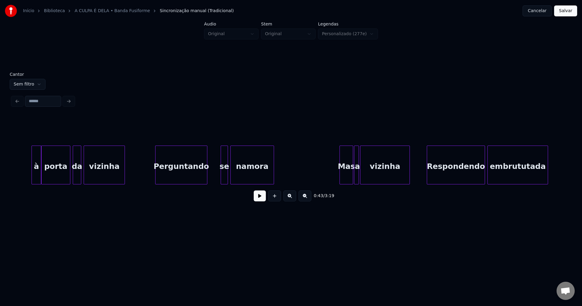
scroll to position [0, 2887]
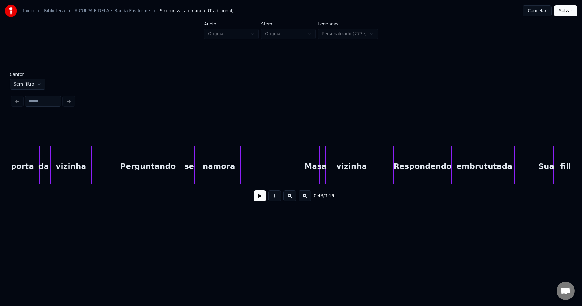
click at [186, 179] on div at bounding box center [185, 165] width 2 height 38
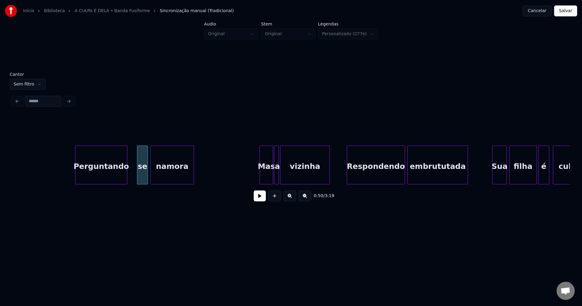
scroll to position [0, 3008]
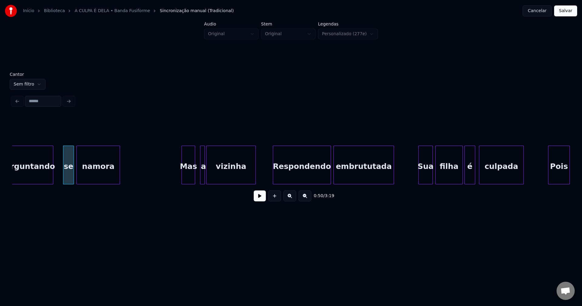
click at [187, 176] on div "Mas" at bounding box center [188, 166] width 13 height 41
click at [198, 177] on div at bounding box center [197, 165] width 2 height 38
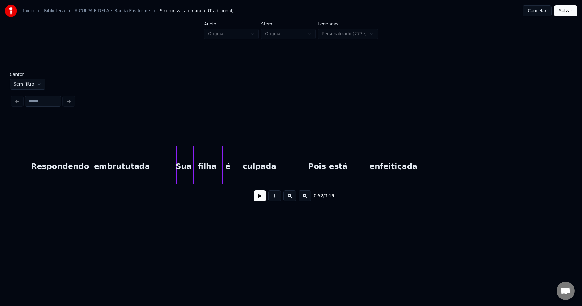
scroll to position [0, 3276]
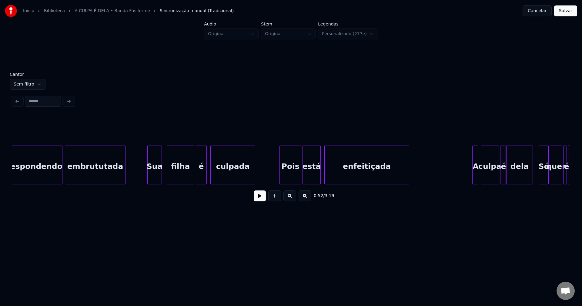
click at [155, 179] on div "Sua" at bounding box center [155, 166] width 14 height 41
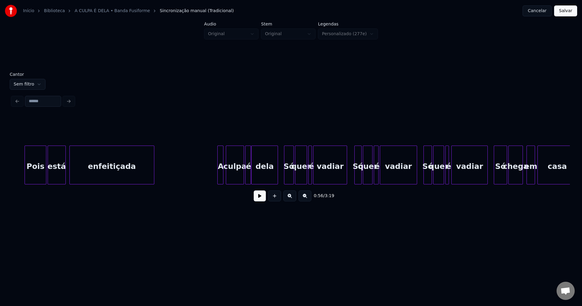
scroll to position [0, 3565]
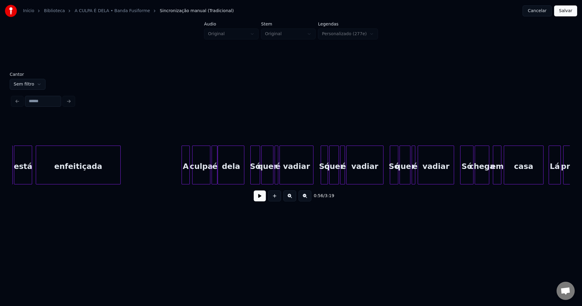
click at [183, 177] on div at bounding box center [183, 165] width 2 height 38
click at [322, 179] on div "Só" at bounding box center [321, 166] width 7 height 41
click at [308, 178] on div at bounding box center [309, 165] width 2 height 38
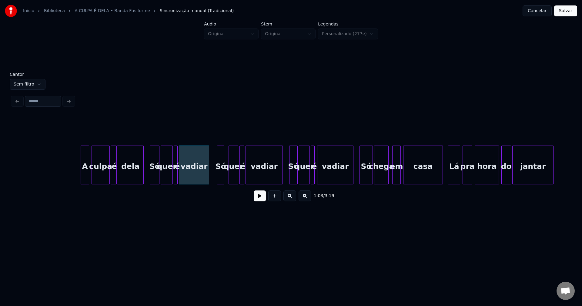
scroll to position [0, 3760]
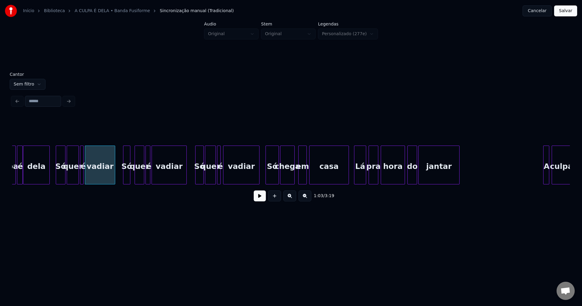
click at [186, 177] on div at bounding box center [186, 165] width 2 height 38
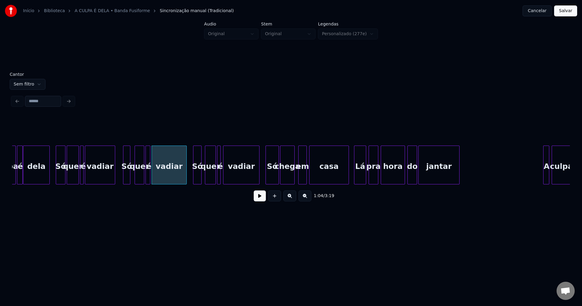
click at [197, 177] on div "Só" at bounding box center [198, 166] width 8 height 41
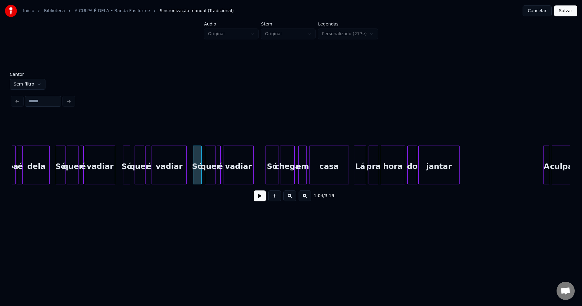
click at [253, 179] on div at bounding box center [253, 165] width 2 height 38
click at [266, 177] on div "Só" at bounding box center [269, 166] width 13 height 41
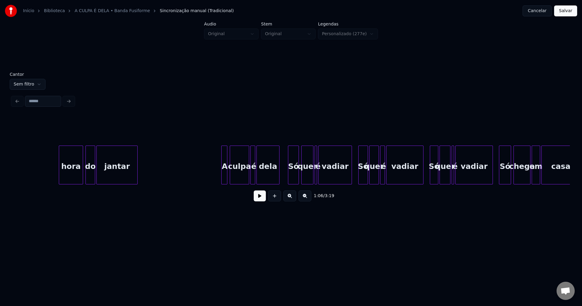
scroll to position [0, 4156]
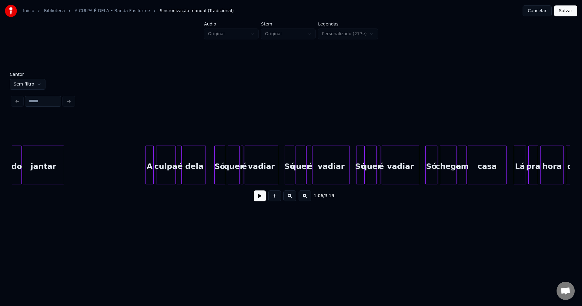
click at [146, 179] on div at bounding box center [147, 165] width 2 height 38
click at [171, 179] on div at bounding box center [172, 165] width 2 height 38
click at [175, 178] on div at bounding box center [175, 165] width 2 height 38
click at [286, 179] on div "Só" at bounding box center [287, 166] width 9 height 41
click at [274, 178] on div at bounding box center [274, 165] width 2 height 38
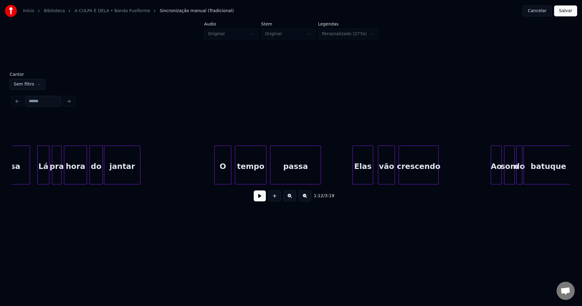
scroll to position [0, 4652]
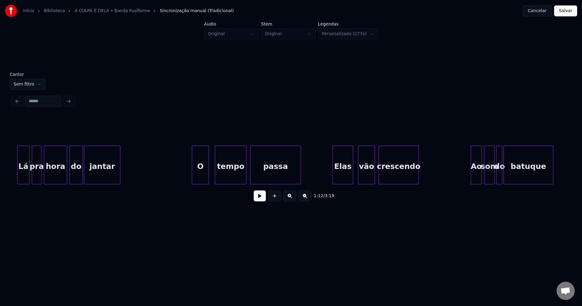
click at [203, 180] on div "O" at bounding box center [200, 166] width 16 height 41
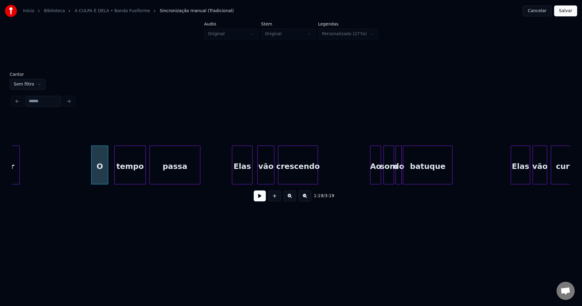
scroll to position [0, 4760]
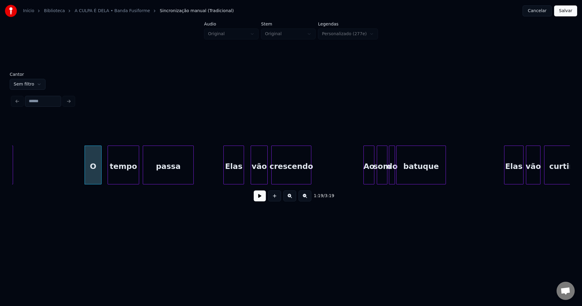
click at [237, 180] on div "Elas" at bounding box center [234, 166] width 20 height 41
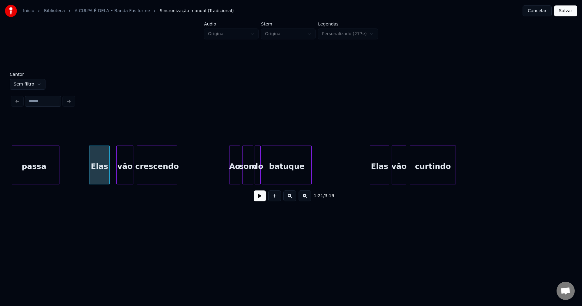
scroll to position [0, 4907]
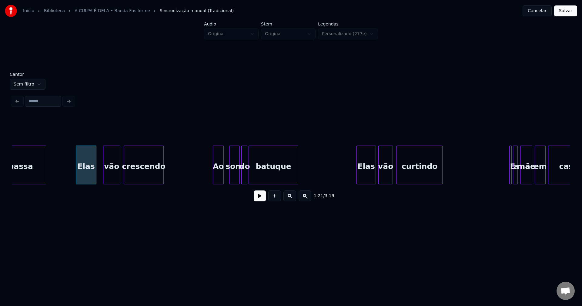
click at [217, 181] on div "Ao" at bounding box center [218, 166] width 10 height 41
click at [229, 182] on div "passa Elas vão crescendo Ao som do batuque Elas vão curtindo E a mãe em casa" at bounding box center [291, 165] width 558 height 39
click at [241, 177] on div "do" at bounding box center [242, 166] width 6 height 41
click at [365, 176] on div "Elas" at bounding box center [364, 166] width 19 height 41
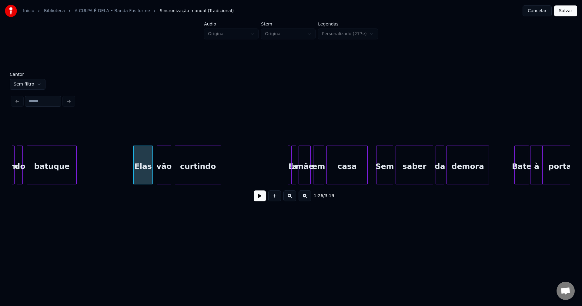
scroll to position [0, 5163]
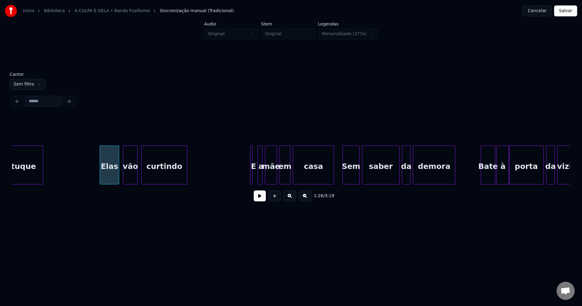
click at [250, 173] on div "E" at bounding box center [251, 165] width 2 height 39
click at [256, 177] on div at bounding box center [255, 165] width 2 height 38
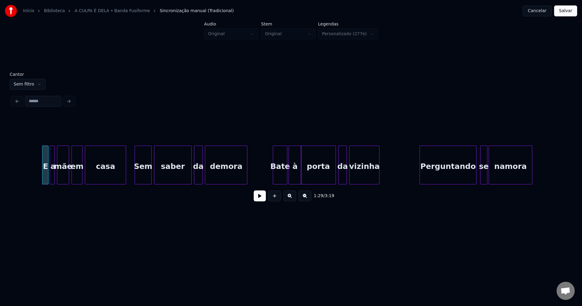
scroll to position [0, 5425]
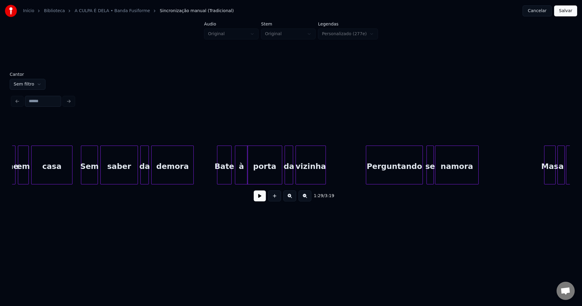
click at [223, 179] on div "Bate" at bounding box center [224, 166] width 14 height 41
click at [239, 179] on div "à" at bounding box center [239, 166] width 12 height 41
click at [425, 175] on div at bounding box center [426, 165] width 2 height 38
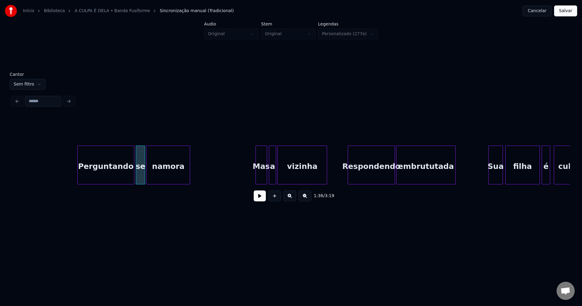
scroll to position [0, 5753]
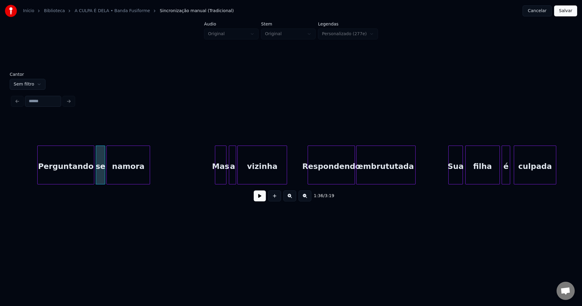
click at [217, 179] on div "Mas" at bounding box center [220, 166] width 11 height 41
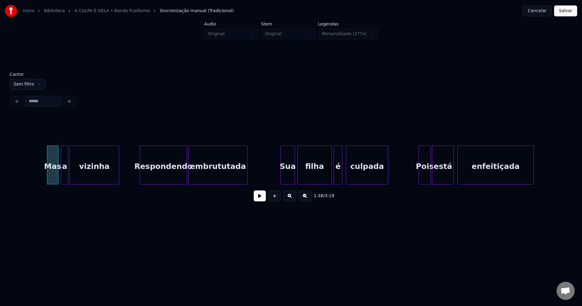
scroll to position [0, 5935]
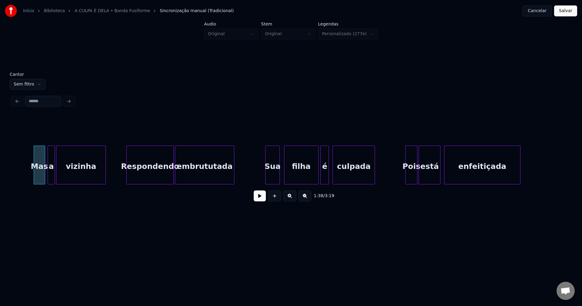
click at [276, 180] on div "Sua" at bounding box center [273, 166] width 14 height 41
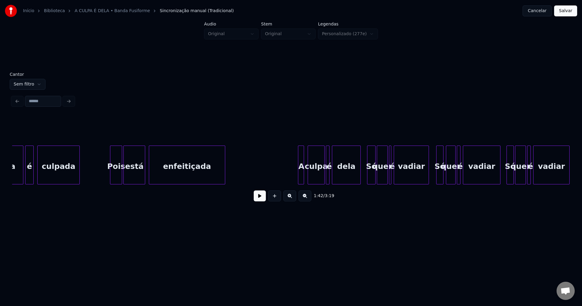
scroll to position [0, 6244]
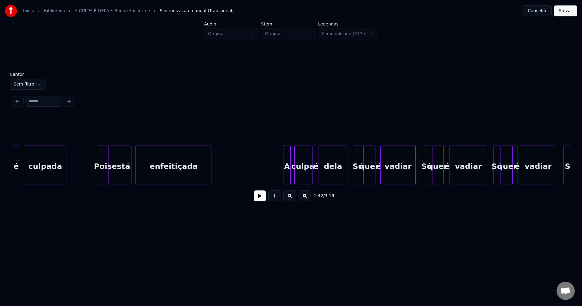
click at [284, 177] on div at bounding box center [285, 165] width 2 height 38
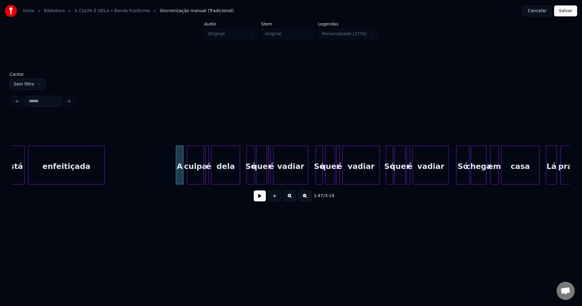
scroll to position [0, 6358]
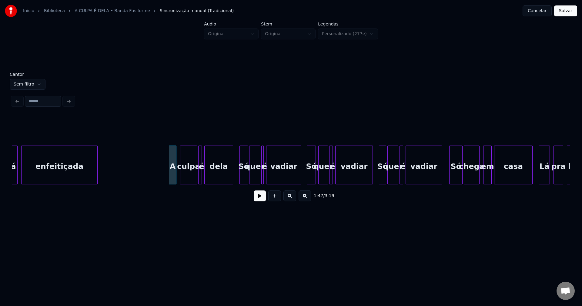
click at [308, 179] on div at bounding box center [308, 165] width 2 height 38
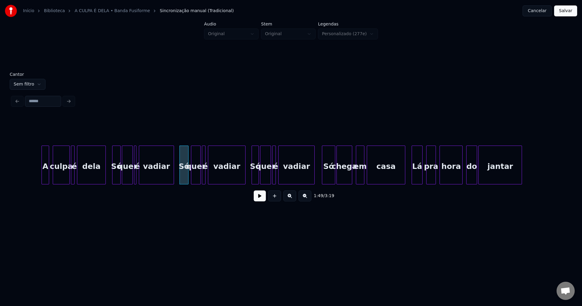
scroll to position [0, 6499]
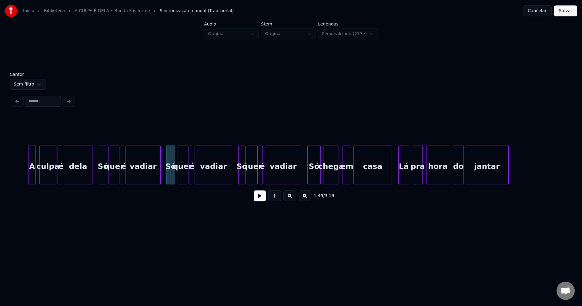
click at [314, 181] on div "Só" at bounding box center [314, 166] width 13 height 41
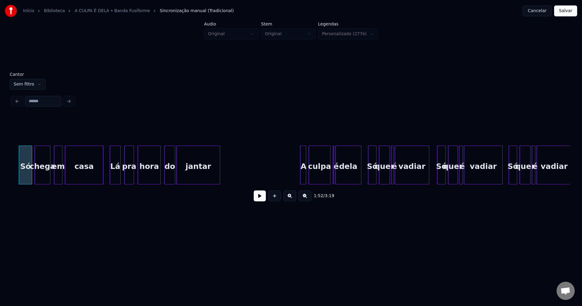
scroll to position [0, 6949]
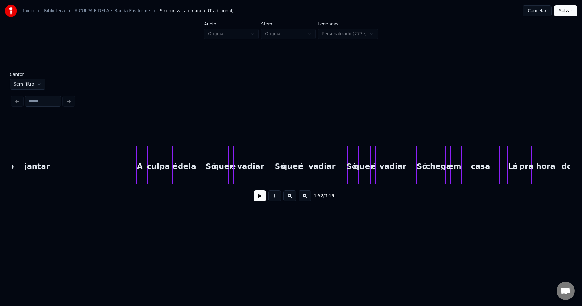
click at [139, 179] on div "A" at bounding box center [140, 166] width 6 height 41
click at [276, 180] on div "Só" at bounding box center [278, 166] width 8 height 41
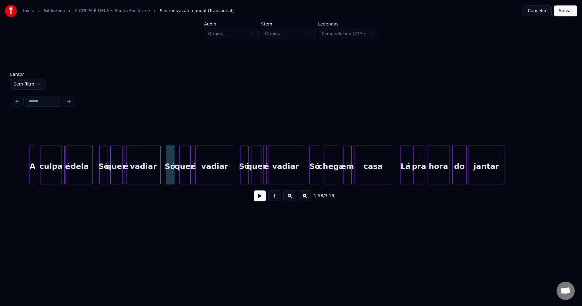
scroll to position [0, 7069]
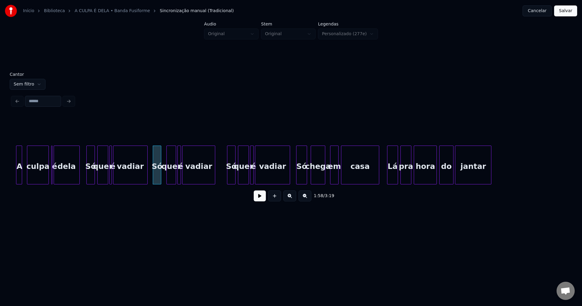
click at [214, 174] on div at bounding box center [214, 165] width 2 height 38
click at [229, 177] on div "Só" at bounding box center [228, 166] width 8 height 41
click at [284, 178] on div at bounding box center [283, 165] width 2 height 38
click at [298, 180] on div "Só" at bounding box center [299, 166] width 10 height 41
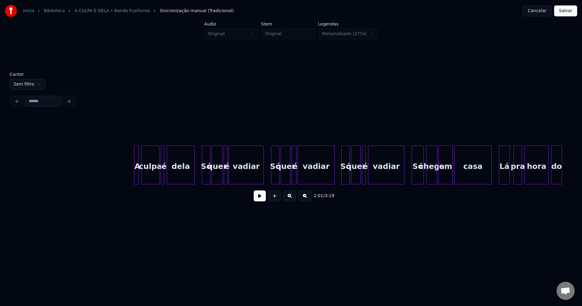
scroll to position [0, 9191]
click at [133, 175] on div at bounding box center [133, 165] width 2 height 38
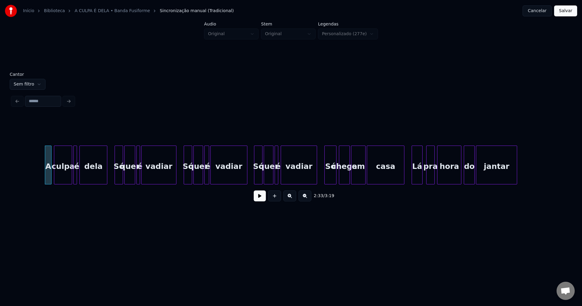
scroll to position [0, 9285]
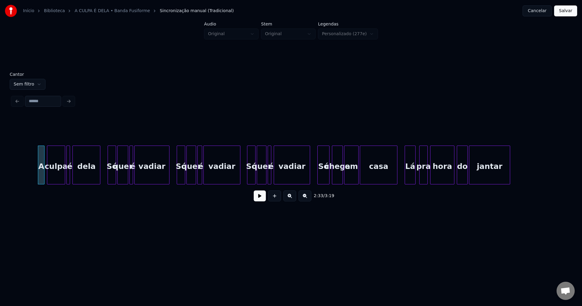
click at [258, 199] on button at bounding box center [260, 195] width 12 height 11
click at [316, 175] on div at bounding box center [316, 165] width 2 height 38
click at [257, 201] on button at bounding box center [260, 195] width 12 height 11
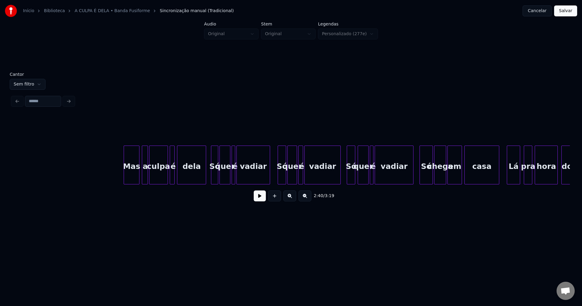
scroll to position [0, 10439]
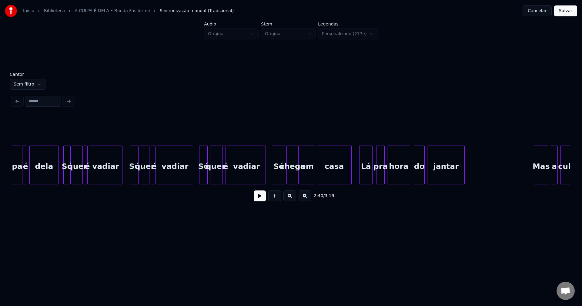
click at [569, 16] on button "Salvar" at bounding box center [565, 10] width 23 height 11
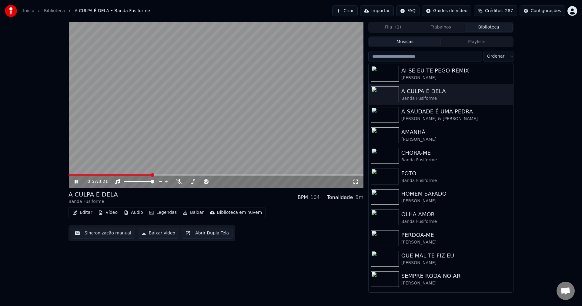
click at [151, 175] on span at bounding box center [216, 174] width 295 height 1
click at [76, 182] on icon at bounding box center [80, 181] width 14 height 5
click at [149, 234] on button "Baixar vídeo" at bounding box center [159, 233] width 42 height 11
